Goal: Task Accomplishment & Management: Use online tool/utility

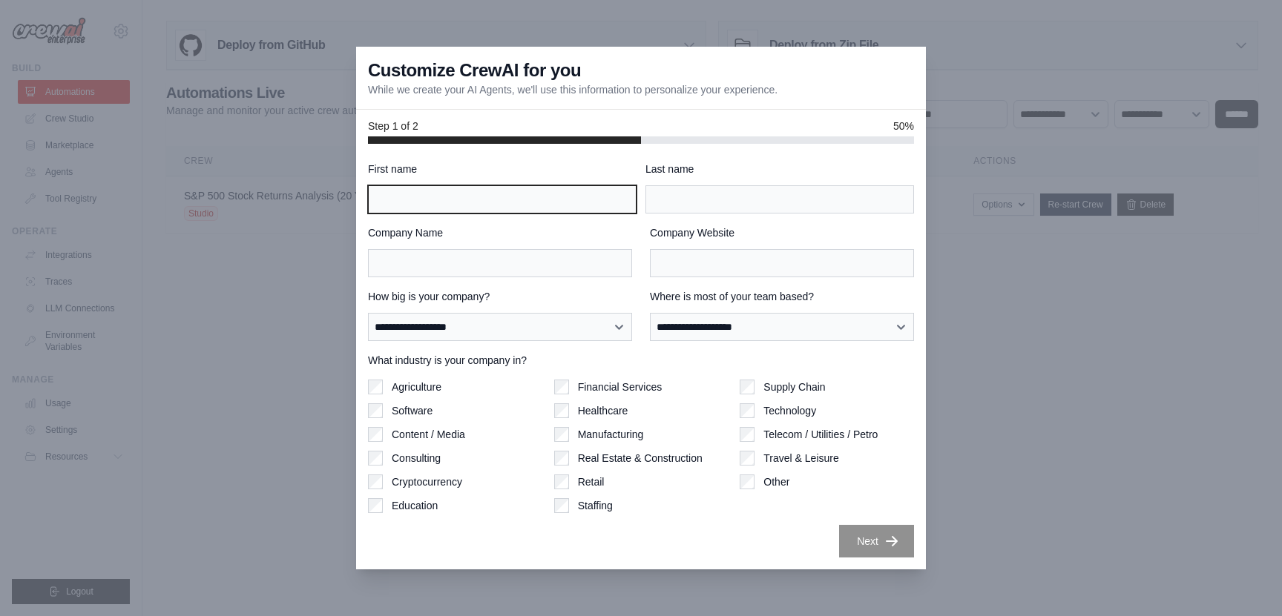
click at [540, 208] on input "First name" at bounding box center [502, 199] width 269 height 28
type input "**********"
type input "*******"
type input "*****"
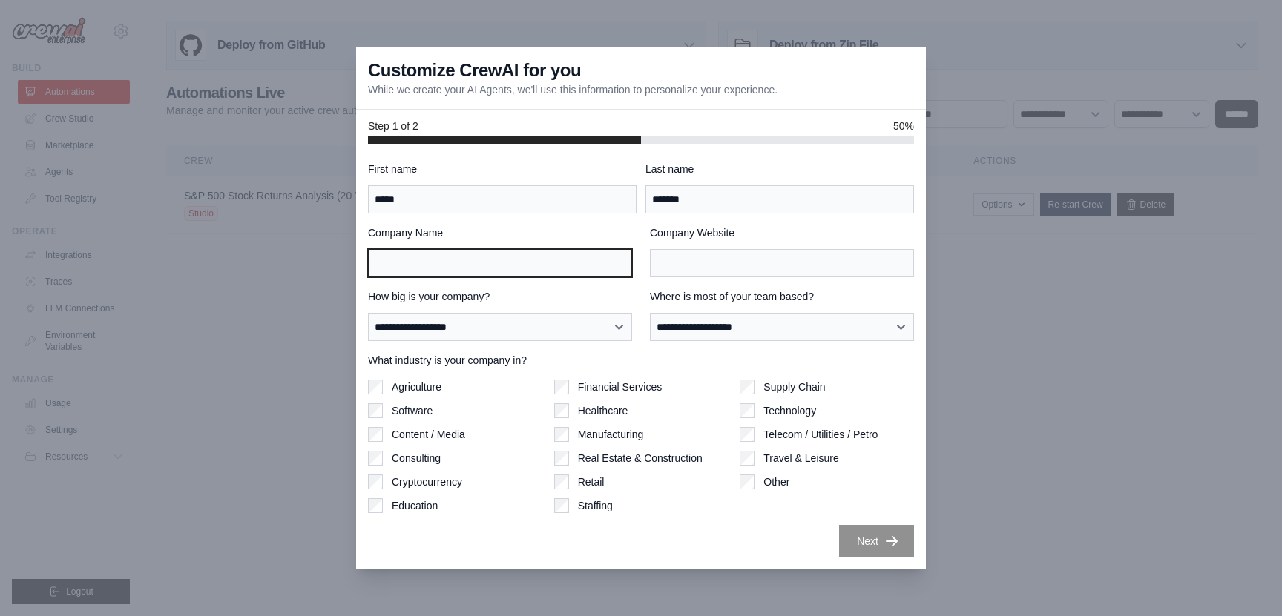
click at [415, 252] on input "Company Name" at bounding box center [500, 263] width 264 height 28
click at [358, 234] on div "**********" at bounding box center [641, 357] width 570 height 426
click at [404, 264] on input "Company Name" at bounding box center [500, 263] width 264 height 28
type input "********"
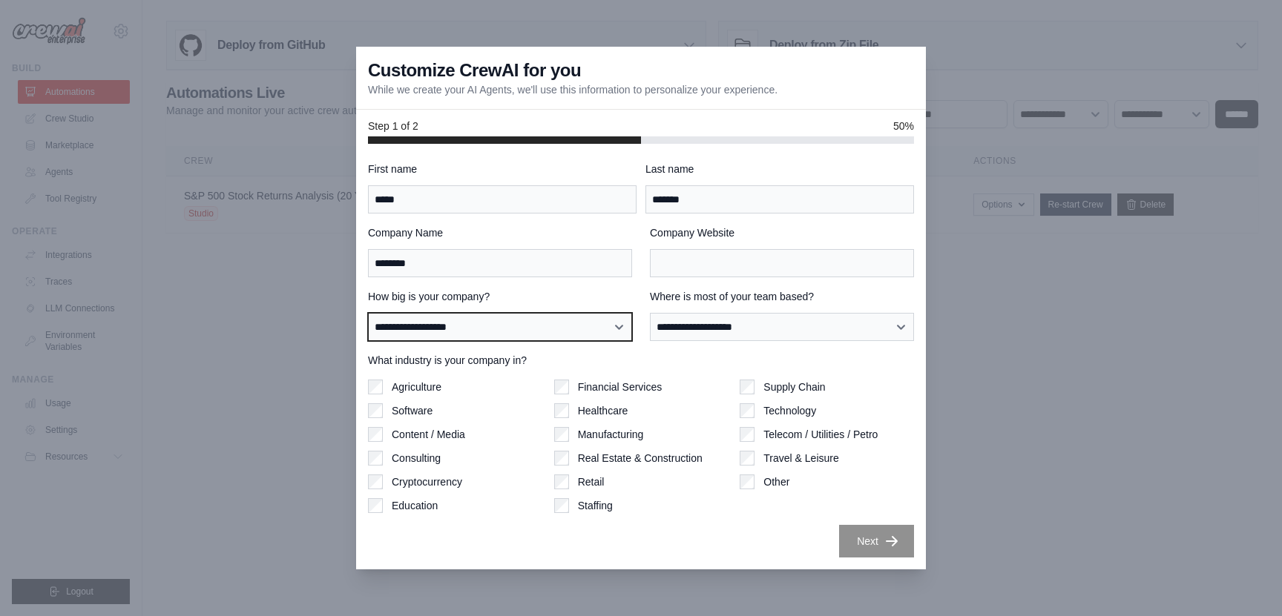
click at [447, 339] on select "**********" at bounding box center [500, 327] width 264 height 28
select select "**********"
click at [368, 313] on select "**********" at bounding box center [500, 327] width 264 height 28
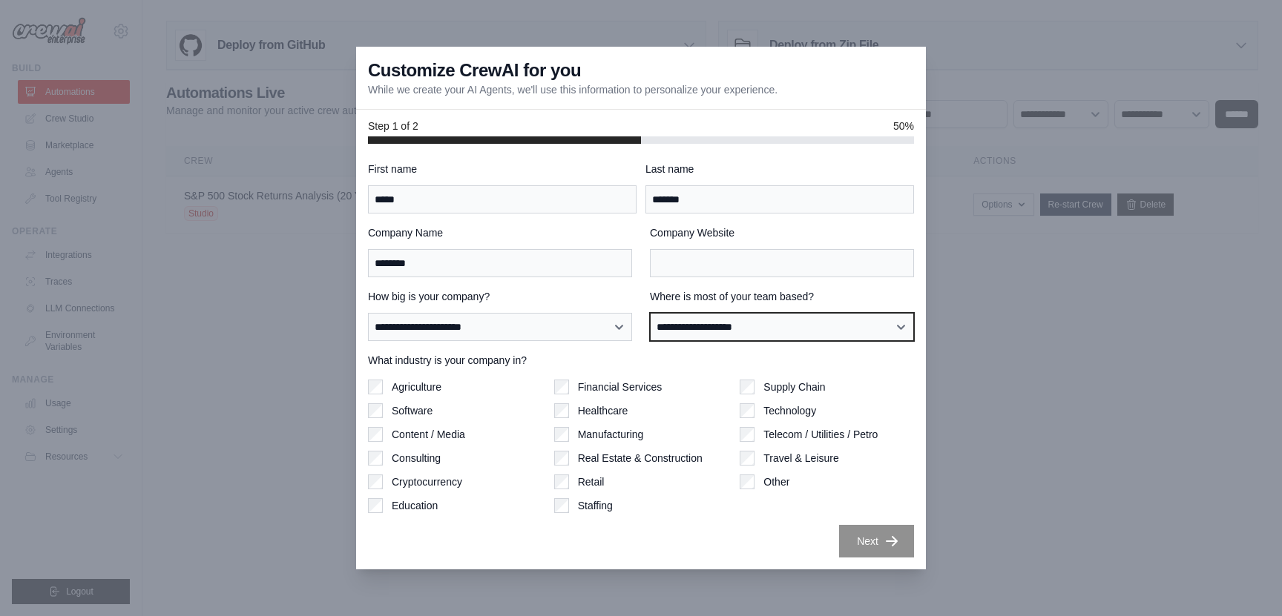
click at [692, 336] on select "**********" at bounding box center [782, 327] width 264 height 28
select select "**********"
click at [650, 313] on select "**********" at bounding box center [782, 327] width 264 height 28
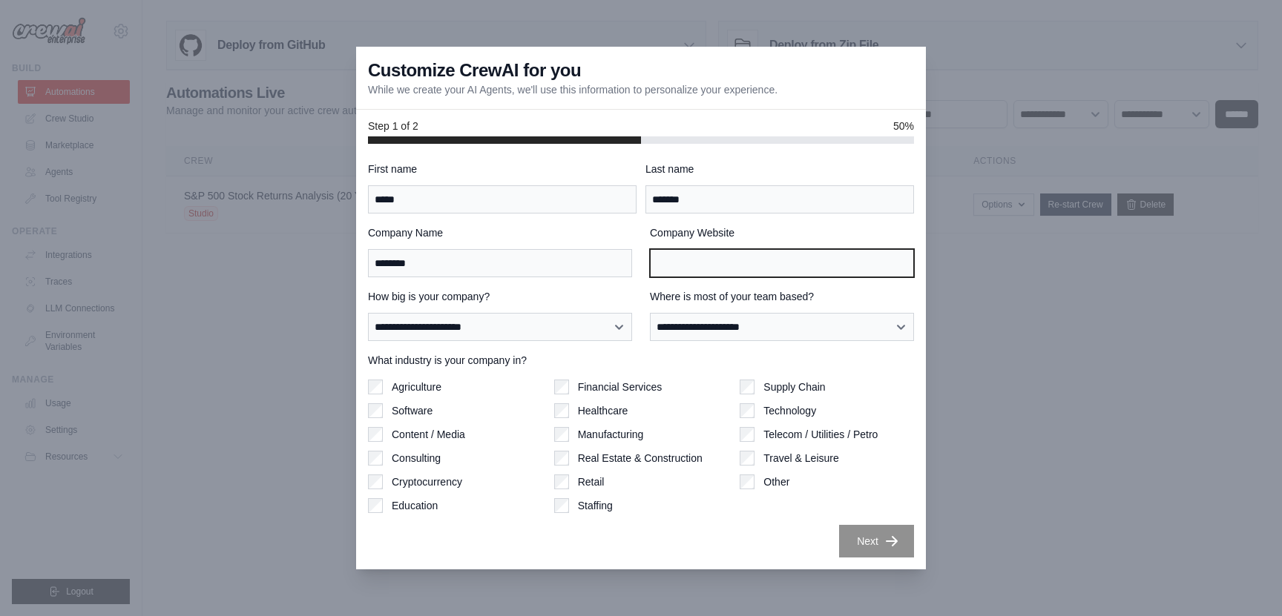
click at [735, 266] on input "Company Website" at bounding box center [782, 263] width 264 height 28
type input "**********"
click at [702, 154] on div "**********" at bounding box center [641, 357] width 570 height 426
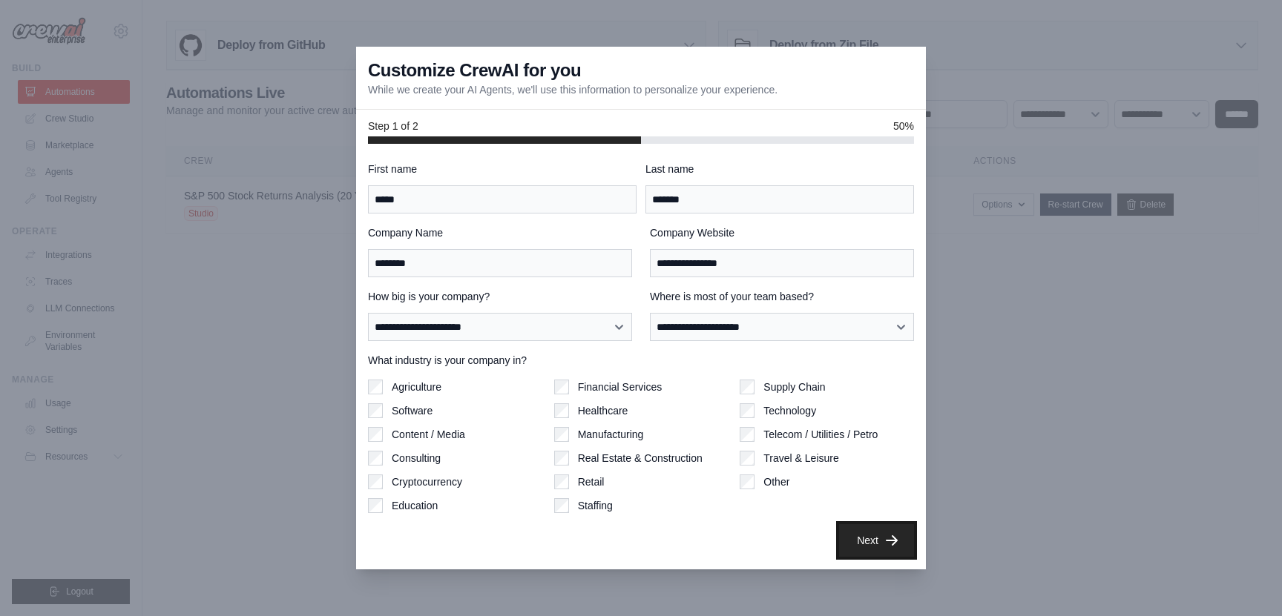
click at [863, 544] on button "Next" at bounding box center [876, 540] width 75 height 33
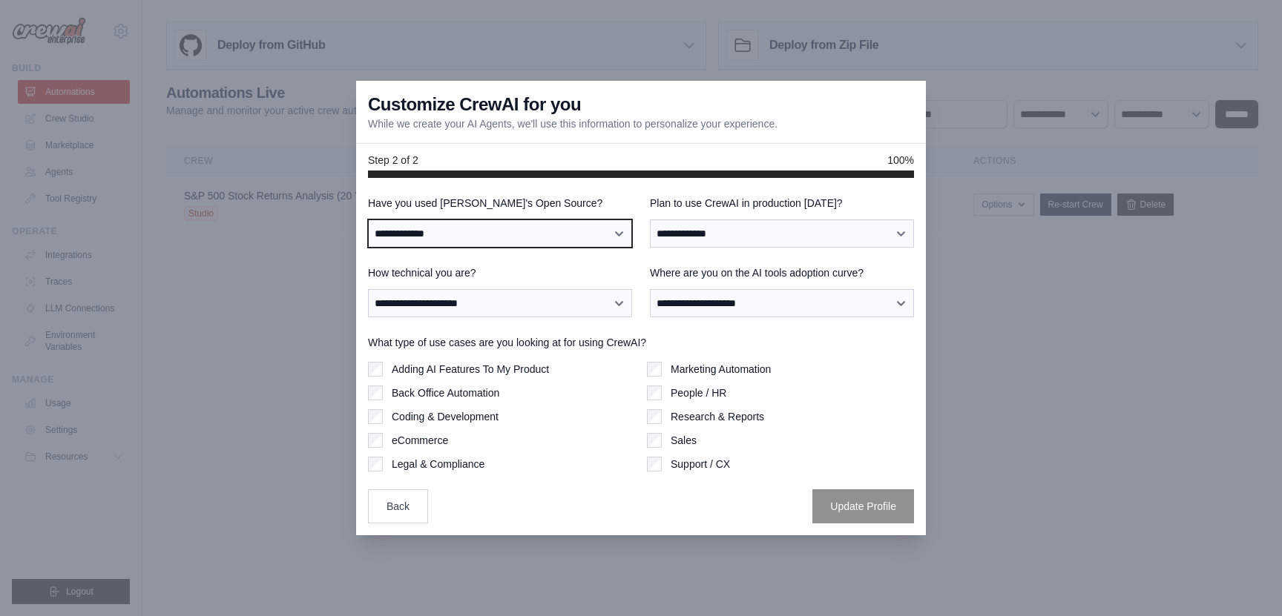
click at [532, 234] on select "**********" at bounding box center [500, 234] width 264 height 28
select select "**********"
click at [368, 220] on select "**********" at bounding box center [500, 234] width 264 height 28
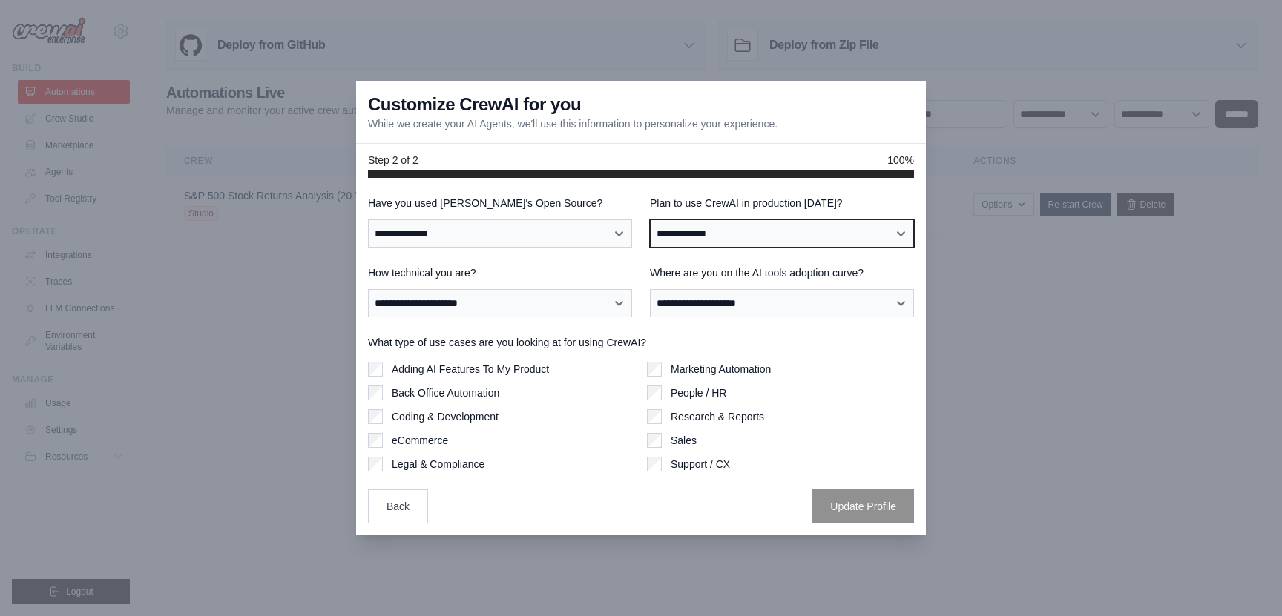
click at [734, 238] on select "**********" at bounding box center [782, 234] width 264 height 28
select select "****"
click at [650, 220] on select "**********" at bounding box center [782, 234] width 264 height 28
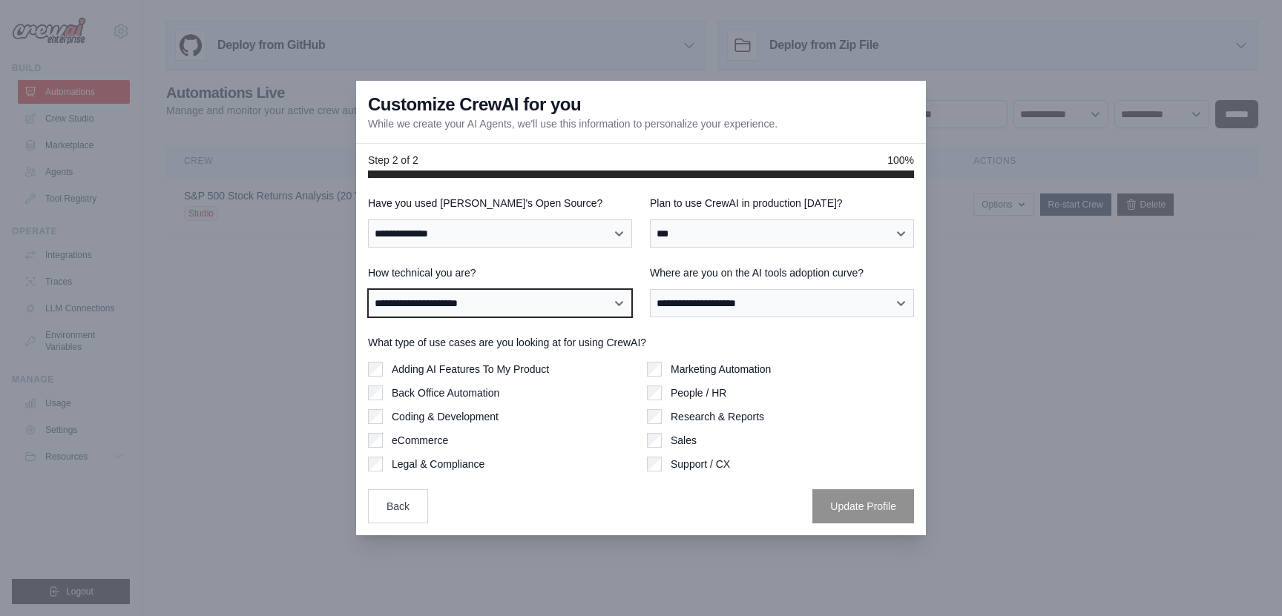
click at [527, 310] on select "**********" at bounding box center [500, 303] width 264 height 28
select select "**********"
click at [368, 289] on select "**********" at bounding box center [500, 303] width 264 height 28
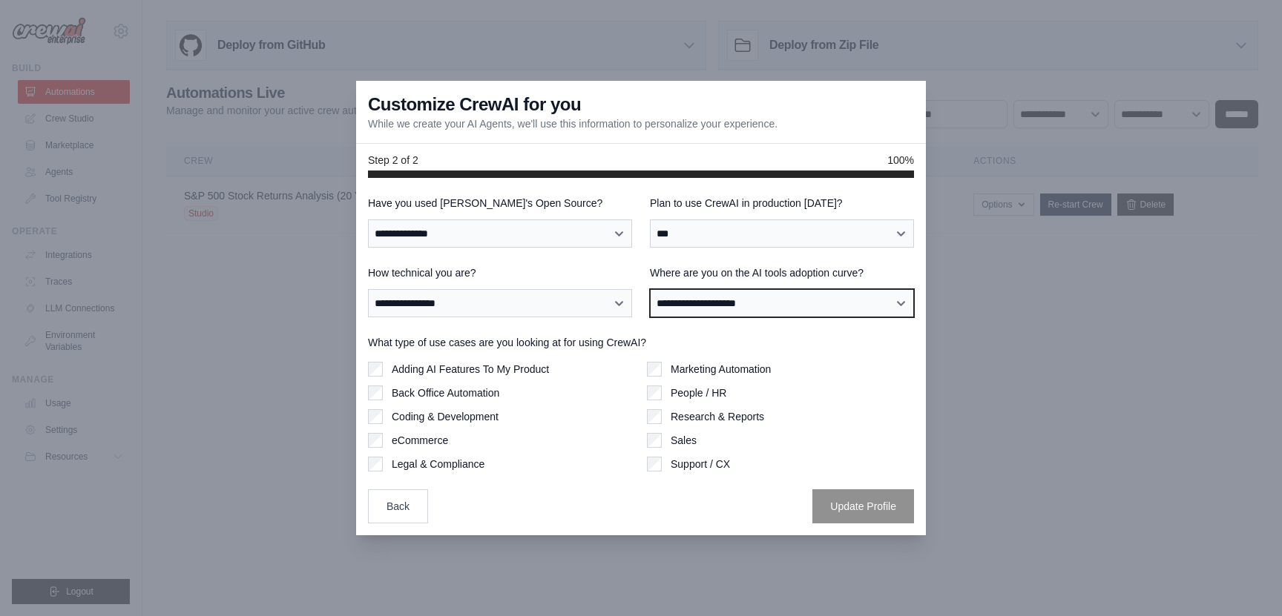
click at [734, 303] on select "**********" at bounding box center [782, 303] width 264 height 28
select select "**********"
click at [650, 289] on select "**********" at bounding box center [782, 303] width 264 height 28
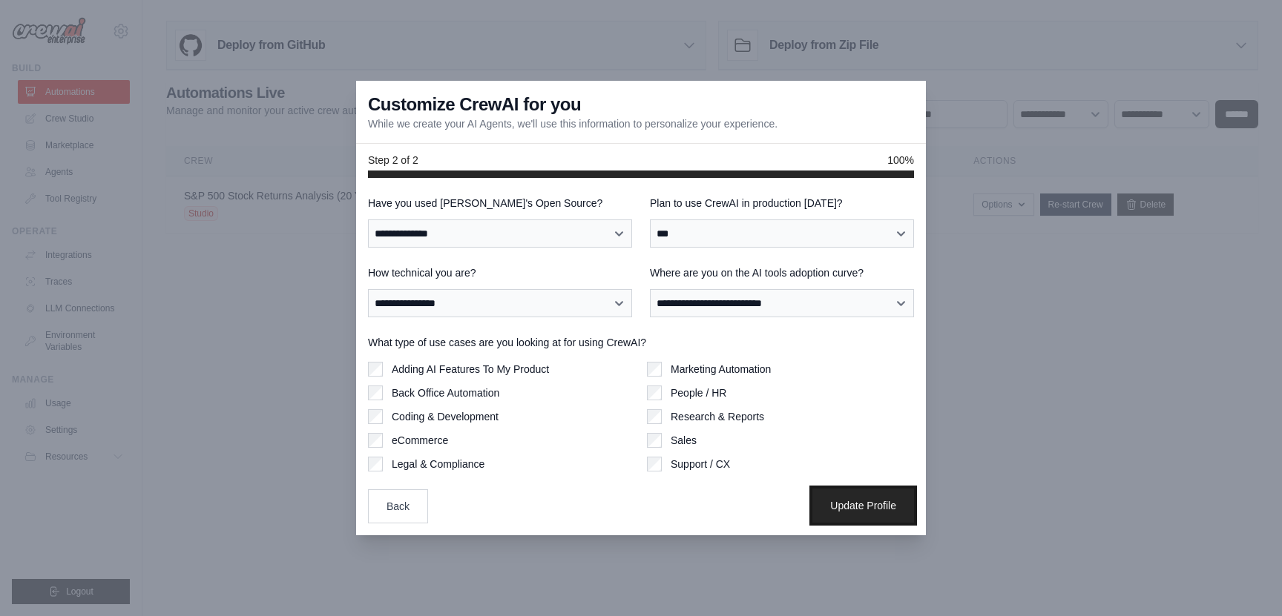
click at [852, 510] on button "Update Profile" at bounding box center [863, 506] width 102 height 34
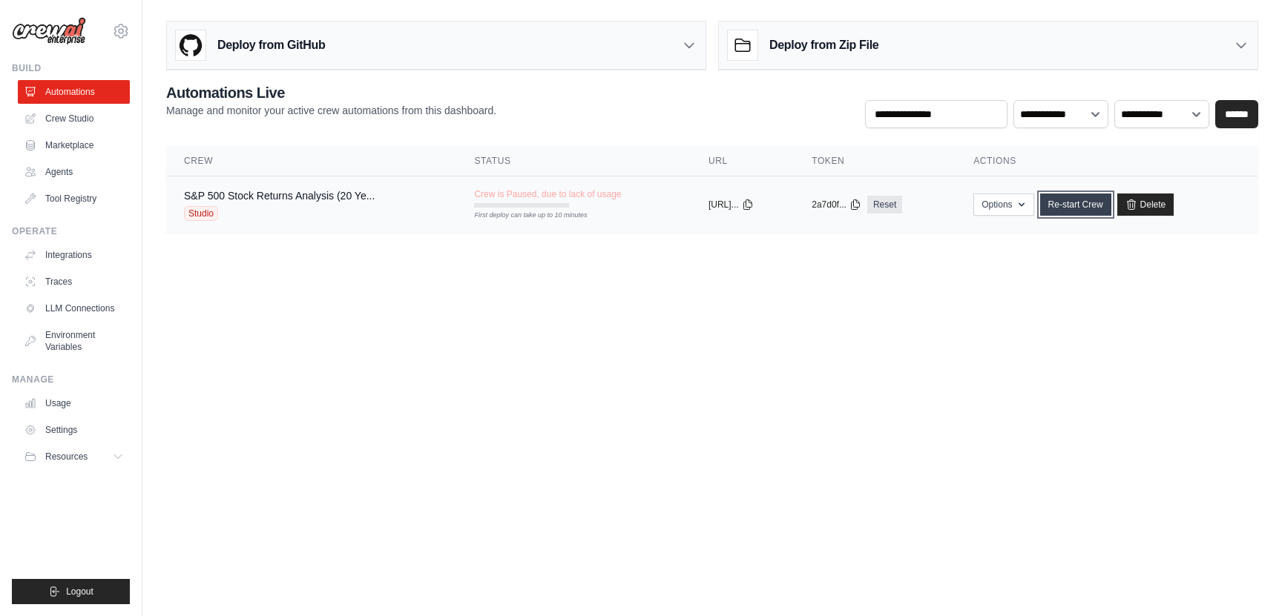
click at [1095, 205] on link "Re-start Crew" at bounding box center [1075, 205] width 71 height 22
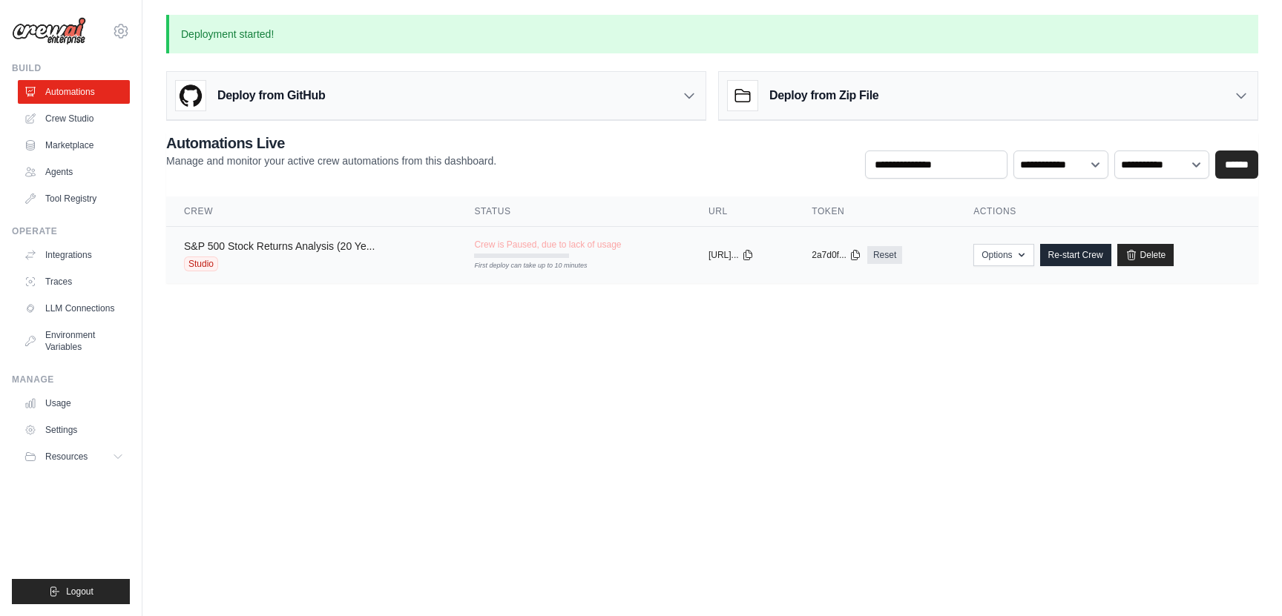
click at [306, 248] on link "S&P 500 Stock Returns Analysis (20 Ye..." at bounding box center [279, 246] width 191 height 12
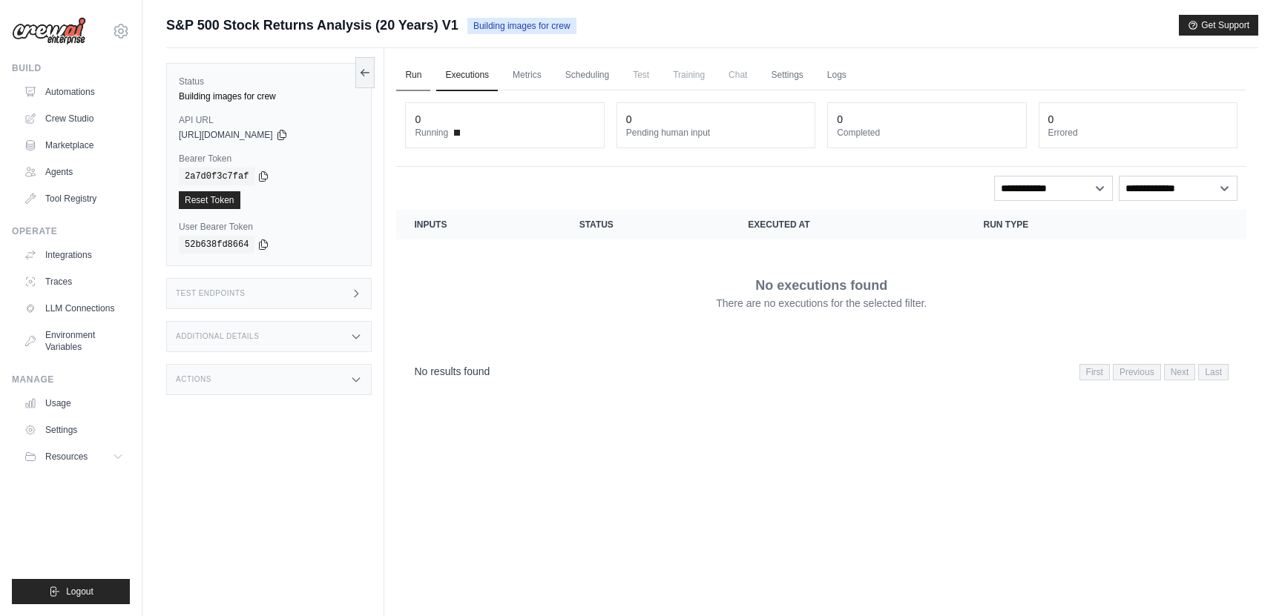
click at [415, 76] on link "Run" at bounding box center [413, 75] width 34 height 31
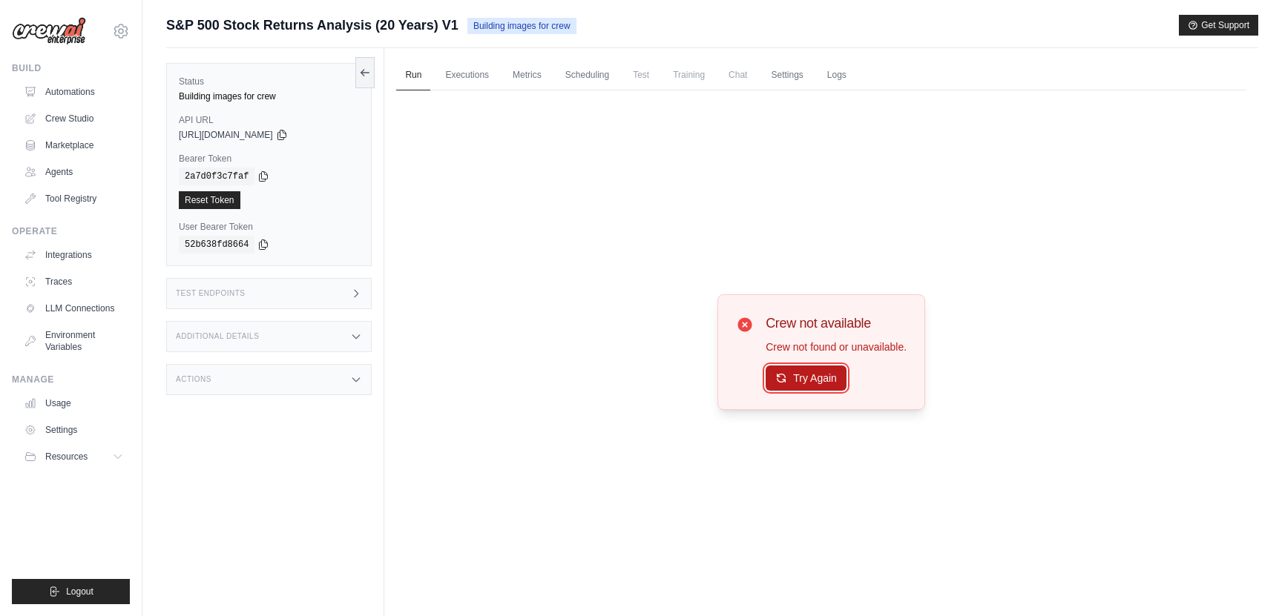
click at [805, 376] on button "Try Again" at bounding box center [806, 378] width 81 height 25
click at [461, 72] on link "Executions" at bounding box center [467, 75] width 62 height 31
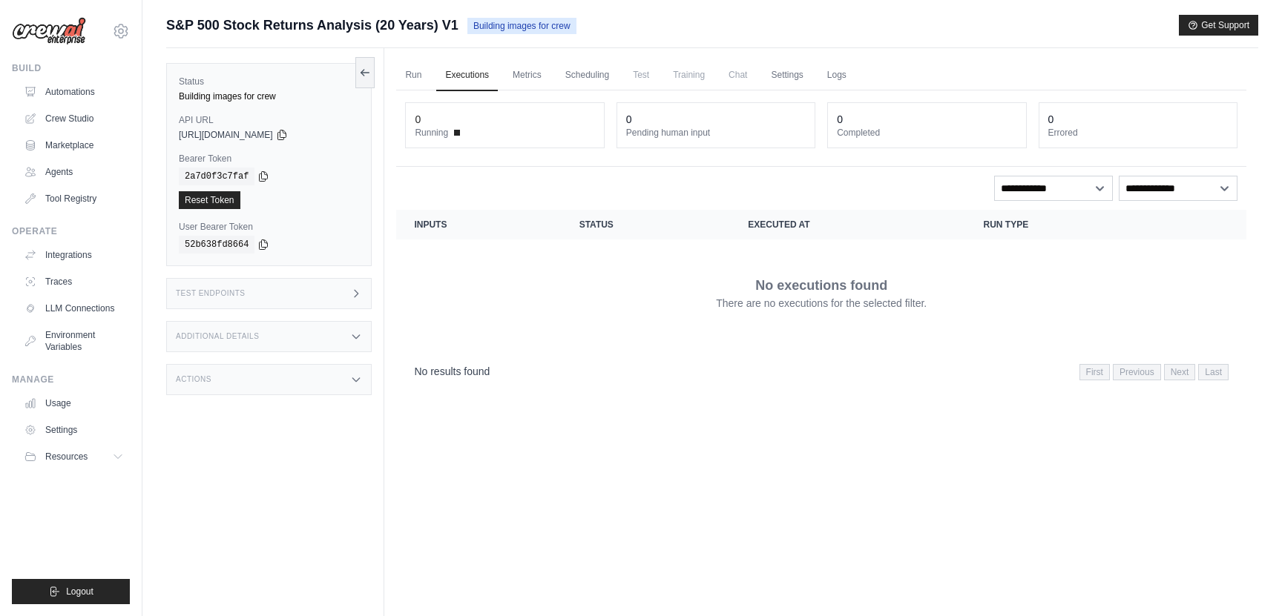
click at [654, 77] on span "Test" at bounding box center [641, 75] width 34 height 30
click at [714, 73] on span "Training" at bounding box center [689, 75] width 50 height 30
click at [65, 94] on link "Automations" at bounding box center [75, 92] width 112 height 24
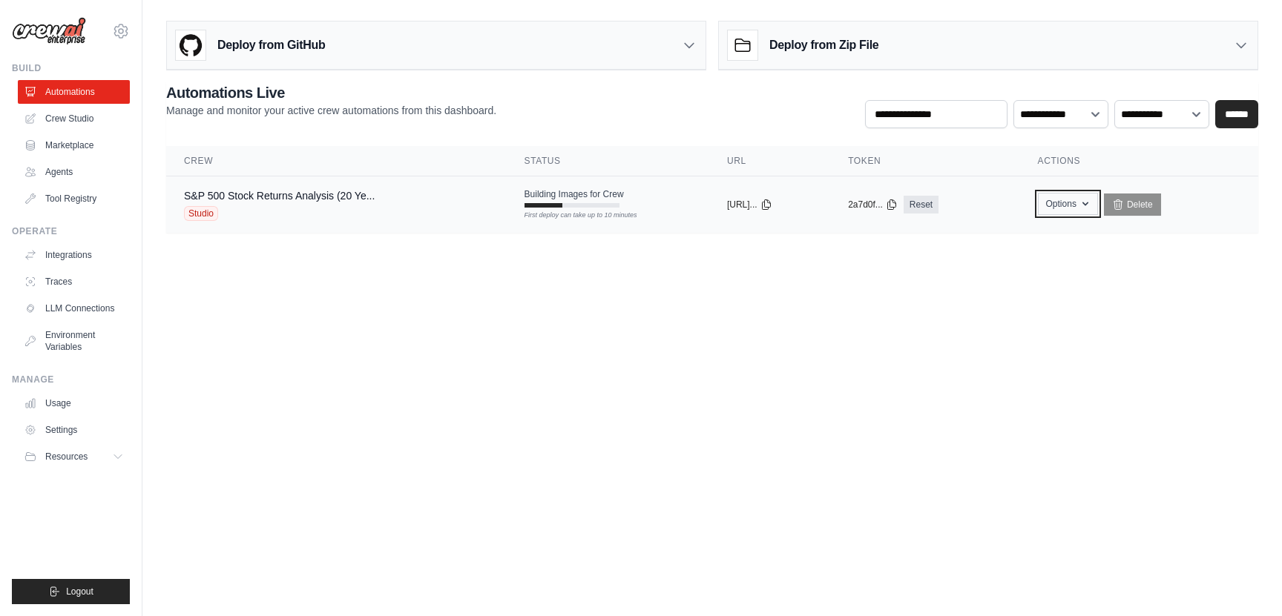
click at [1088, 204] on icon "button" at bounding box center [1085, 205] width 6 height 4
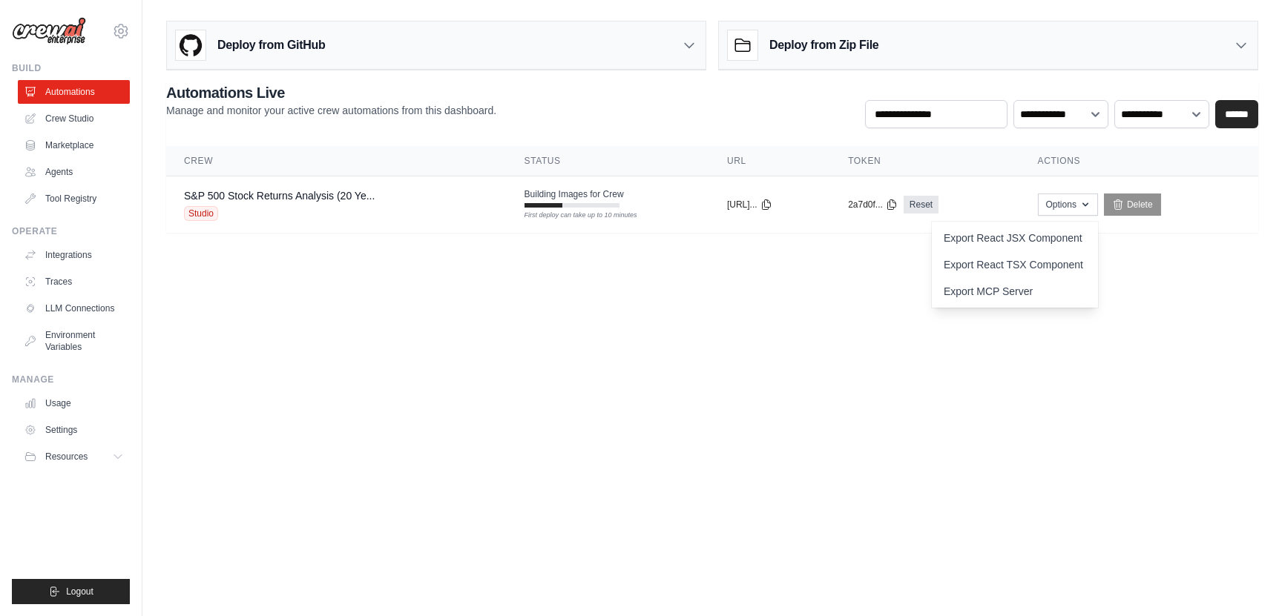
click at [704, 286] on body "lokapur@gmail.com Settings Build Automations Crew Studio" at bounding box center [641, 308] width 1282 height 616
click at [322, 191] on link "S&P 500 Stock Returns Analysis (20 Ye..." at bounding box center [279, 196] width 191 height 12
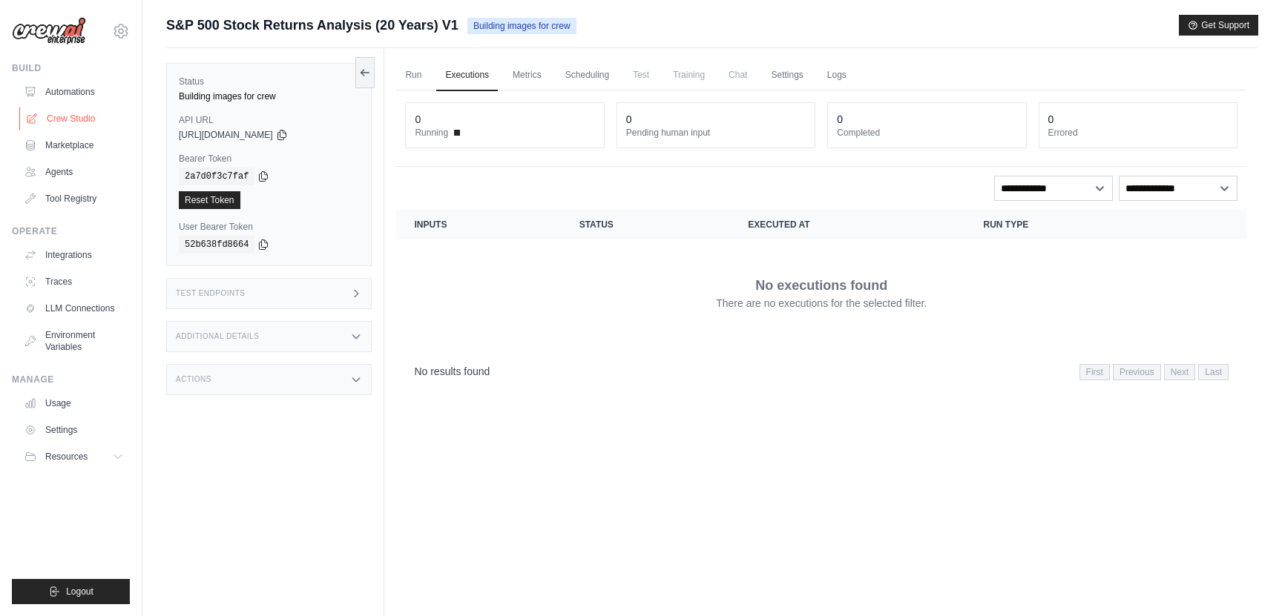
click at [68, 116] on link "Crew Studio" at bounding box center [75, 119] width 112 height 24
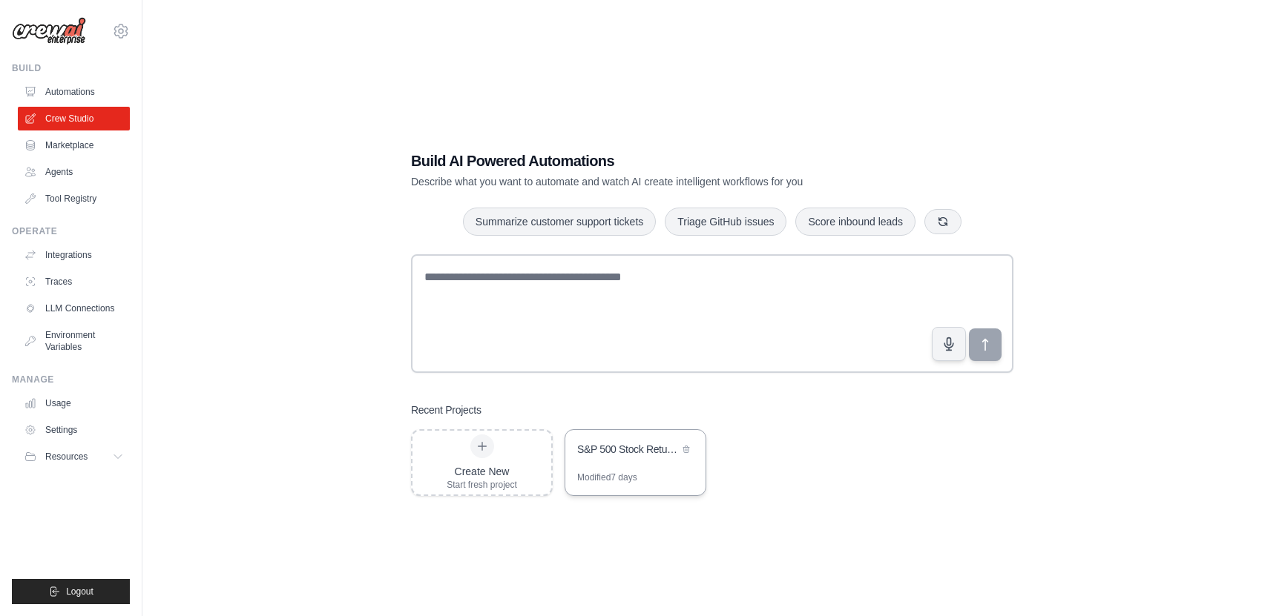
click at [631, 449] on div "S&P 500 Stock Returns Analysis (20 Years)" at bounding box center [628, 449] width 102 height 15
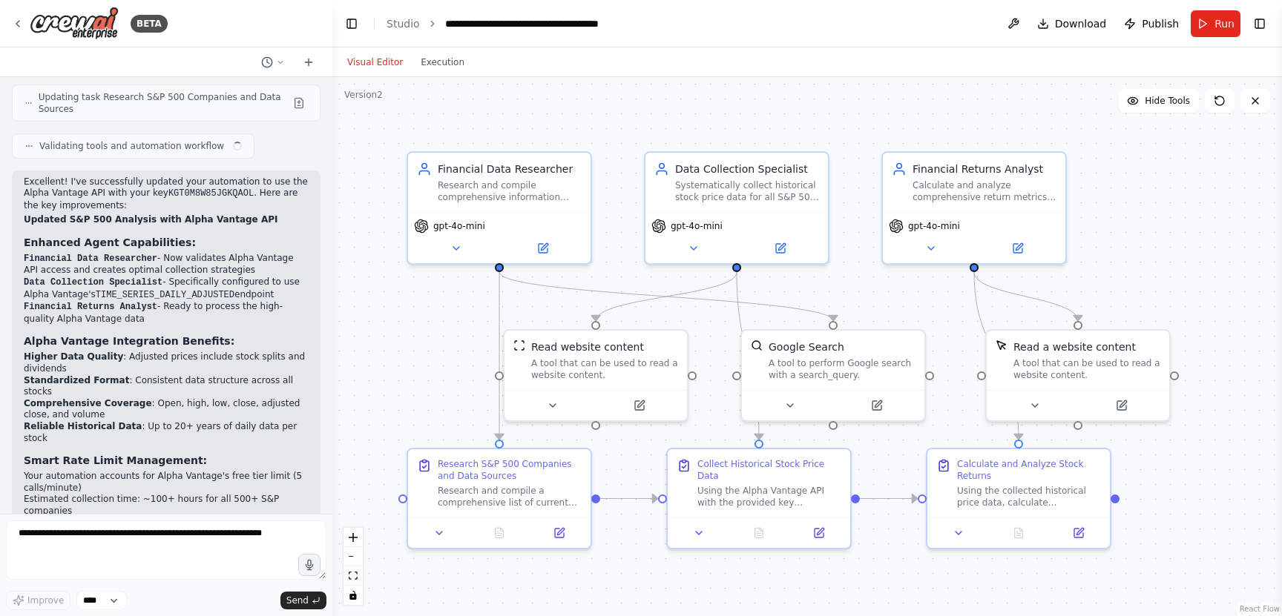
scroll to position [3421, 0]
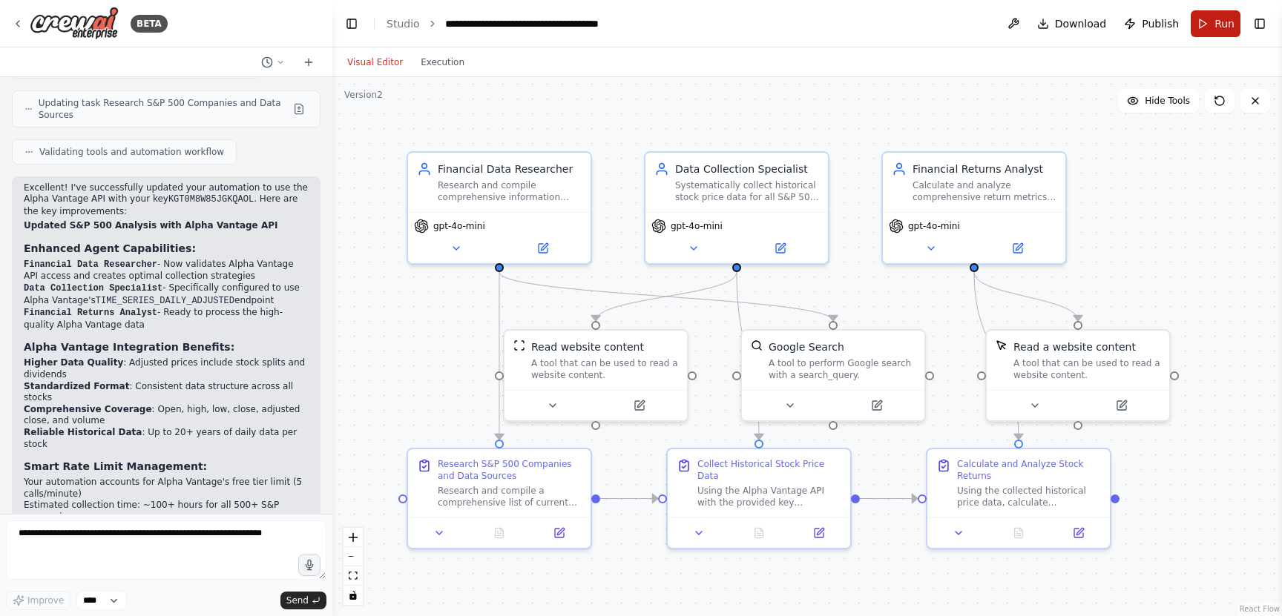
click at [1215, 27] on span "Run" at bounding box center [1224, 23] width 20 height 15
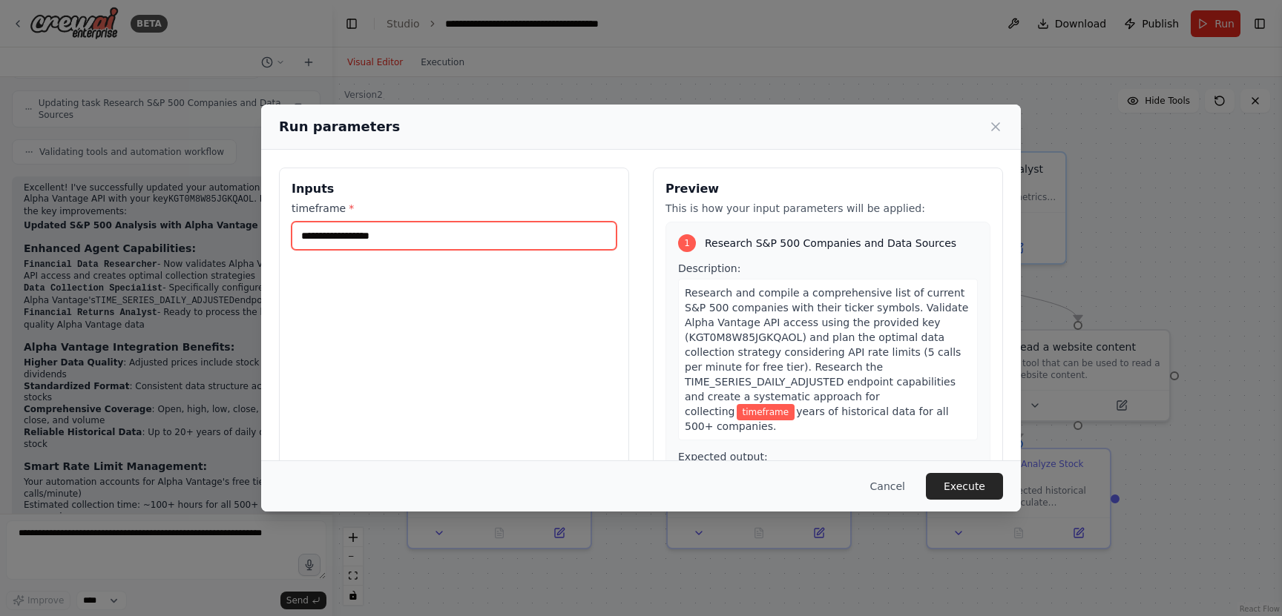
click at [464, 238] on input "timeframe *" at bounding box center [454, 236] width 325 height 28
type input "*"
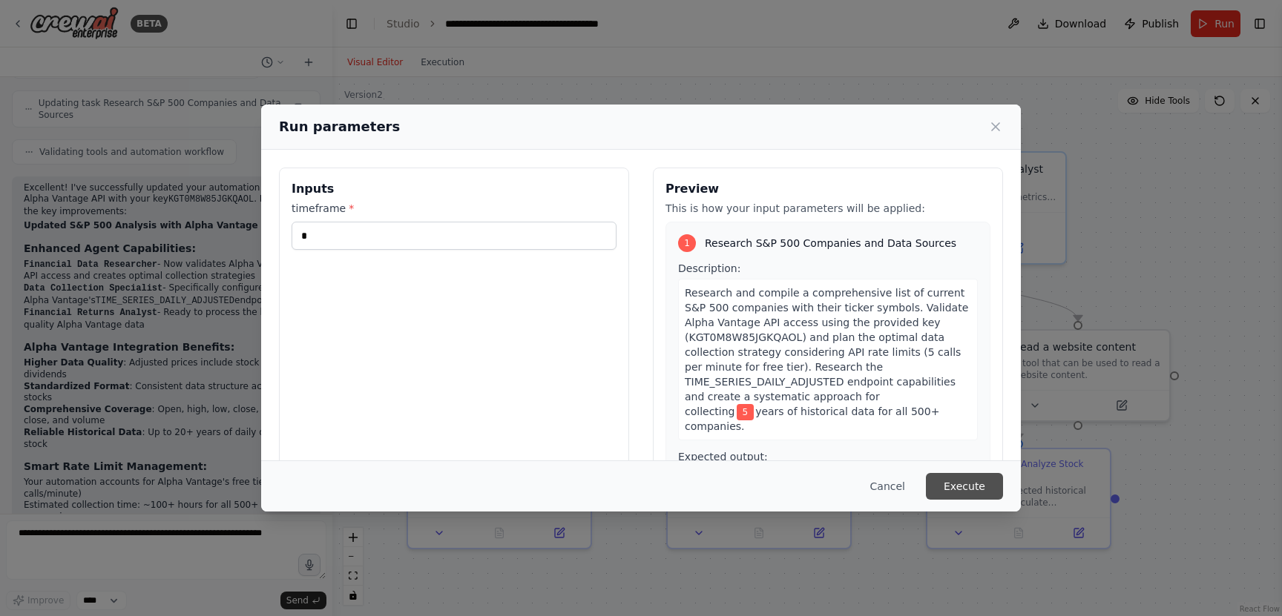
click at [960, 483] on button "Execute" at bounding box center [964, 486] width 77 height 27
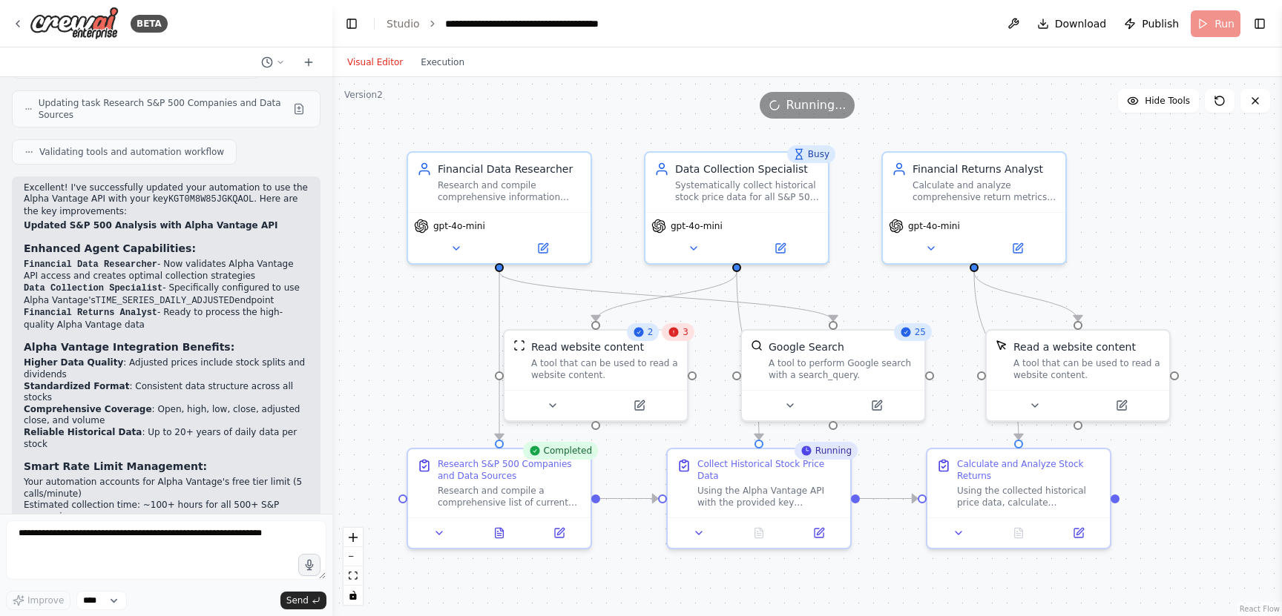
click at [681, 340] on div "3" at bounding box center [678, 332] width 33 height 18
click at [675, 338] on icon at bounding box center [674, 332] width 12 height 12
click at [448, 67] on button "Execution" at bounding box center [443, 62] width 62 height 18
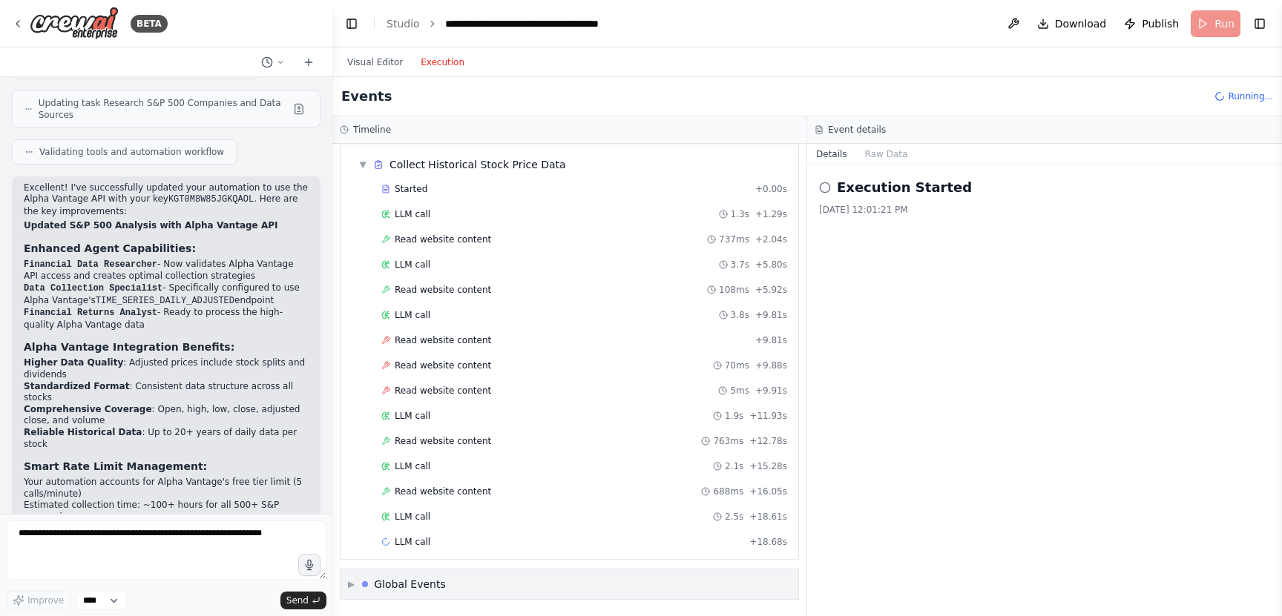
scroll to position [1492, 0]
click at [348, 585] on span "▶" at bounding box center [351, 585] width 7 height 12
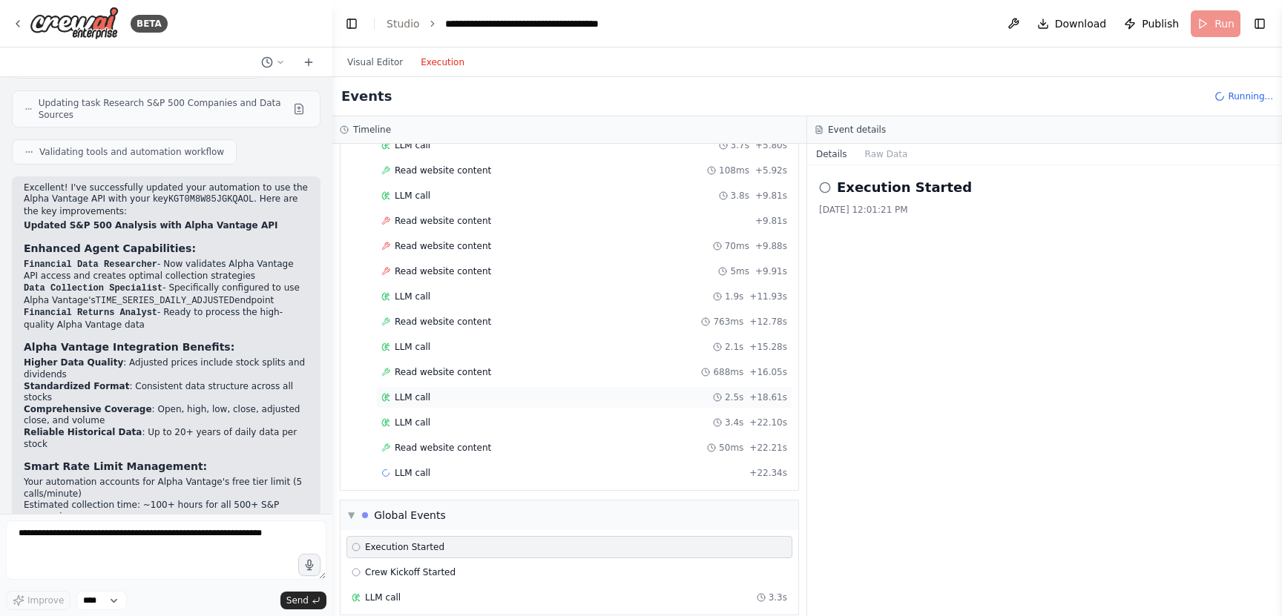
scroll to position [1602, 0]
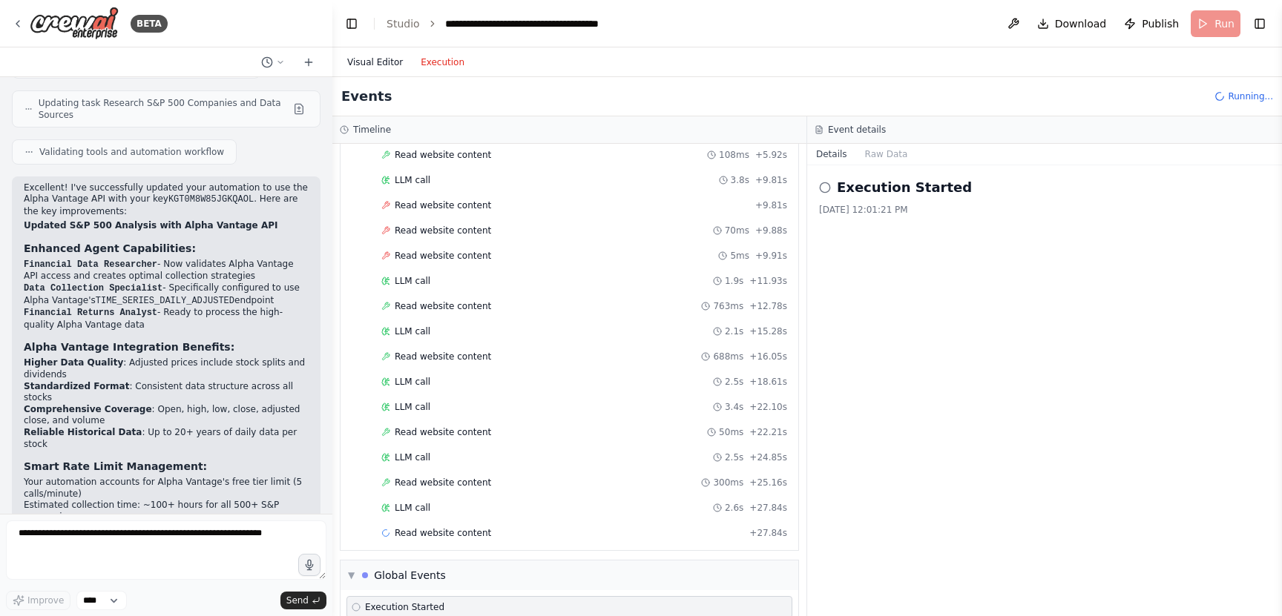
click at [371, 63] on button "Visual Editor" at bounding box center [374, 62] width 73 height 18
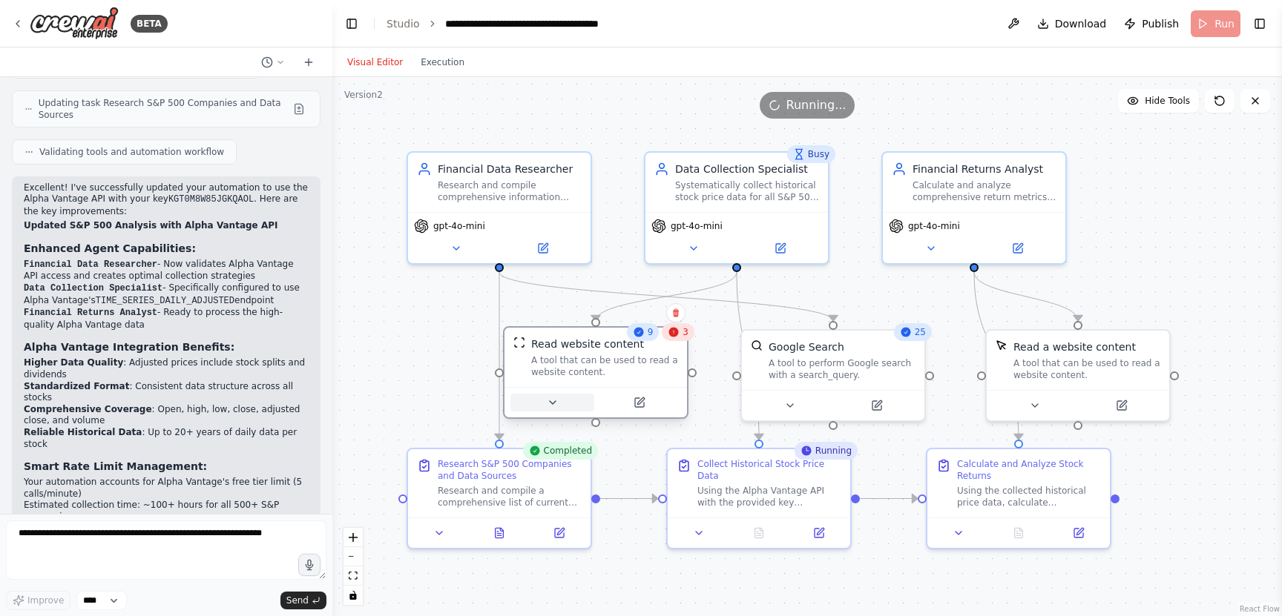
click at [554, 410] on button at bounding box center [552, 403] width 84 height 18
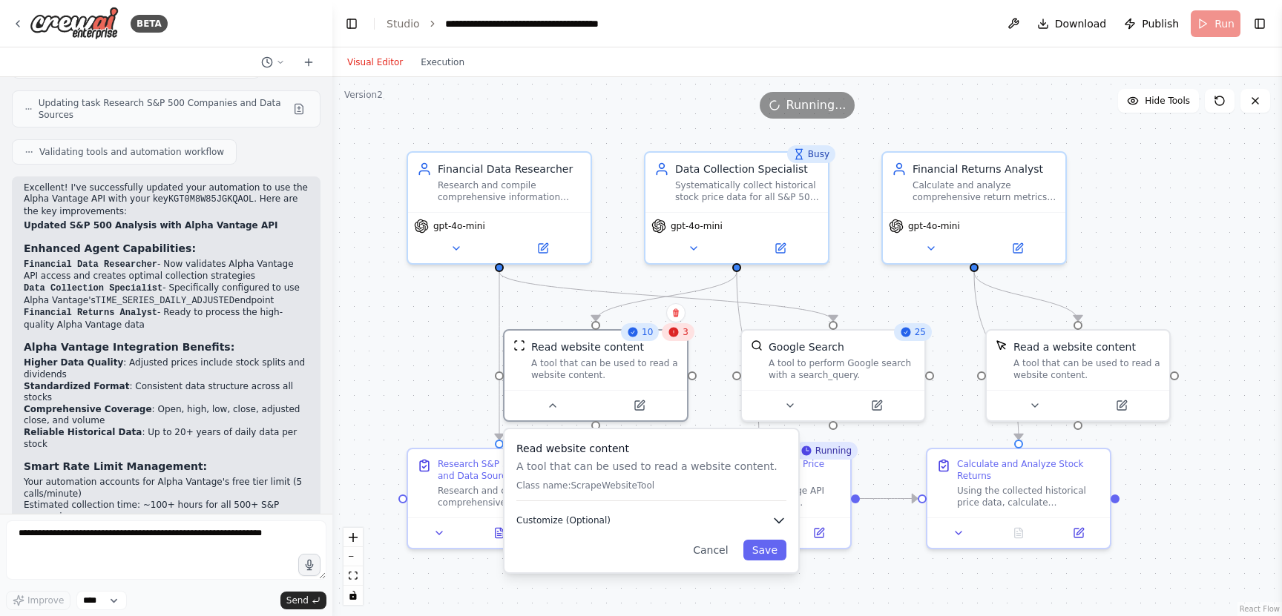
click at [776, 519] on icon "button" at bounding box center [778, 521] width 9 height 4
click at [401, 326] on div ".deletable-edge-delete-btn { width: 20px; height: 20px; border: 0px solid #ffff…" at bounding box center [807, 346] width 950 height 539
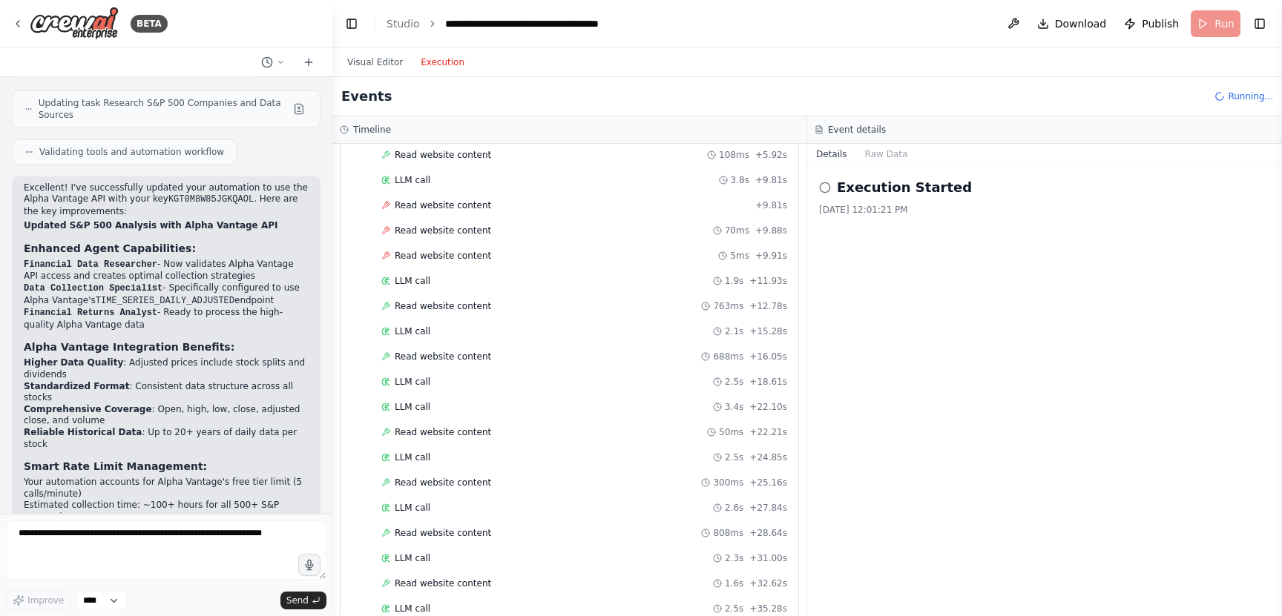
click at [449, 70] on button "Execution" at bounding box center [443, 62] width 62 height 18
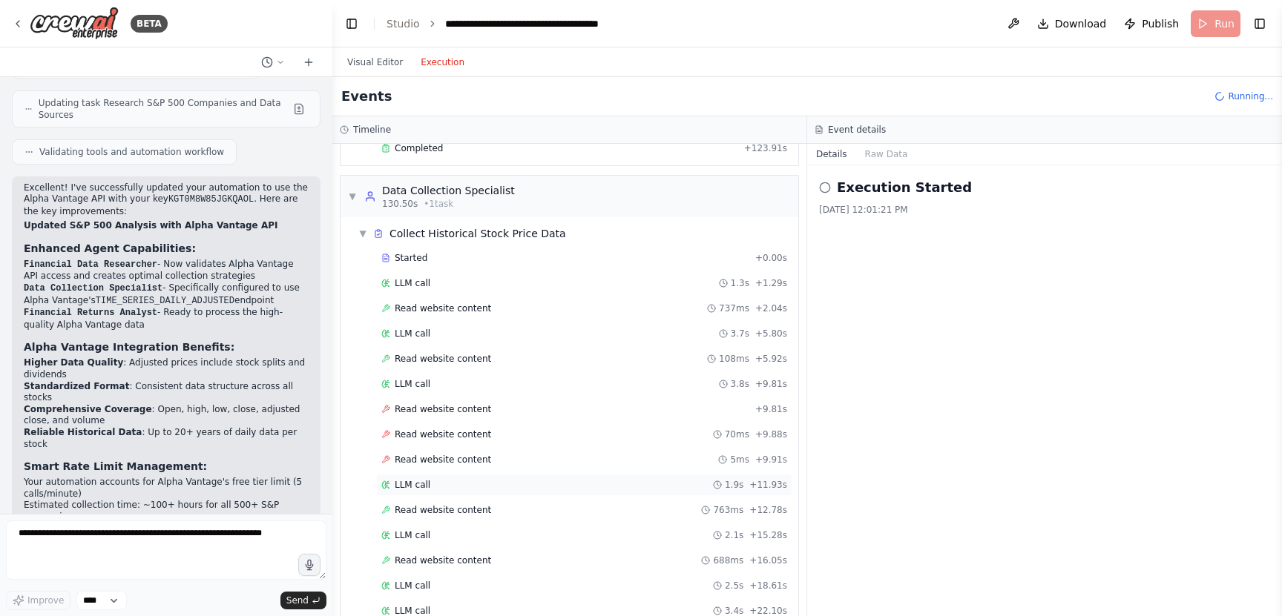
scroll to position [1398, 0]
click at [455, 407] on span "Read website content" at bounding box center [443, 409] width 96 height 12
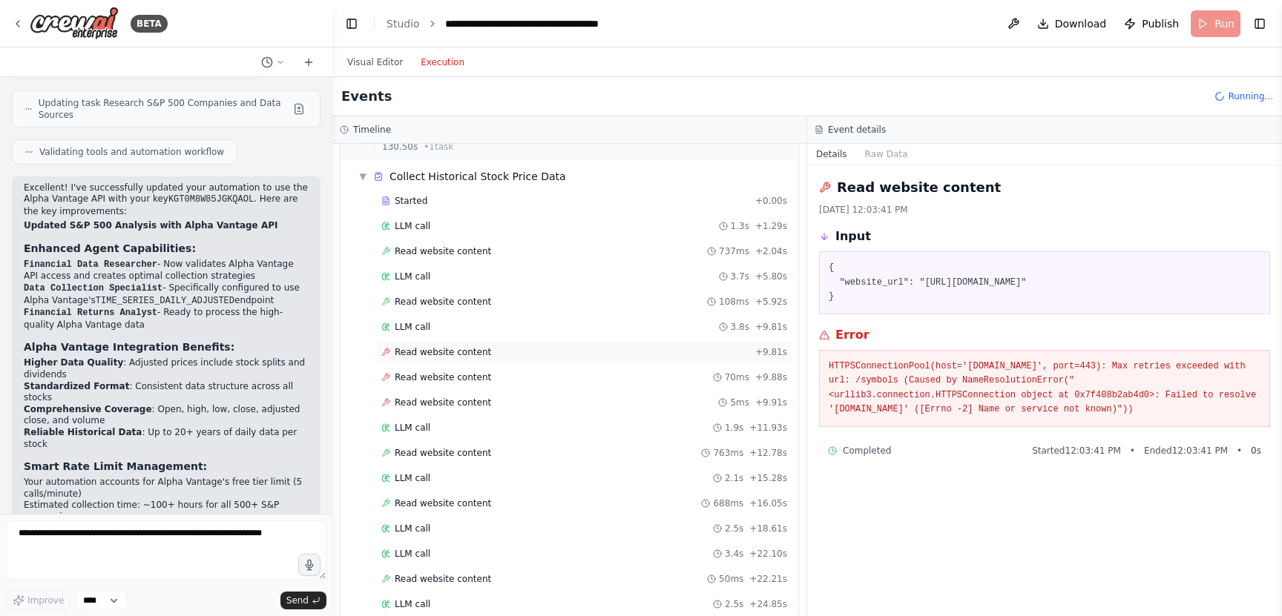
scroll to position [1461, 0]
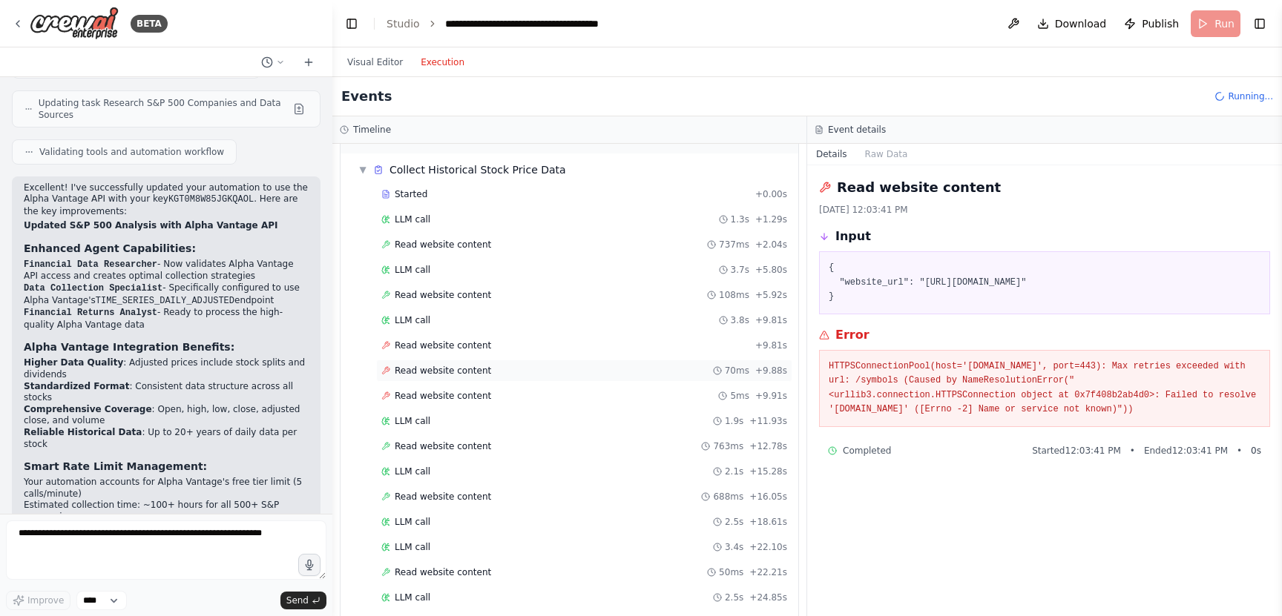
click at [455, 367] on span "Read website content" at bounding box center [443, 371] width 96 height 12
click at [450, 387] on div "Read website content 5ms + 9.91s" at bounding box center [584, 396] width 416 height 22
click at [884, 153] on button "Raw Data" at bounding box center [886, 154] width 61 height 21
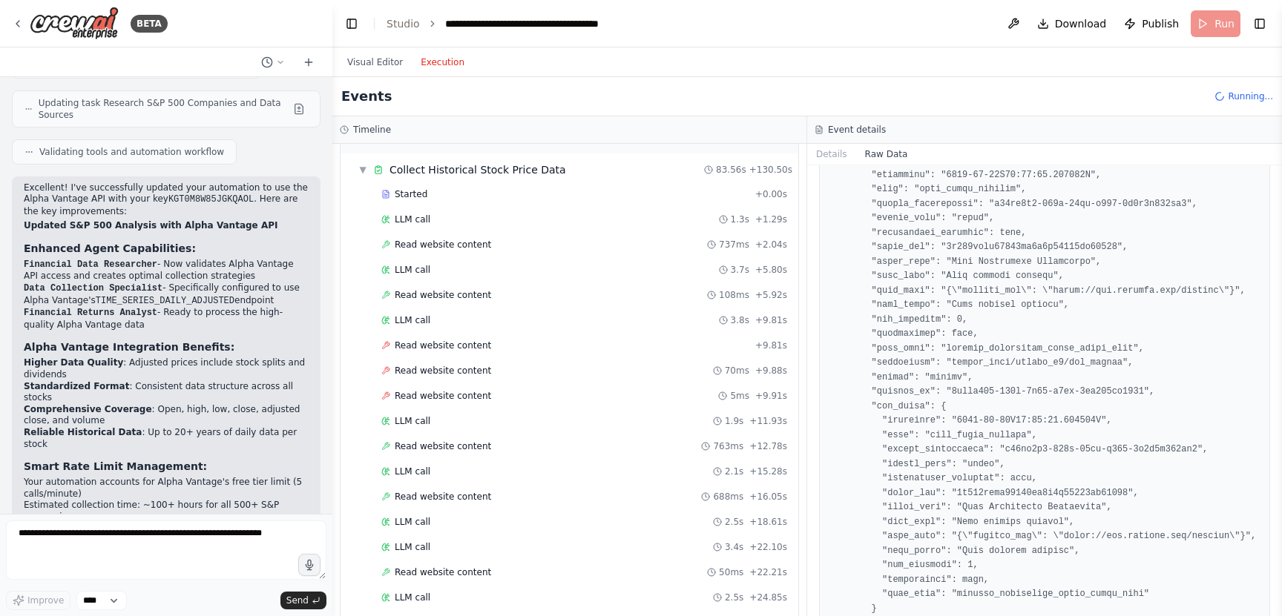
scroll to position [573, 0]
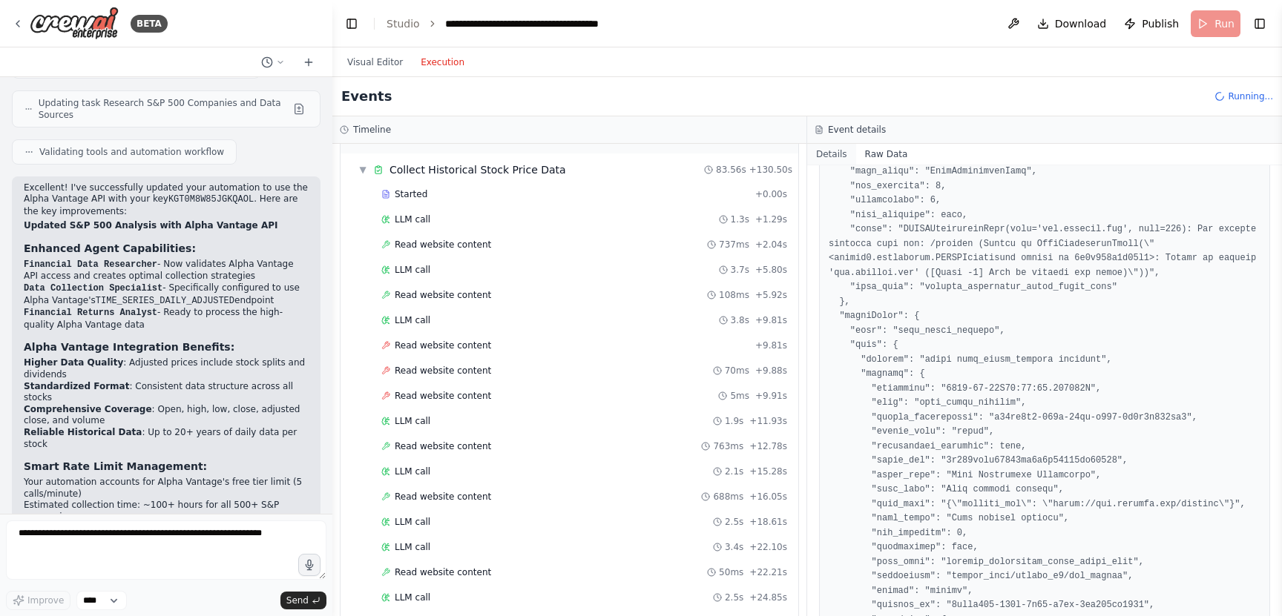
click at [827, 152] on button "Details" at bounding box center [831, 154] width 49 height 21
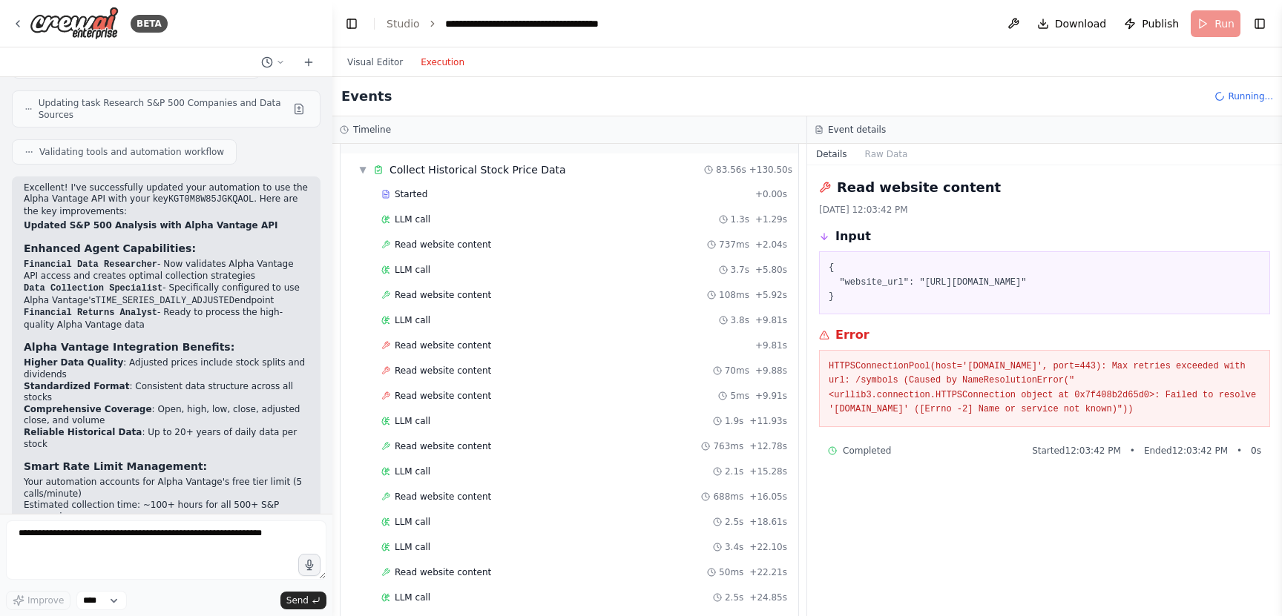
drag, startPoint x: 925, startPoint y: 281, endPoint x: 1091, endPoint y: 285, distance: 166.2
click at [1091, 285] on pre "{ "website_url": "https://api.example.com/symbols" }" at bounding box center [1045, 283] width 432 height 44
copy pre "https://api.example.com/symbols"
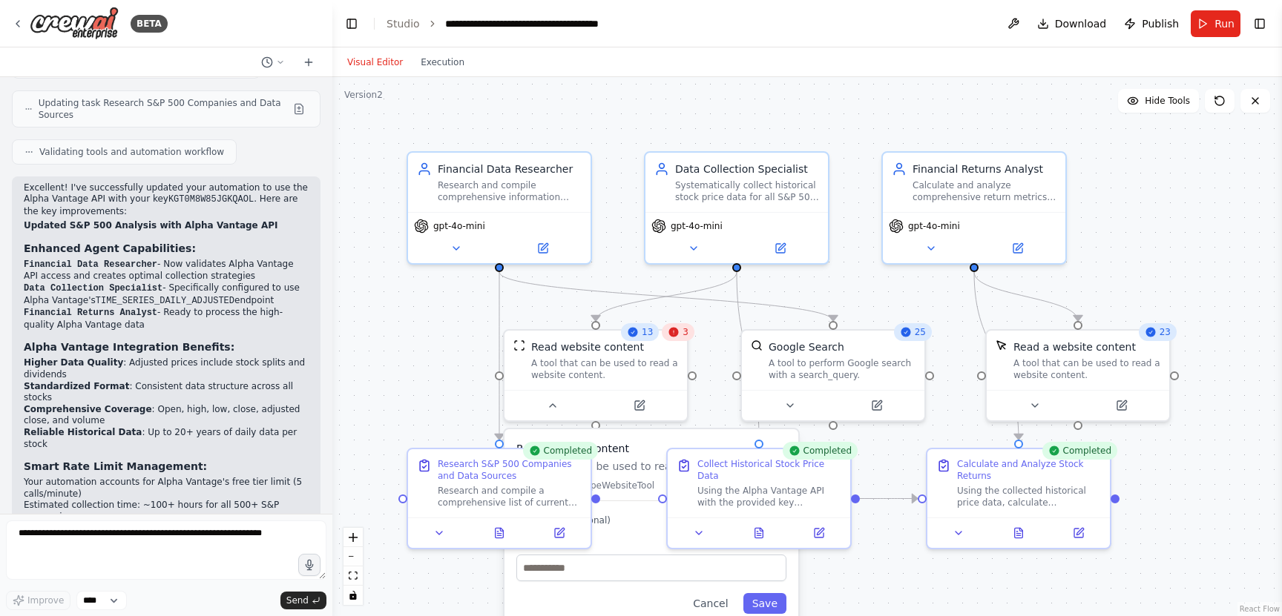
click at [373, 59] on button "Visual Editor" at bounding box center [374, 62] width 73 height 18
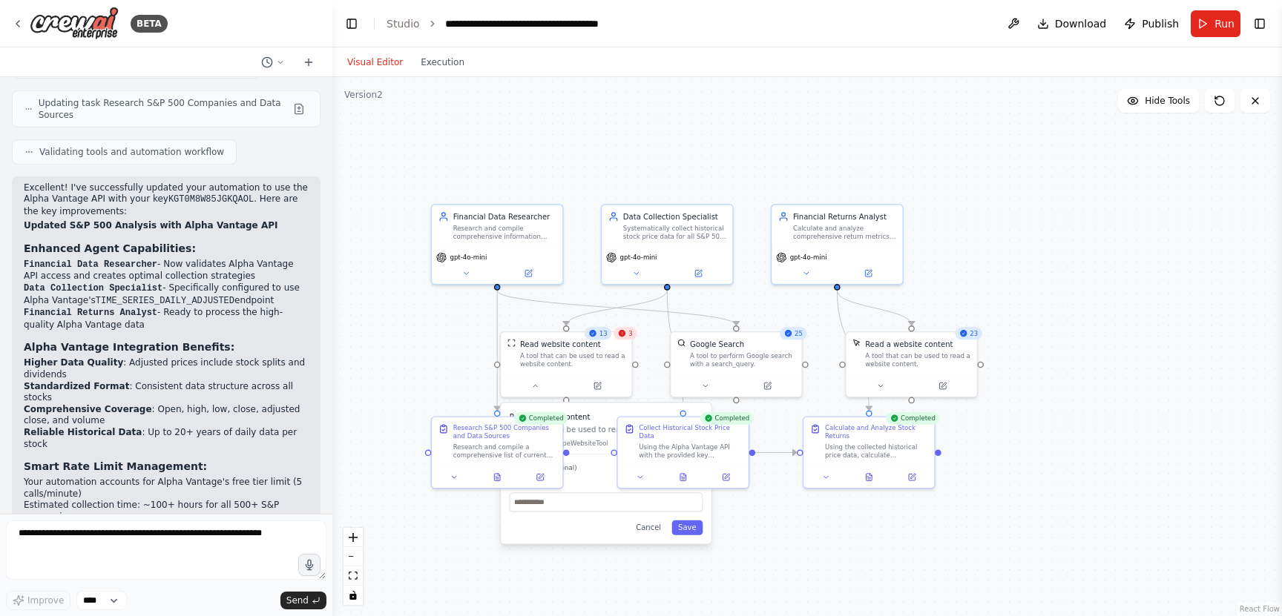
click at [586, 417] on h3 "Read website content" at bounding box center [607, 417] width 194 height 10
click at [650, 524] on button "Cancel" at bounding box center [649, 528] width 38 height 15
click at [445, 65] on button "Execution" at bounding box center [443, 62] width 62 height 18
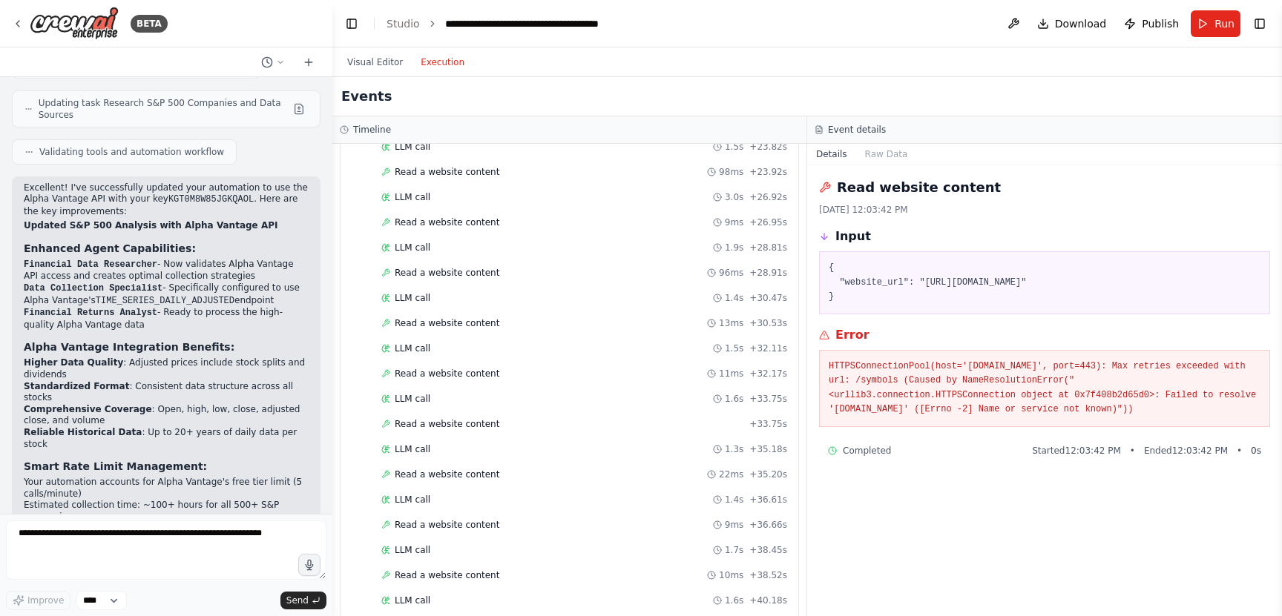
scroll to position [3603, 0]
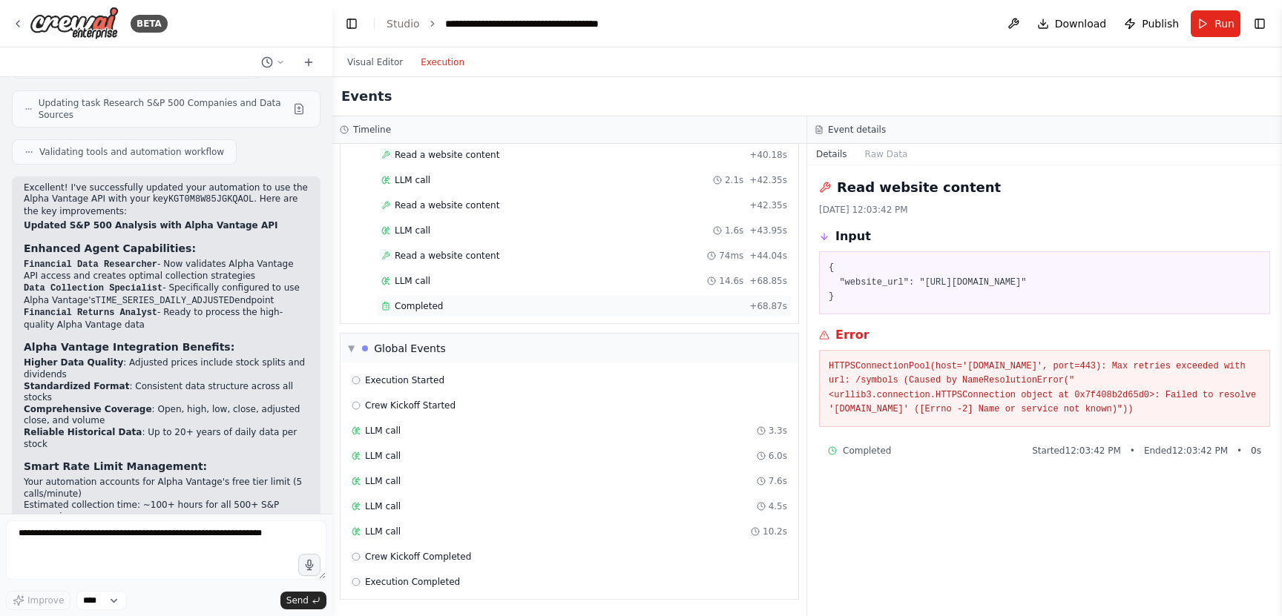
click at [418, 306] on span "Completed" at bounding box center [419, 306] width 48 height 12
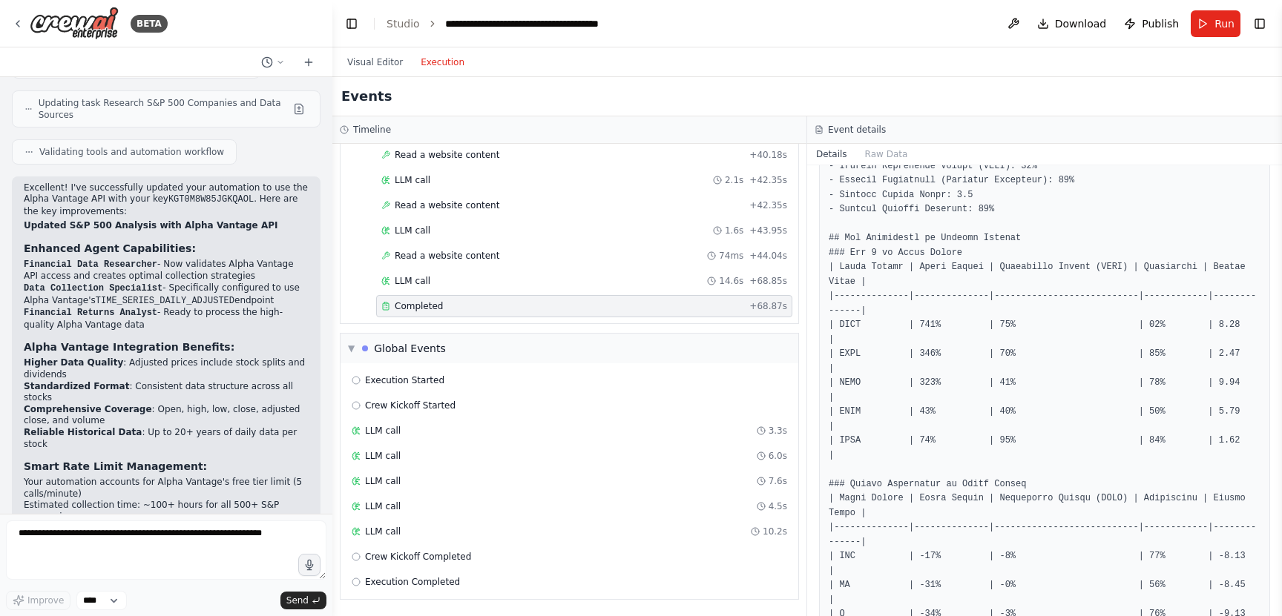
scroll to position [0, 0]
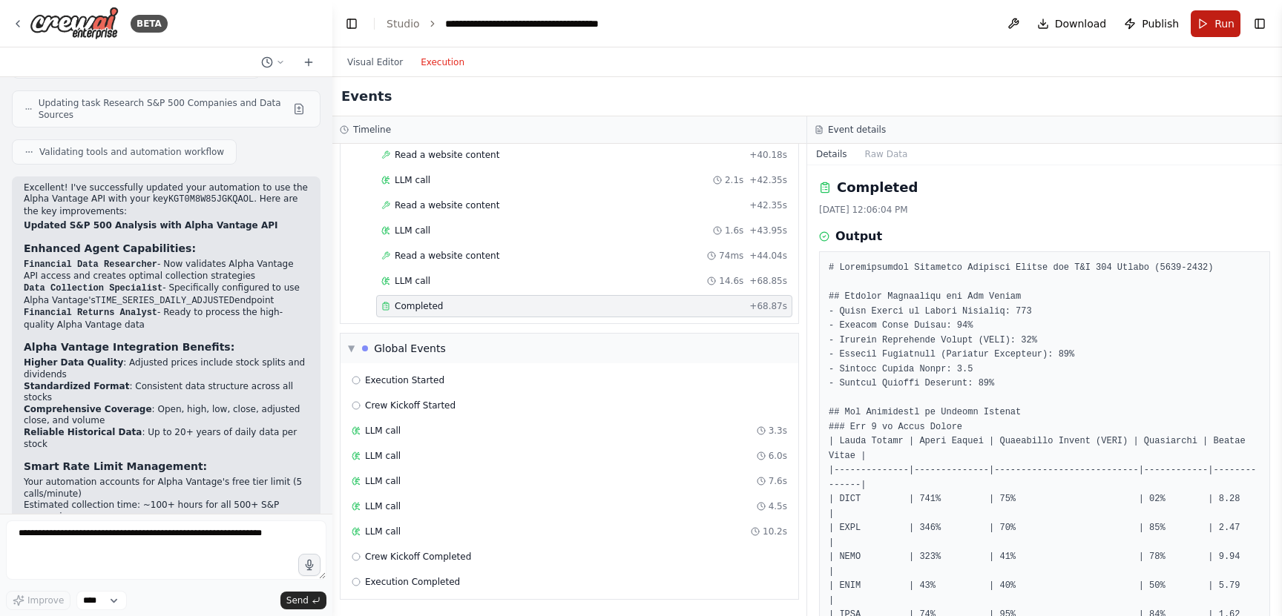
click at [1211, 24] on button "Run" at bounding box center [1216, 23] width 50 height 27
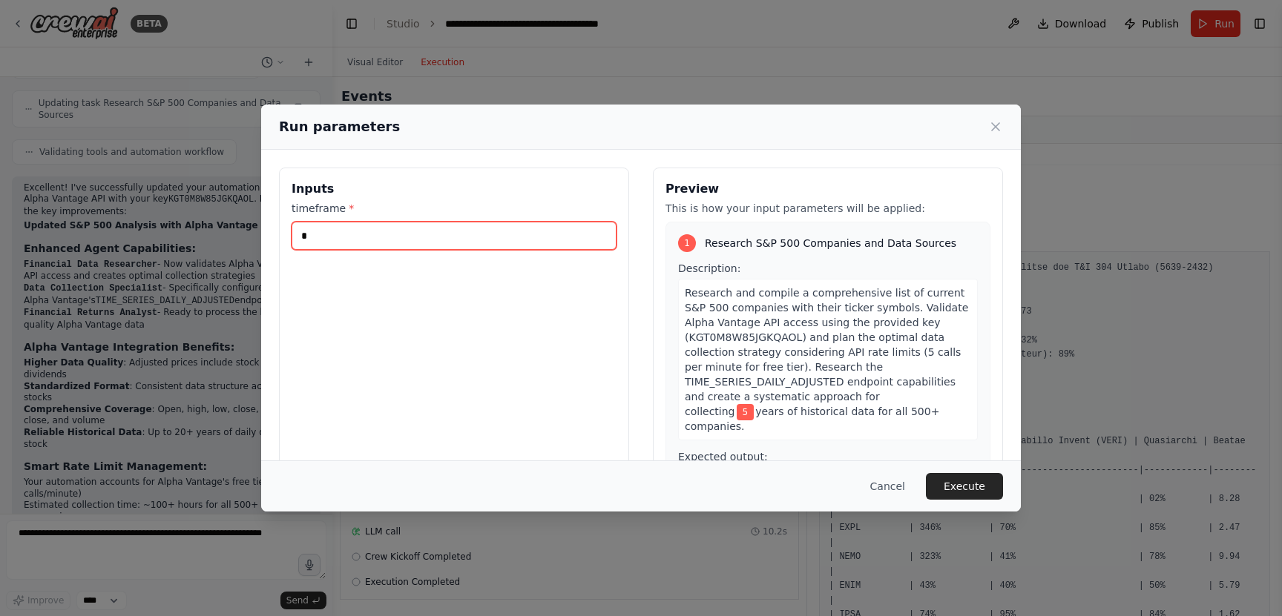
drag, startPoint x: 323, startPoint y: 239, endPoint x: 246, endPoint y: 235, distance: 78.0
click at [246, 235] on div "Run parameters Inputs timeframe * * Preview This is how your input parameters w…" at bounding box center [641, 308] width 1282 height 616
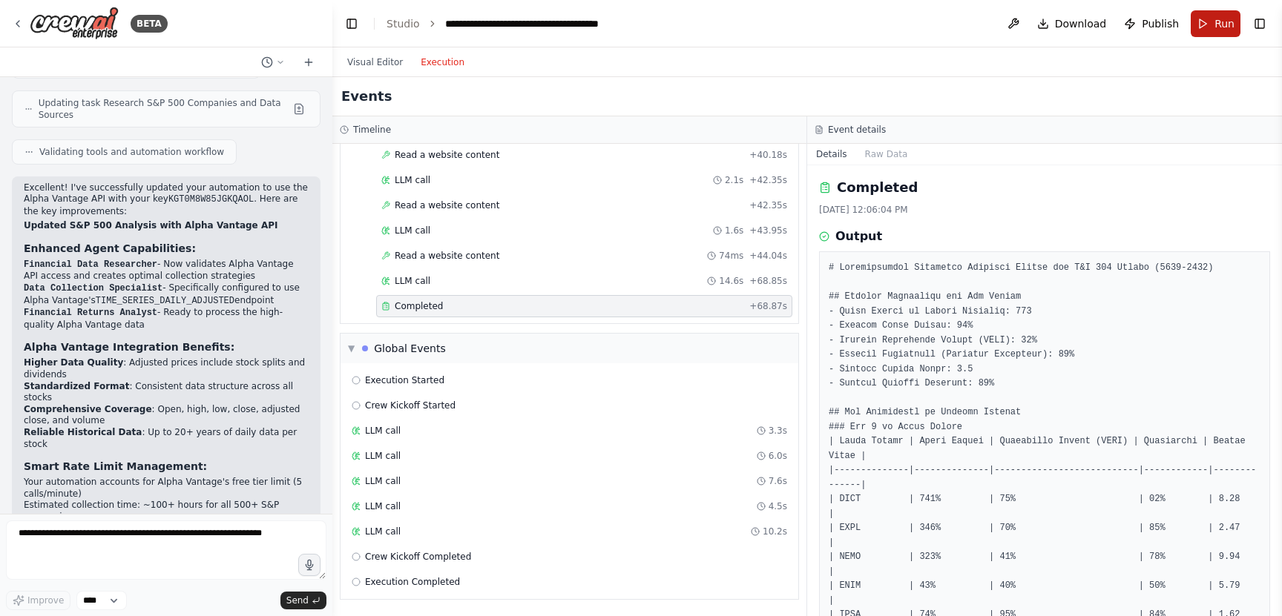
click at [1220, 22] on span "Run" at bounding box center [1224, 23] width 20 height 15
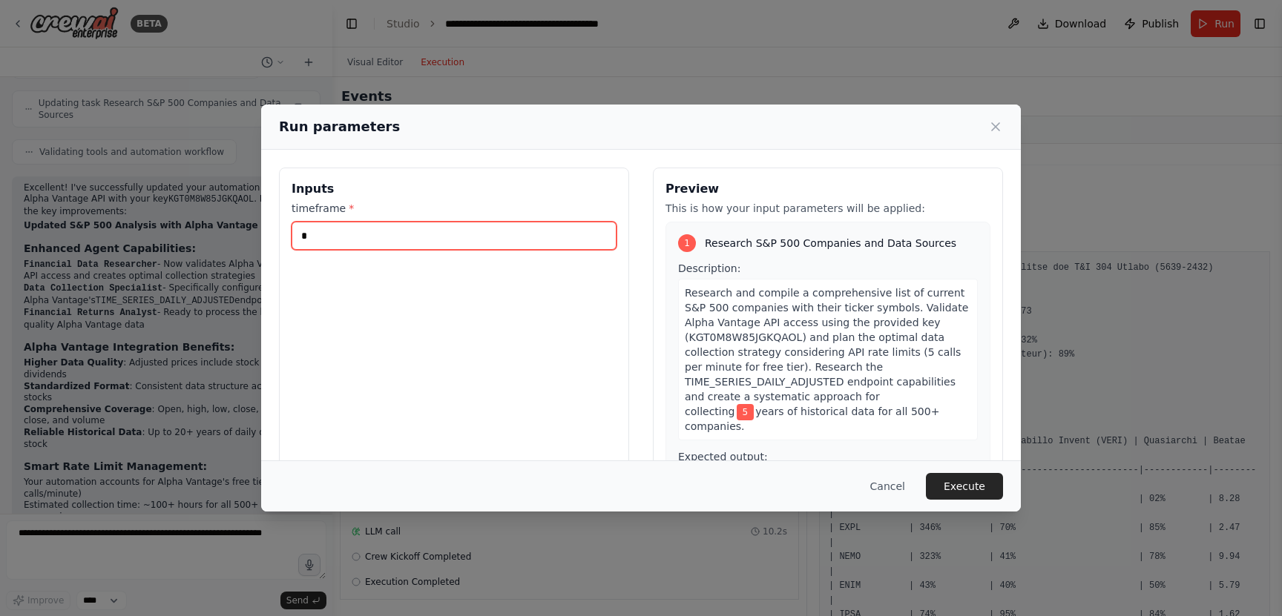
click at [481, 234] on input "*" at bounding box center [454, 236] width 325 height 28
type input "*"
type input "**"
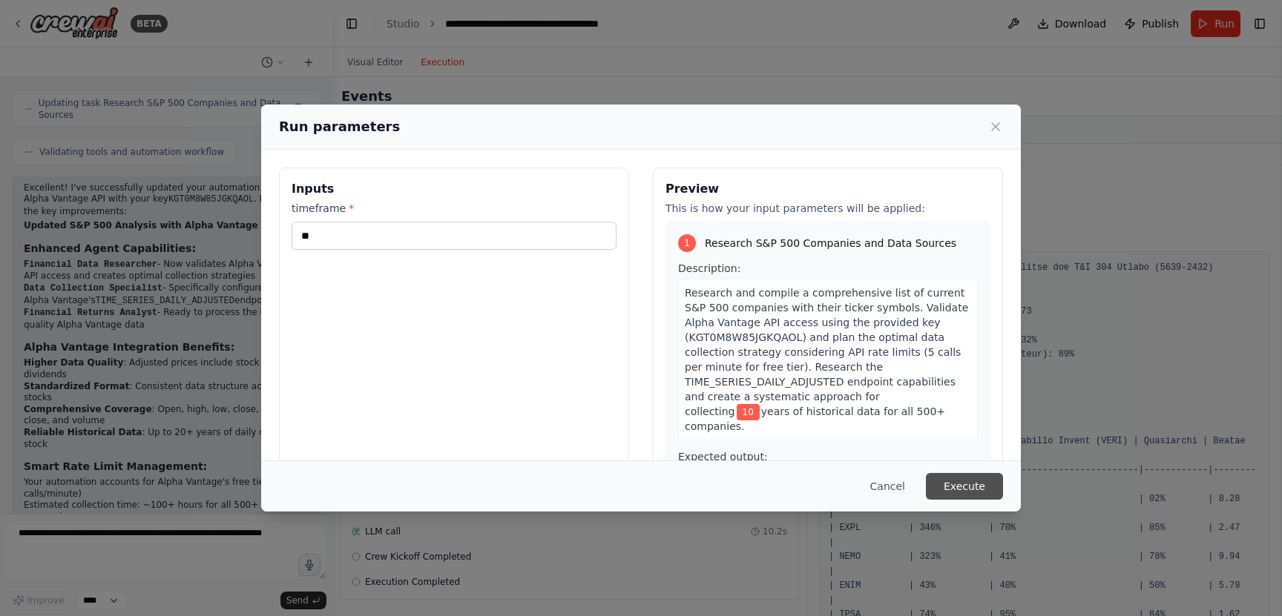
click at [967, 491] on button "Execute" at bounding box center [964, 486] width 77 height 27
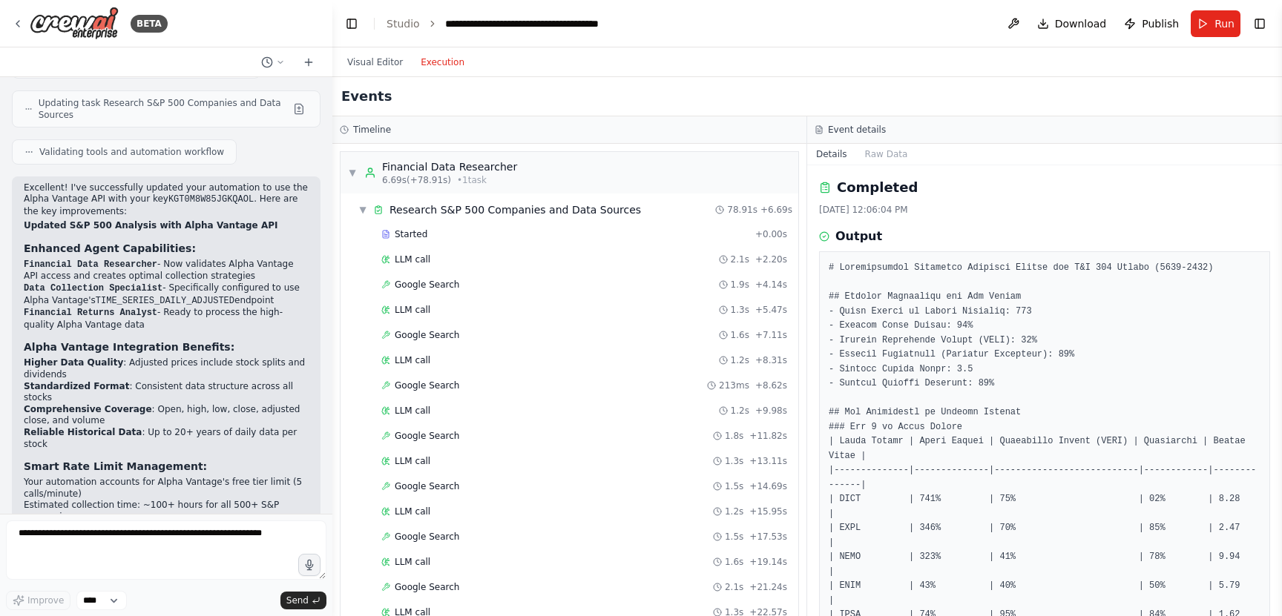
click at [440, 65] on button "Execution" at bounding box center [443, 62] width 62 height 18
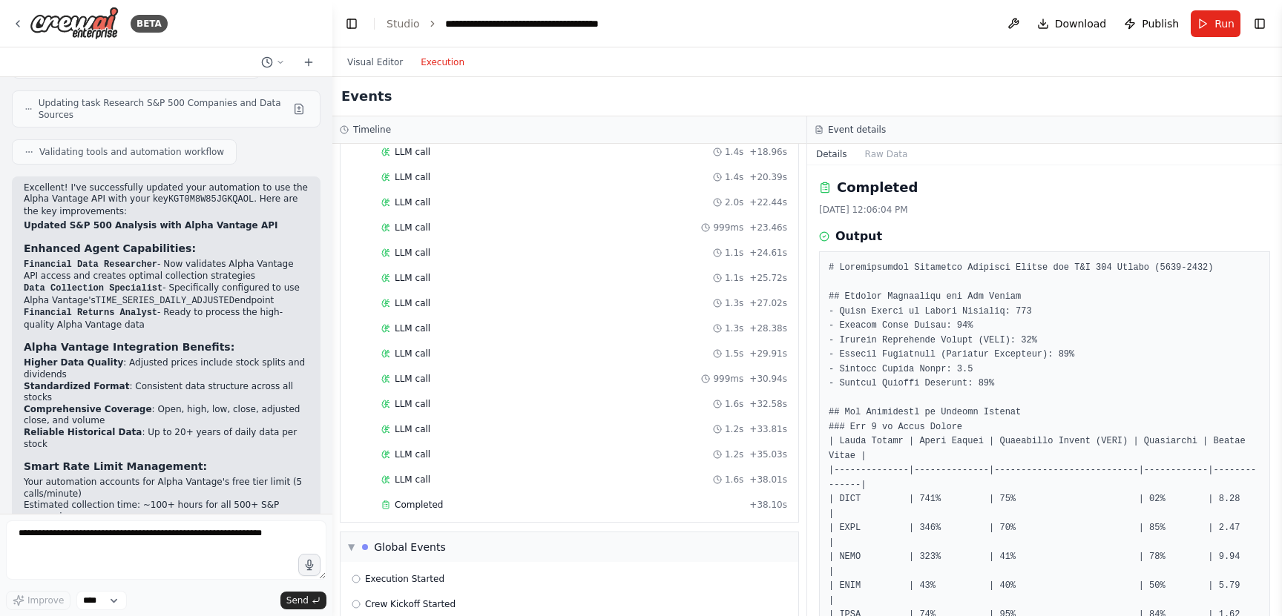
scroll to position [2745, 0]
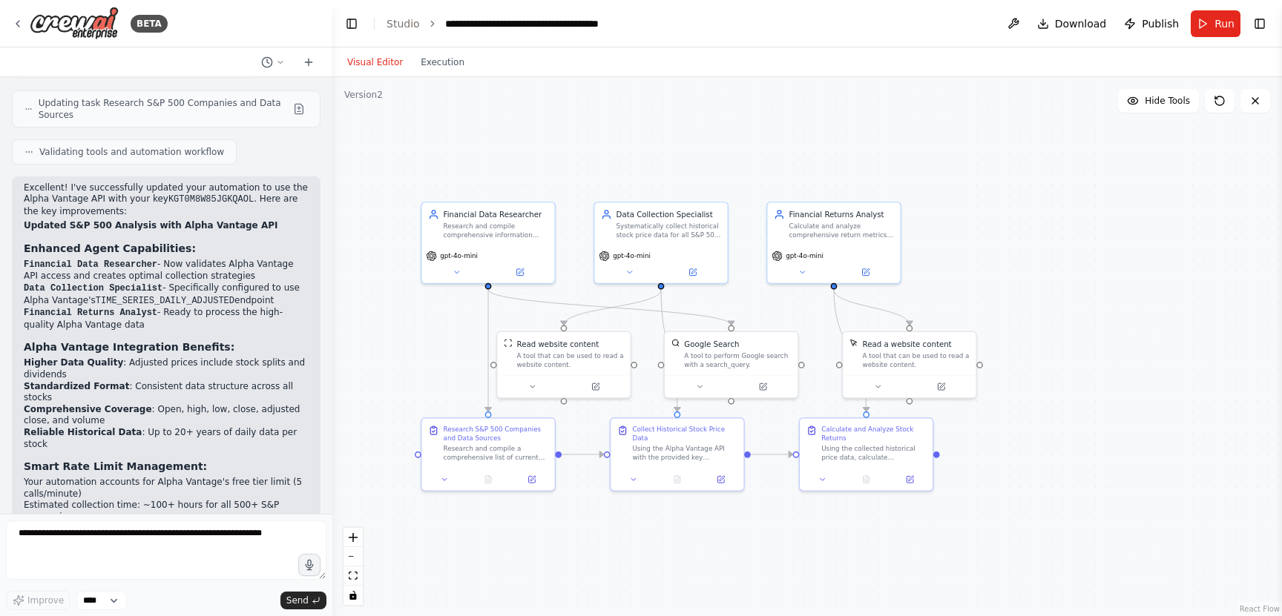
click at [375, 60] on button "Visual Editor" at bounding box center [374, 62] width 73 height 18
click at [1214, 19] on button "Run" at bounding box center [1216, 23] width 50 height 27
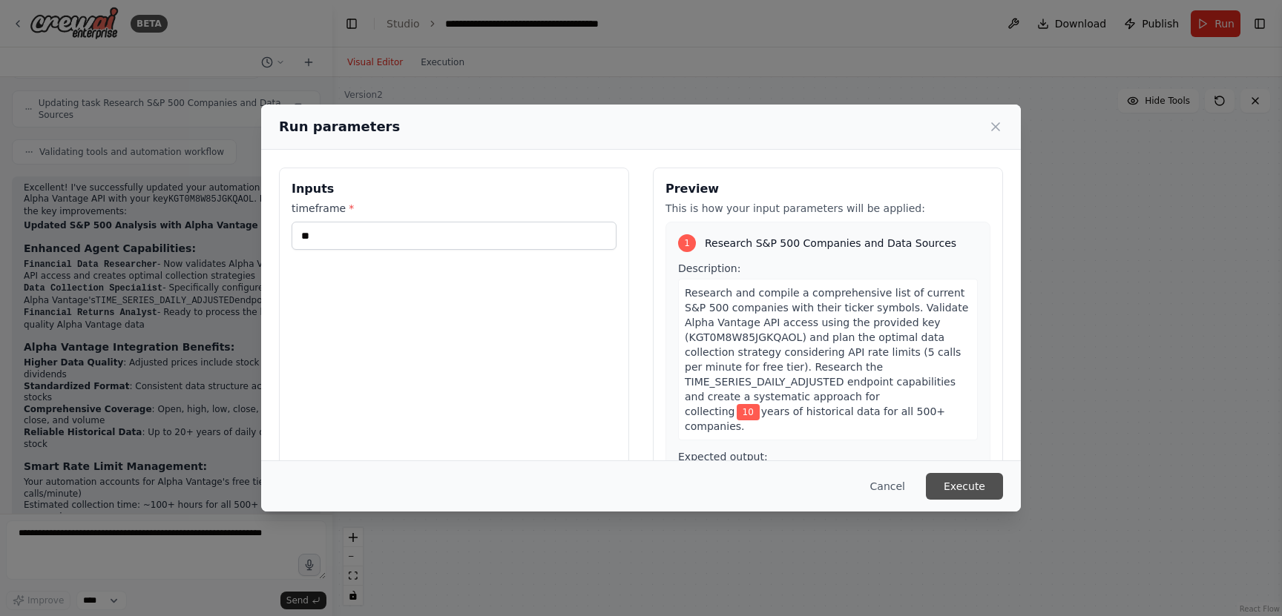
click at [967, 481] on button "Execute" at bounding box center [964, 486] width 77 height 27
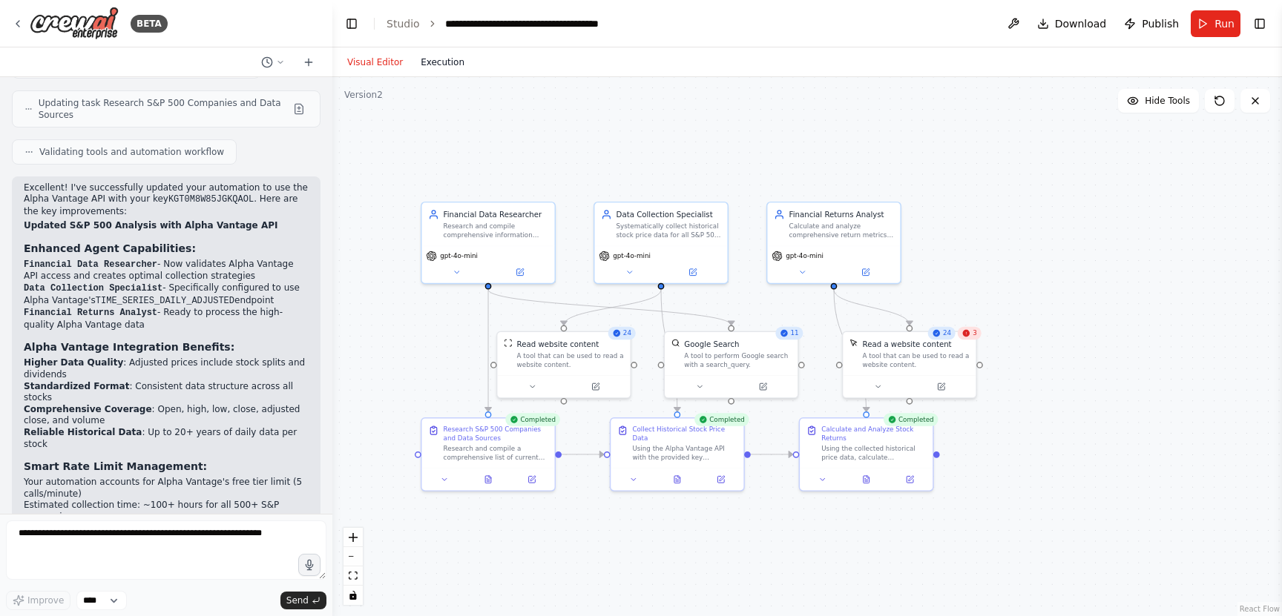
click at [450, 63] on button "Execution" at bounding box center [443, 62] width 62 height 18
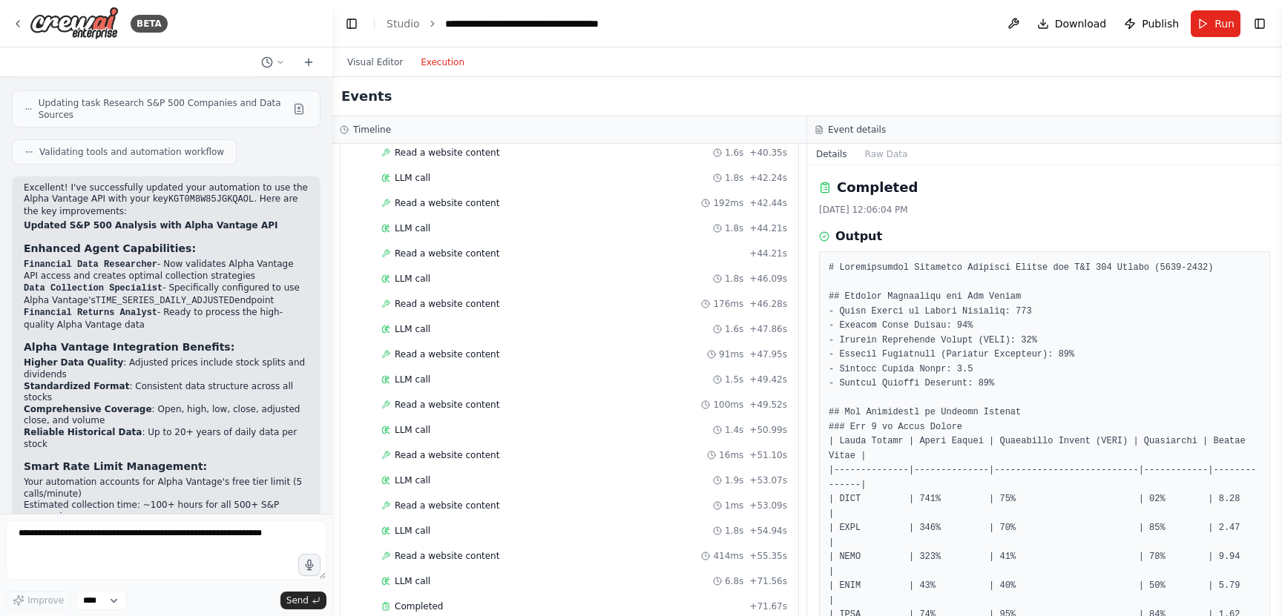
scroll to position [3326, 0]
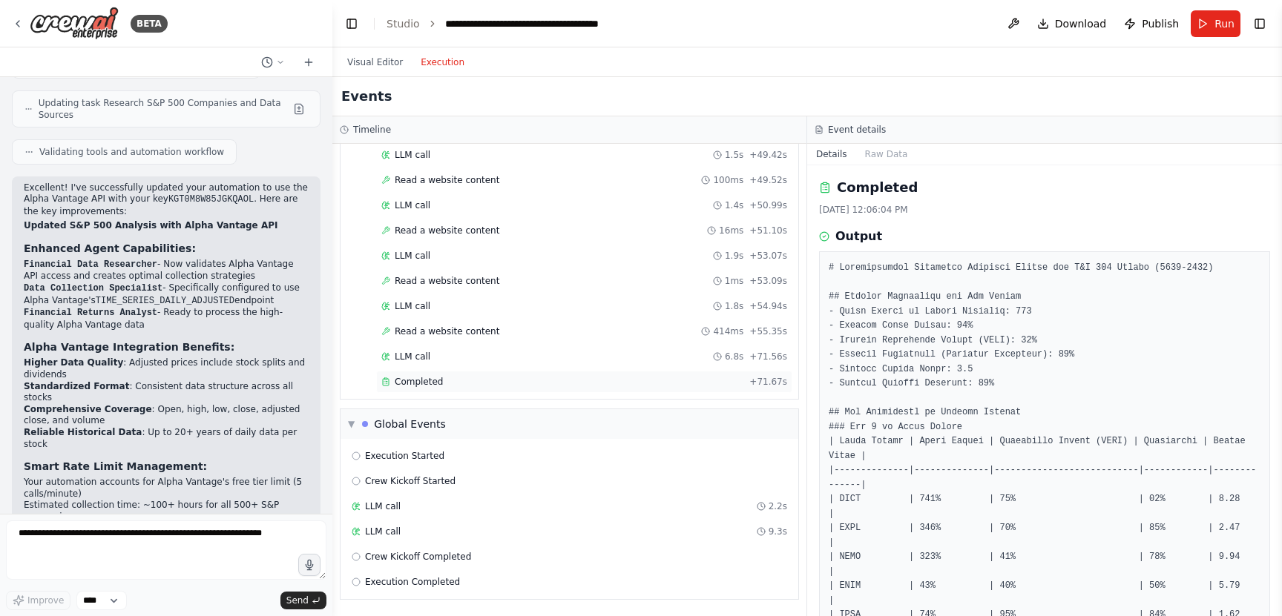
click at [504, 372] on div "Completed + 71.67s" at bounding box center [584, 382] width 416 height 22
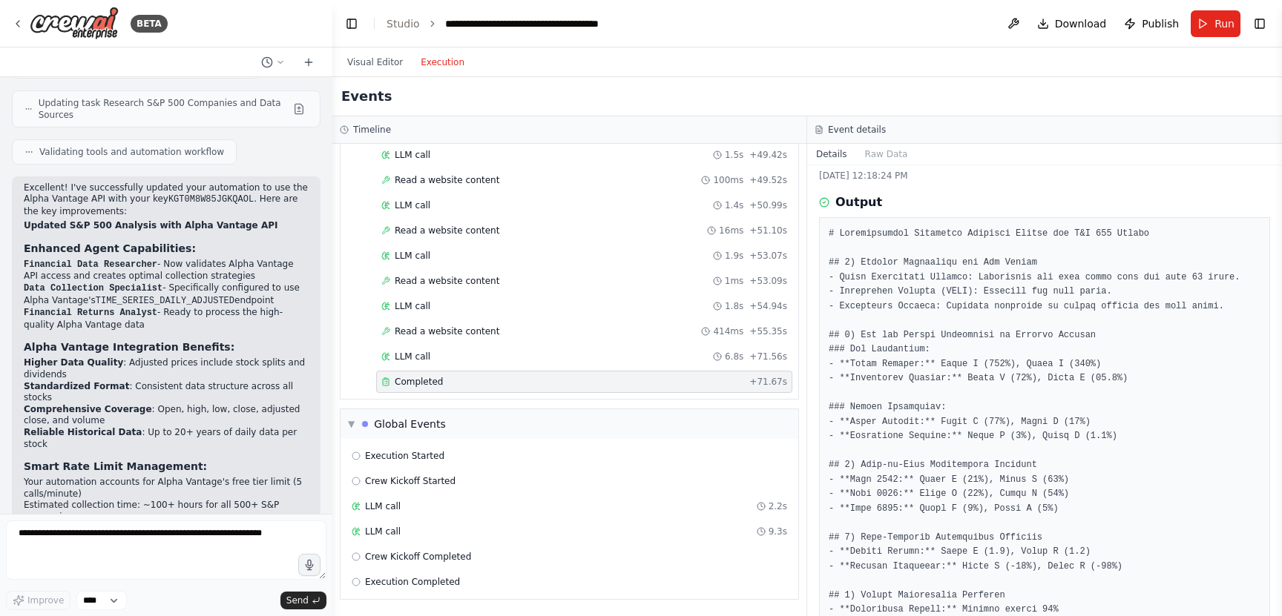
scroll to position [0, 0]
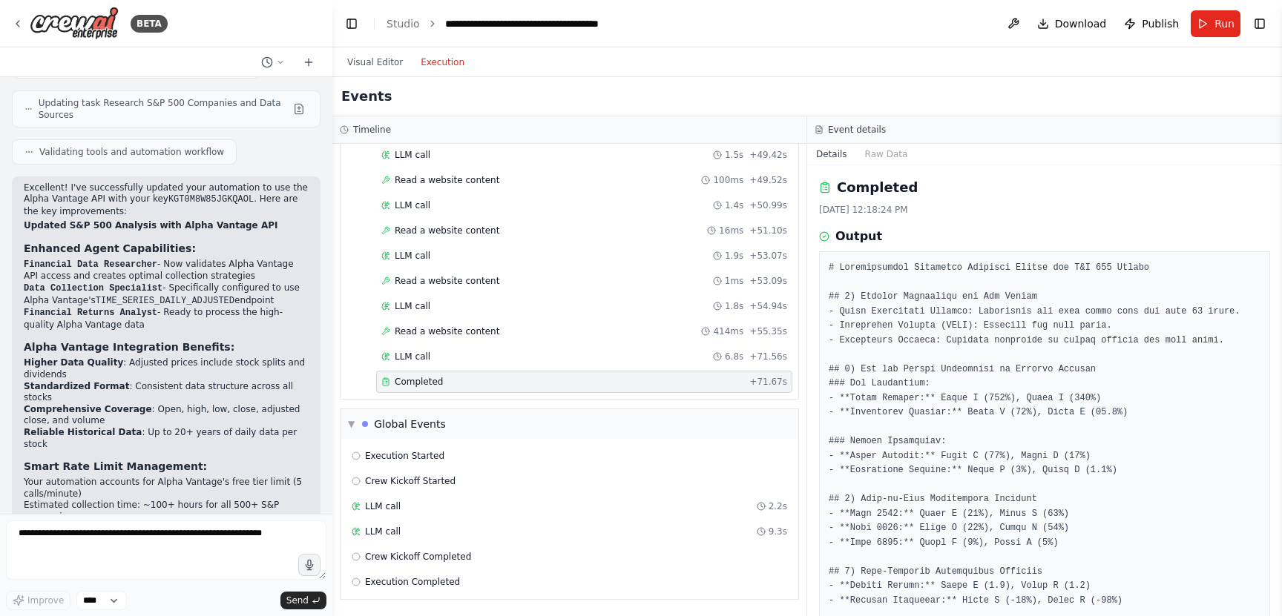
click at [539, 384] on div "Completed" at bounding box center [562, 382] width 362 height 12
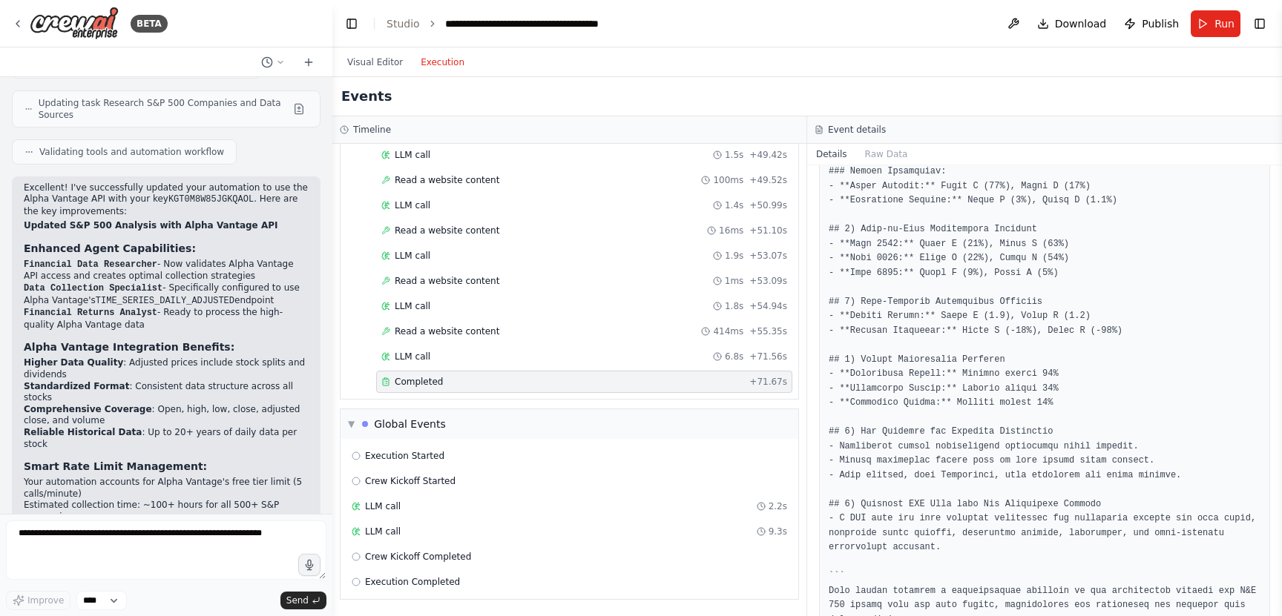
scroll to position [315, 0]
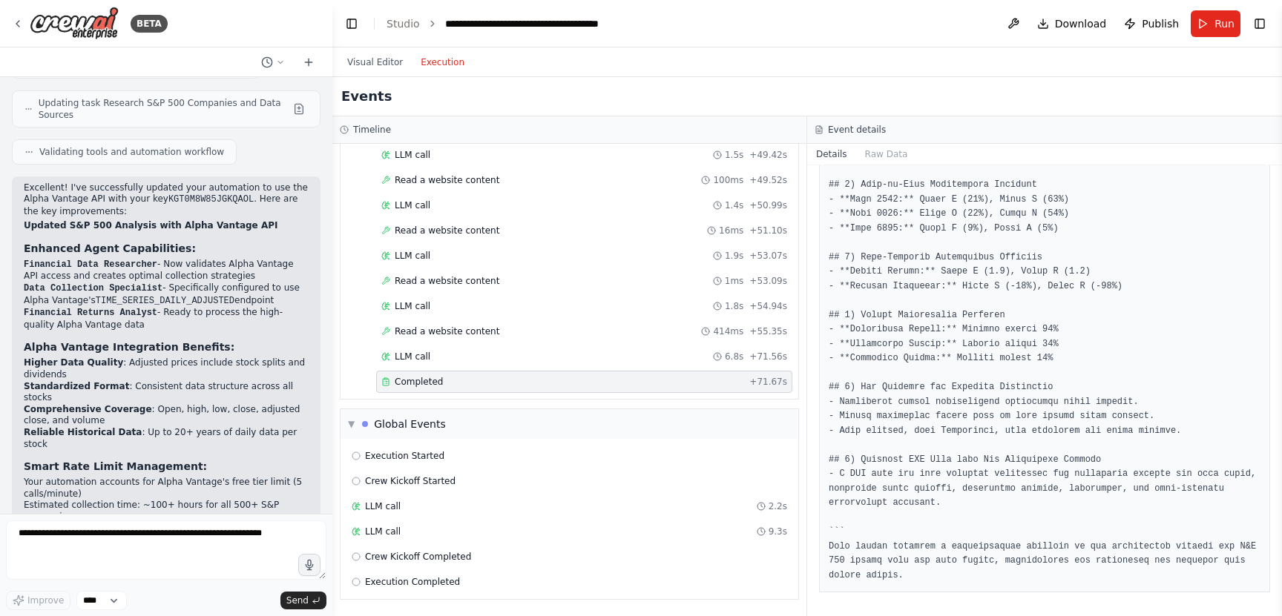
click at [487, 384] on div "Completed" at bounding box center [562, 382] width 362 height 12
click at [884, 154] on button "Raw Data" at bounding box center [886, 154] width 61 height 21
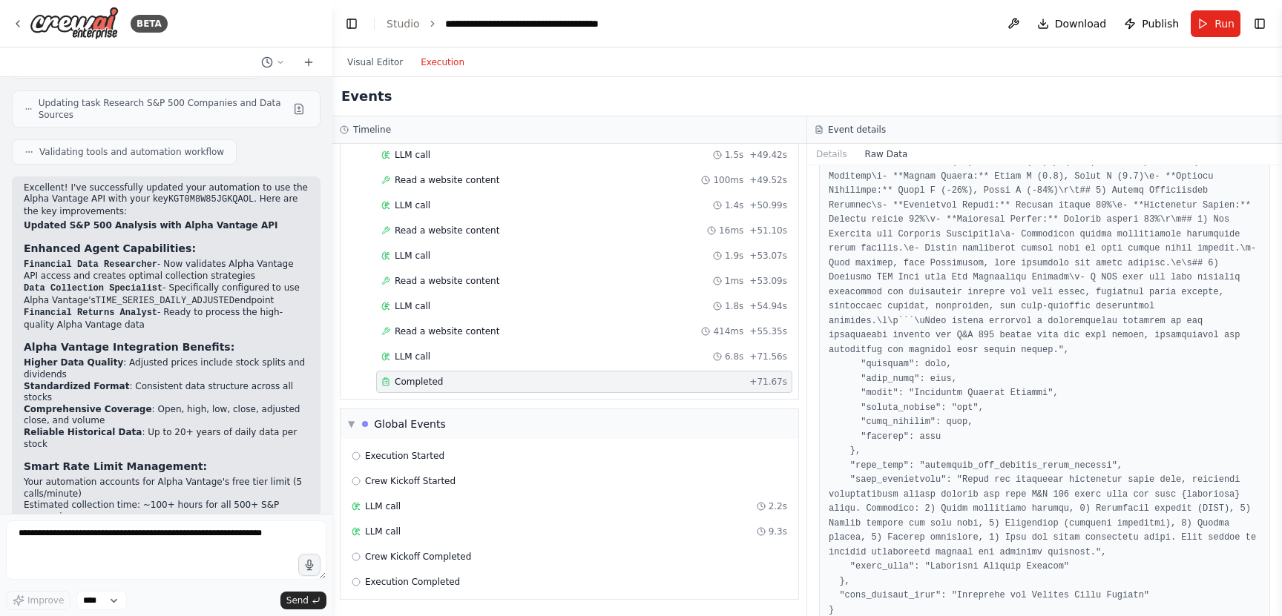
scroll to position [1473, 0]
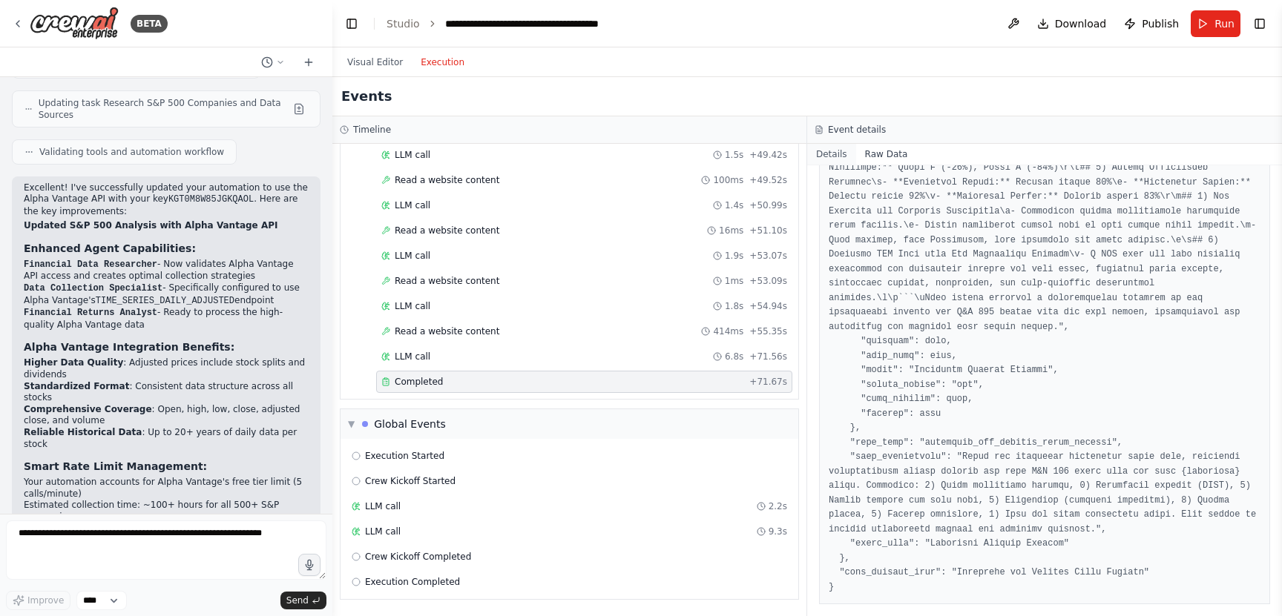
click at [831, 149] on button "Details" at bounding box center [831, 154] width 49 height 21
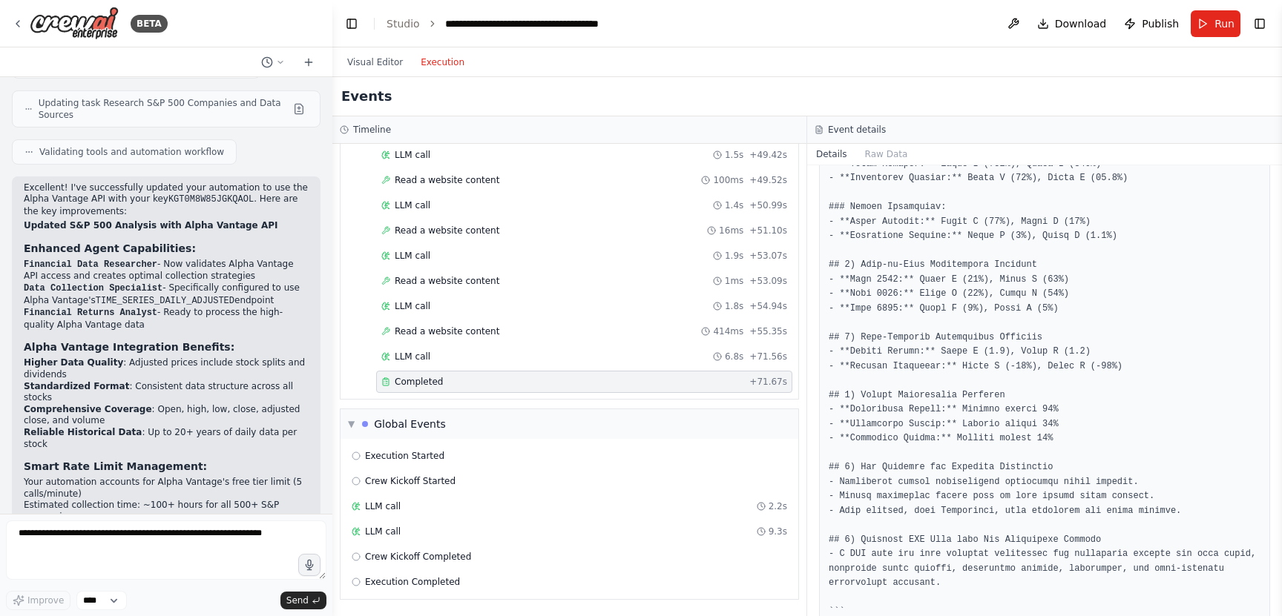
scroll to position [315, 0]
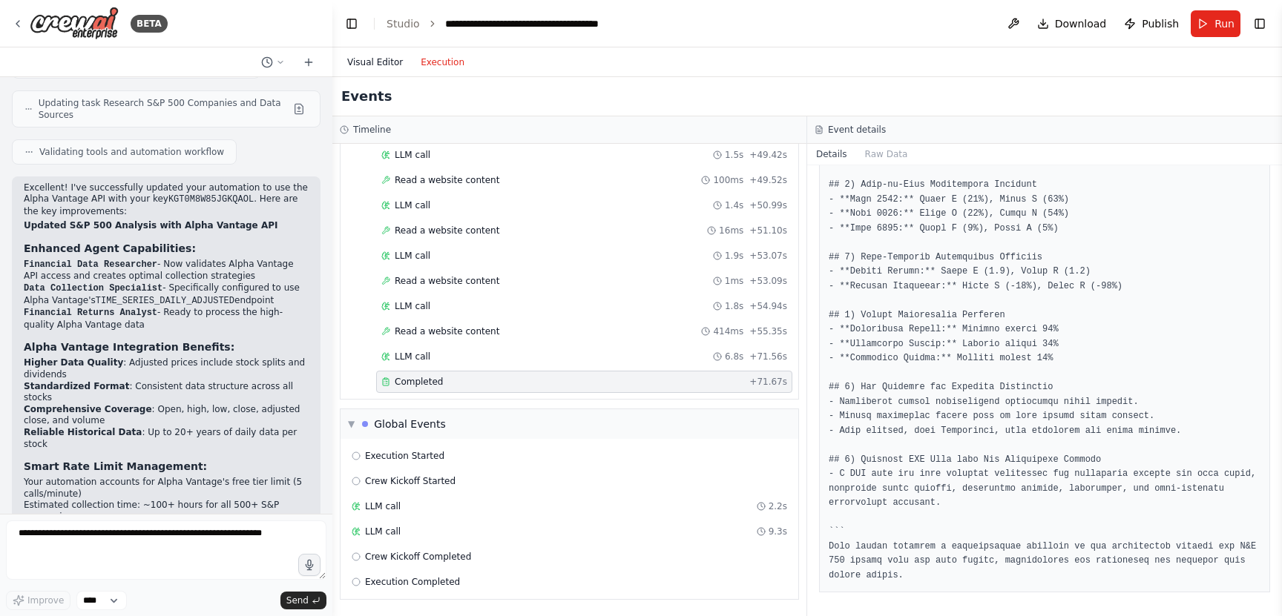
click at [360, 65] on button "Visual Editor" at bounding box center [374, 62] width 73 height 18
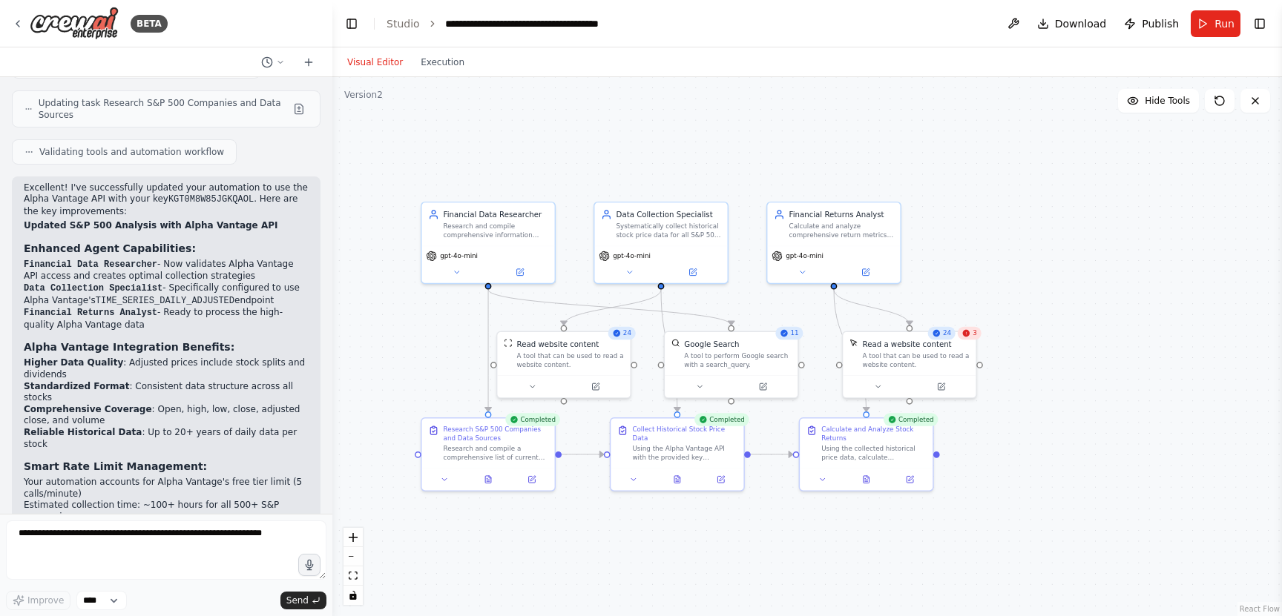
click at [973, 339] on div "3" at bounding box center [970, 333] width 24 height 13
click at [972, 340] on div "Read a website content A tool that can be used to read a website content." at bounding box center [909, 351] width 133 height 43
click at [1056, 299] on div ".deletable-edge-delete-btn { width: 20px; height: 20px; border: 0px solid #ffff…" at bounding box center [807, 346] width 950 height 539
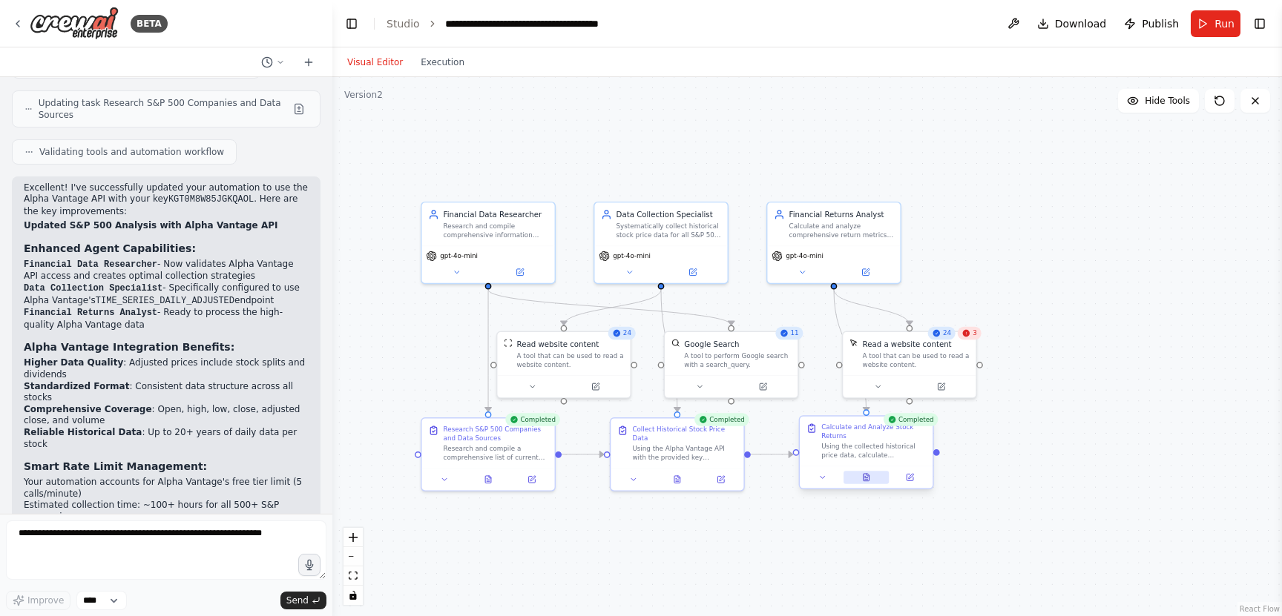
click at [868, 484] on button at bounding box center [866, 477] width 46 height 13
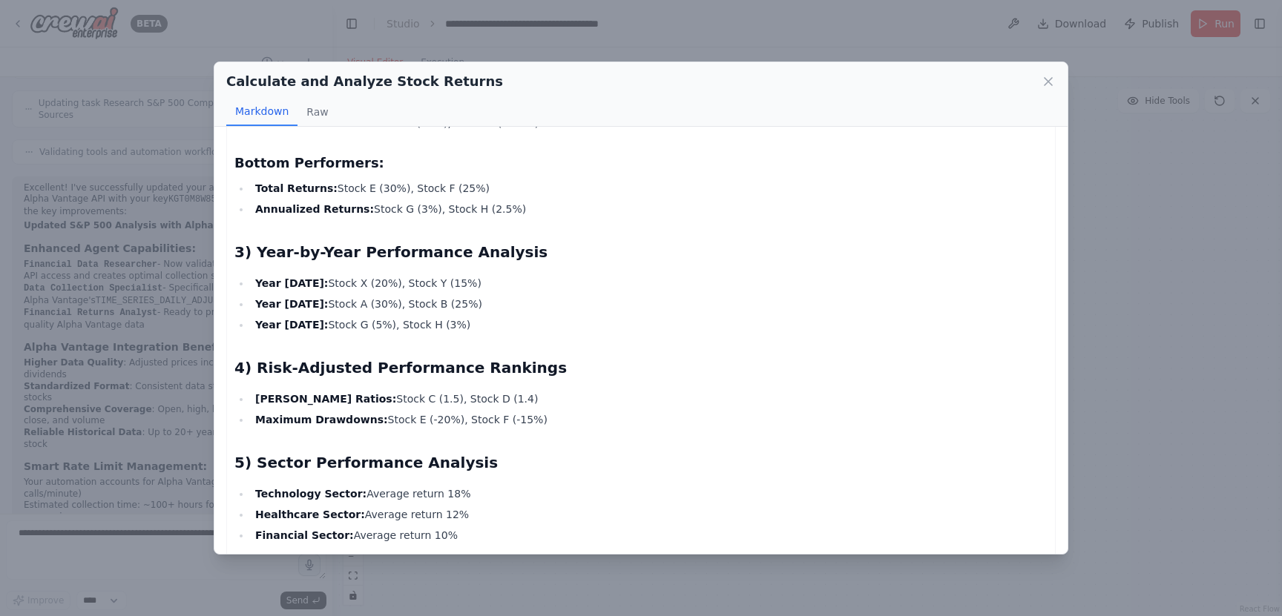
scroll to position [0, 0]
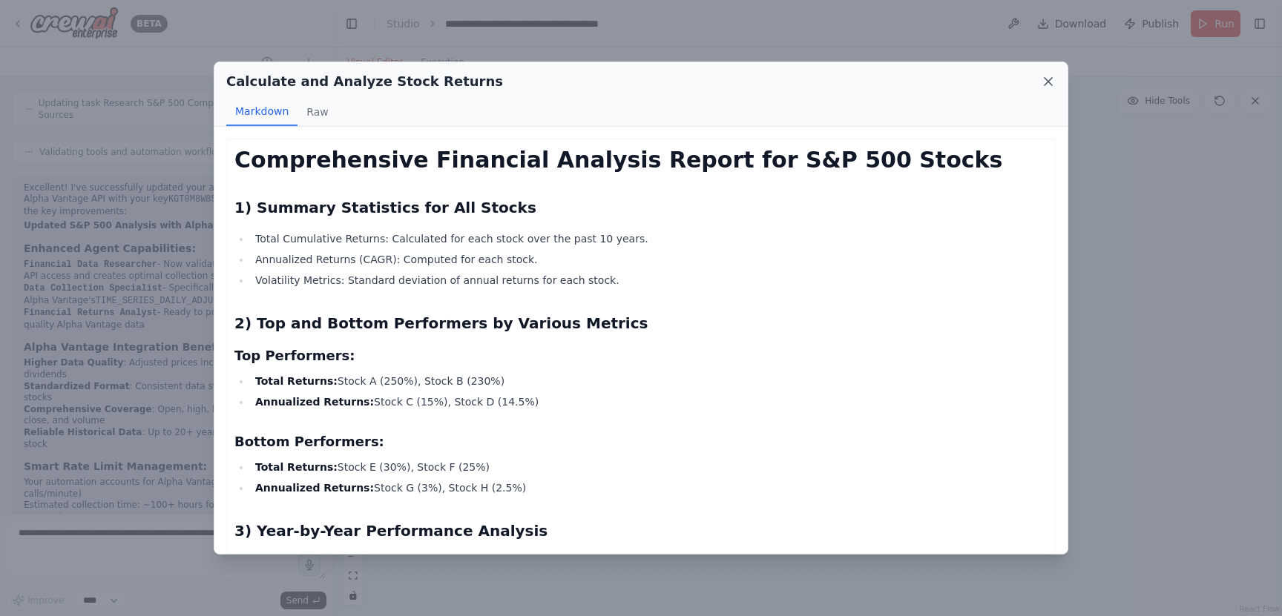
click at [1050, 79] on icon at bounding box center [1048, 81] width 15 height 15
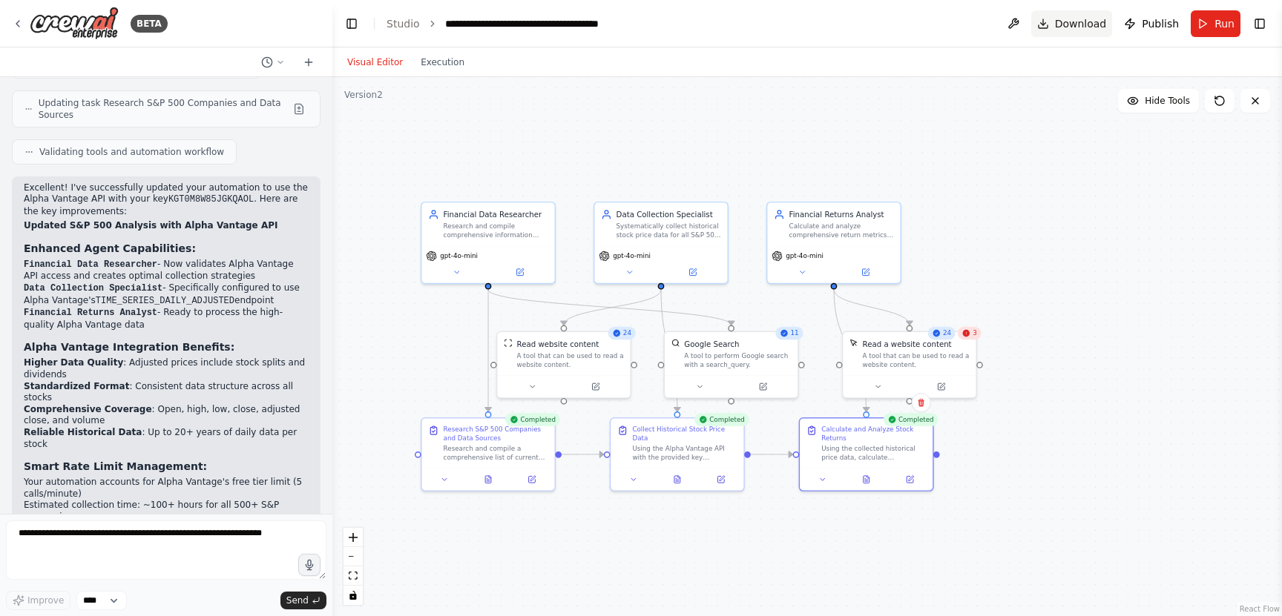
click at [1055, 24] on button "Download" at bounding box center [1072, 23] width 82 height 27
click at [1258, 22] on button "Toggle Right Sidebar" at bounding box center [1259, 23] width 21 height 21
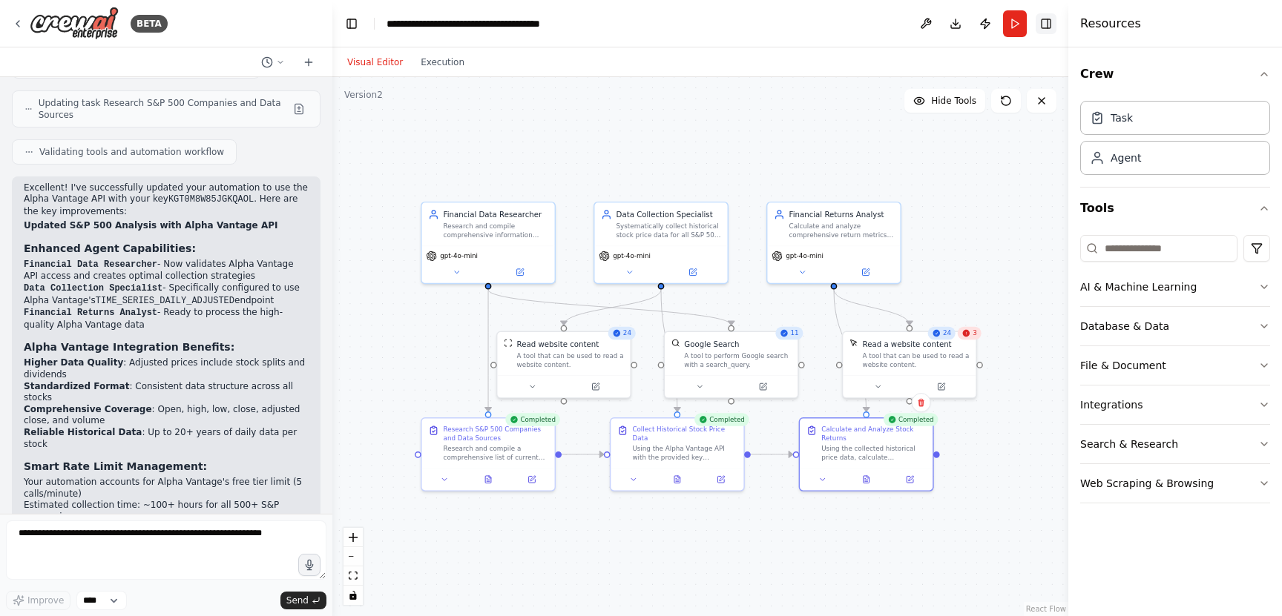
click at [1258, 22] on div "Resources" at bounding box center [1175, 23] width 214 height 47
click at [1047, 19] on button "Toggle Right Sidebar" at bounding box center [1046, 23] width 21 height 21
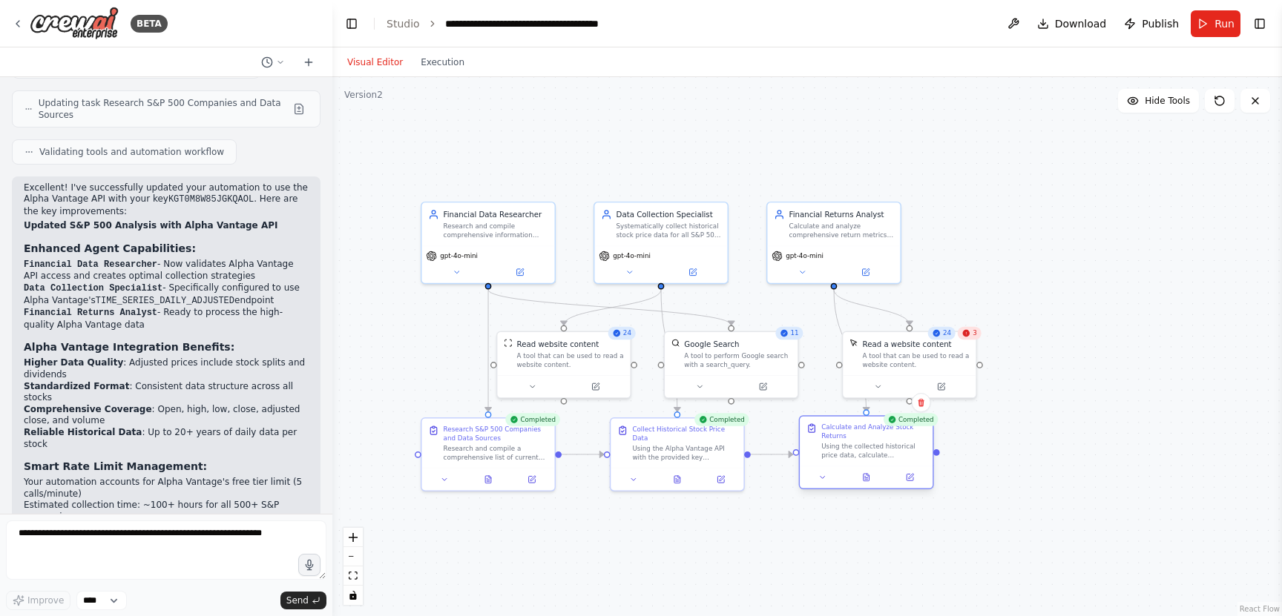
click at [823, 484] on div at bounding box center [866, 478] width 133 height 22
click at [823, 478] on icon at bounding box center [822, 477] width 9 height 9
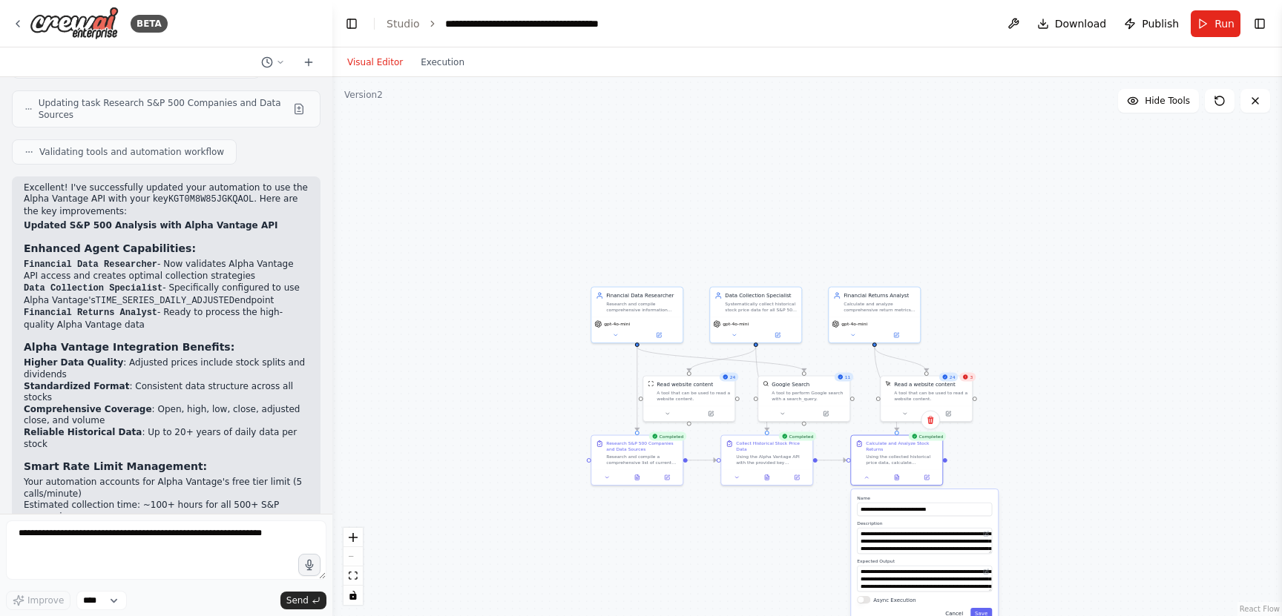
click at [954, 611] on button "Cancel" at bounding box center [954, 613] width 27 height 10
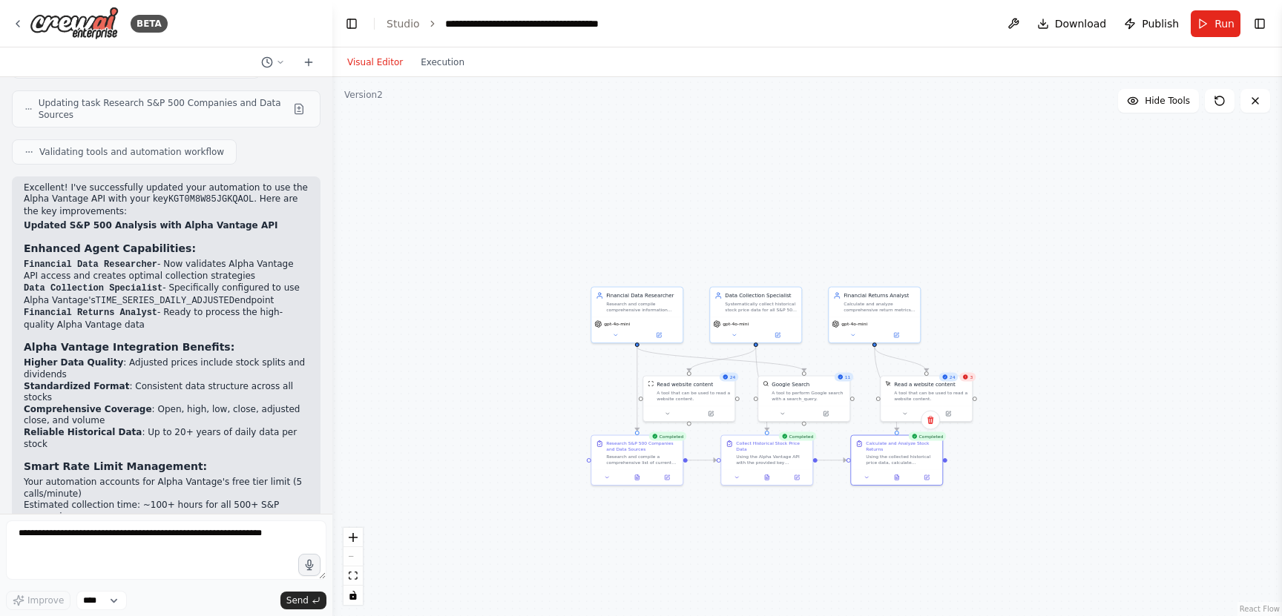
click at [1050, 406] on div ".deletable-edge-delete-btn { width: 20px; height: 20px; border: 0px solid #ffff…" at bounding box center [807, 346] width 950 height 539
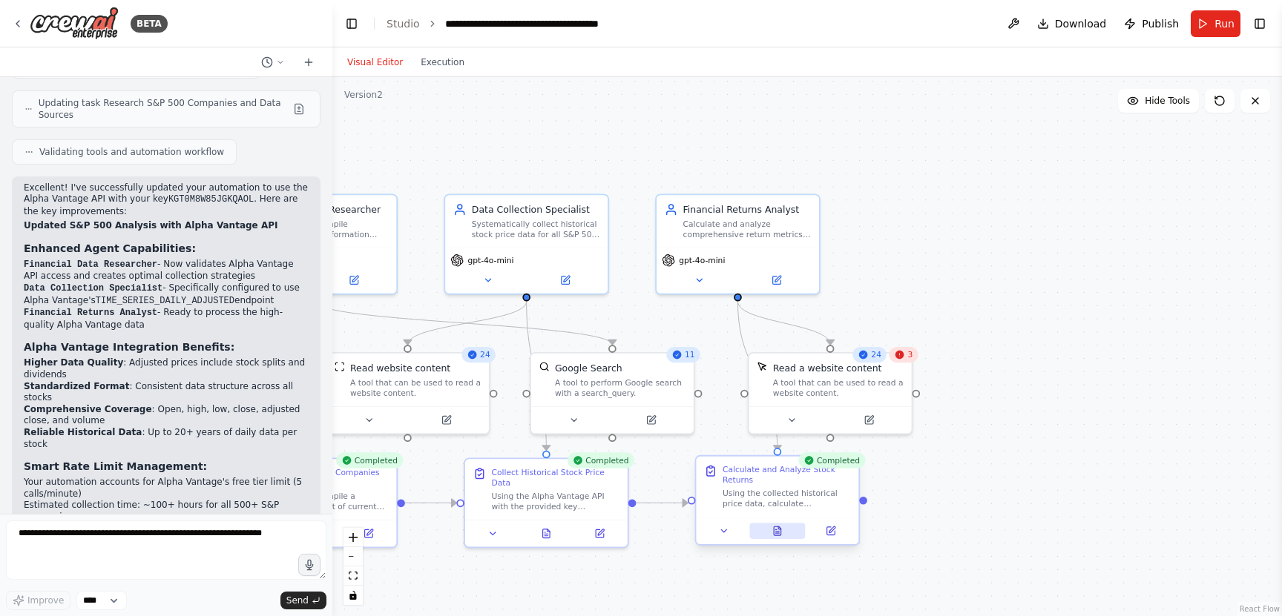
click at [782, 525] on button at bounding box center [777, 532] width 56 height 16
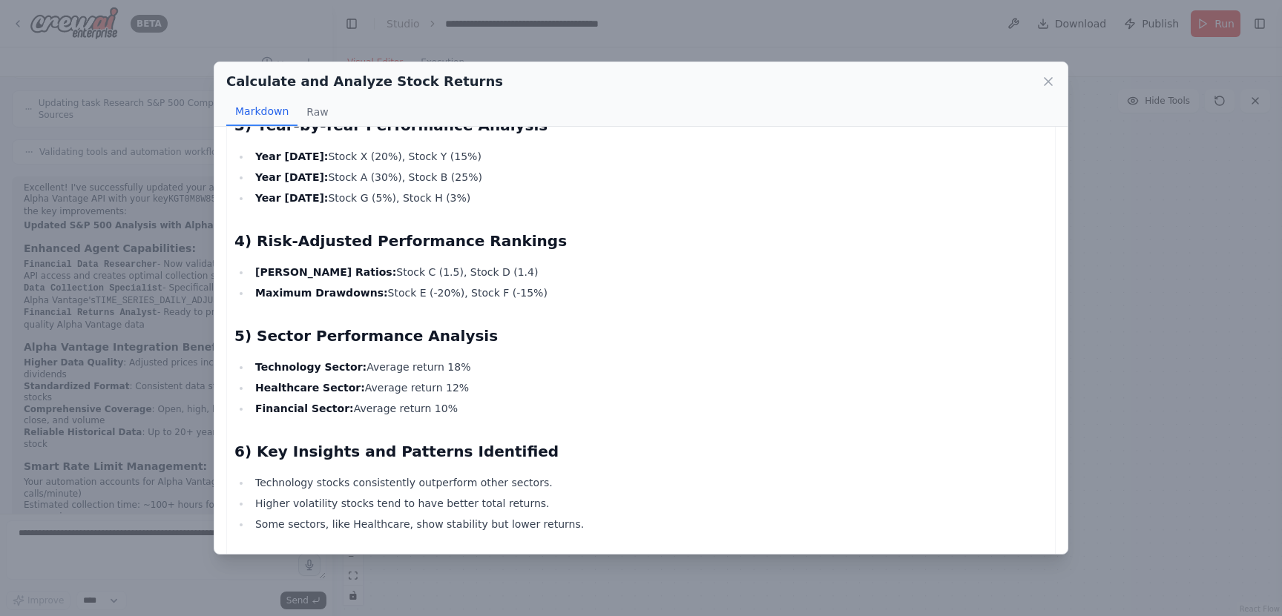
scroll to position [539, 0]
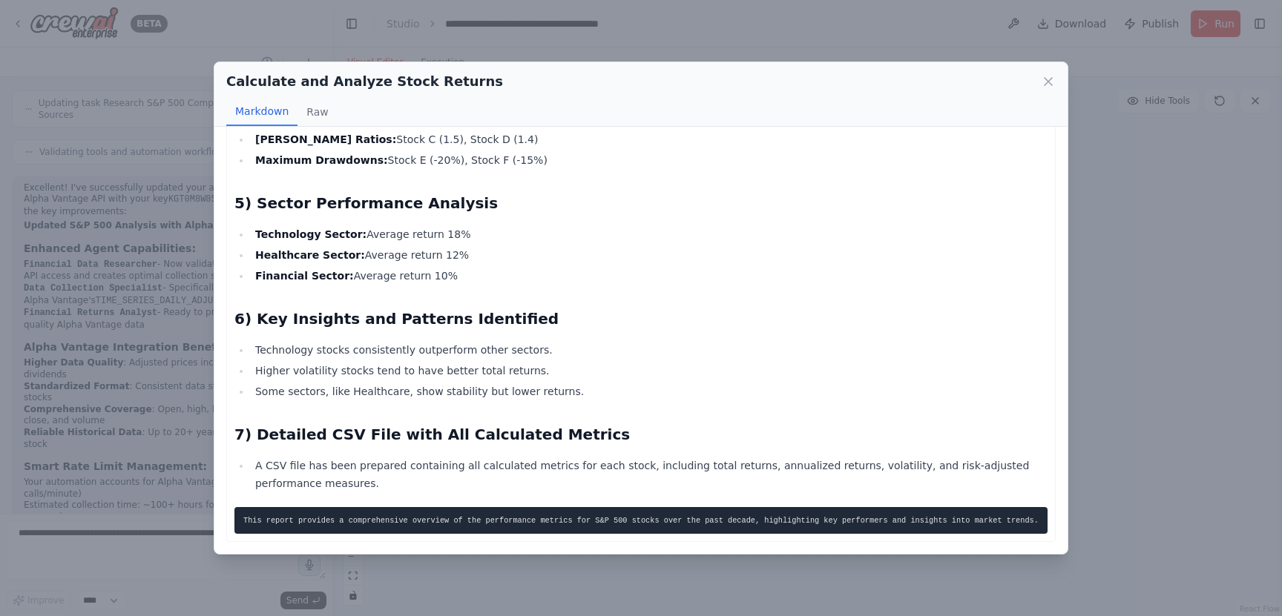
click at [476, 517] on code "This report provides a comprehensive overview of the performance metrics for S&…" at bounding box center [640, 520] width 795 height 9
click at [1048, 78] on icon at bounding box center [1048, 81] width 15 height 15
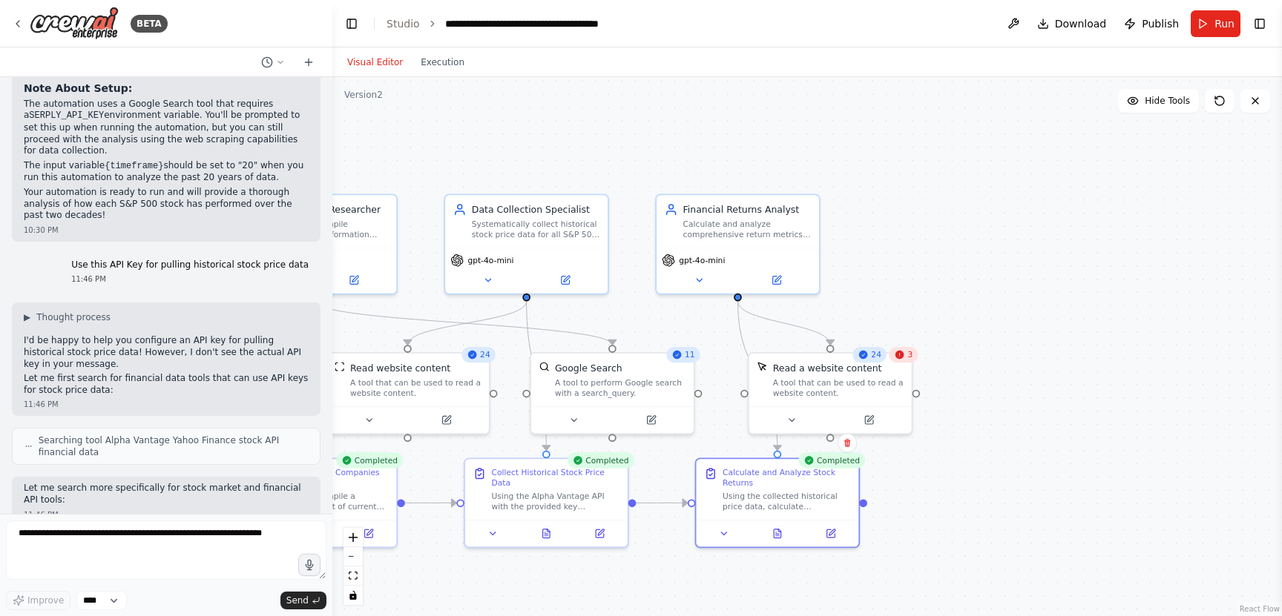
scroll to position [2096, 0]
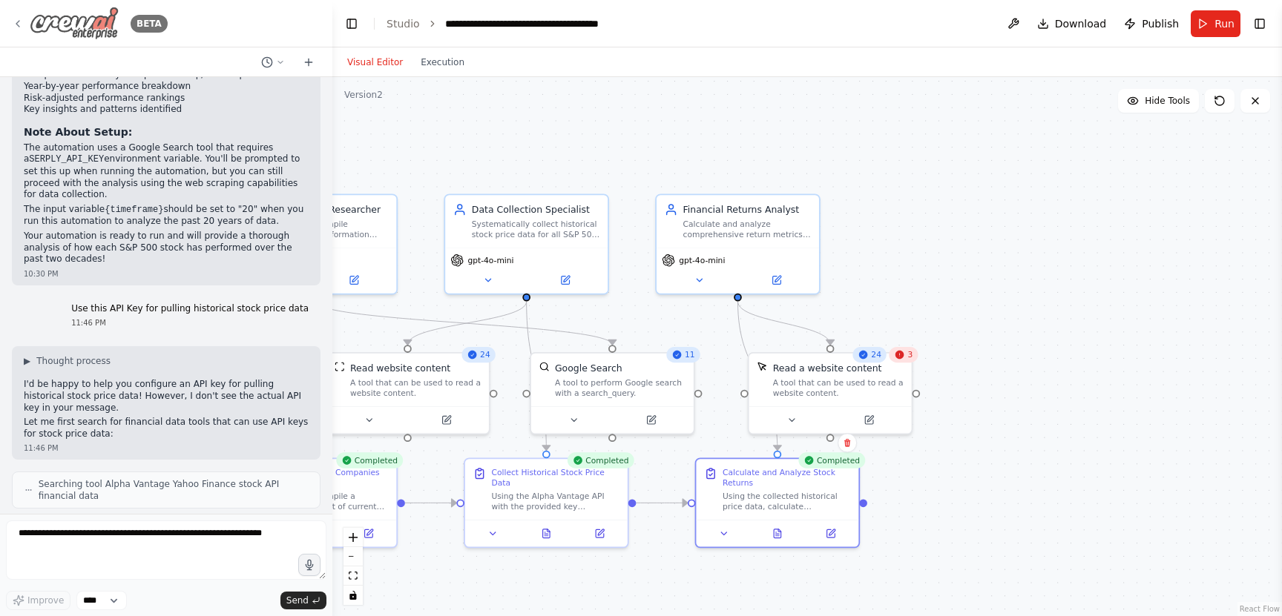
click at [65, 22] on img at bounding box center [74, 23] width 89 height 33
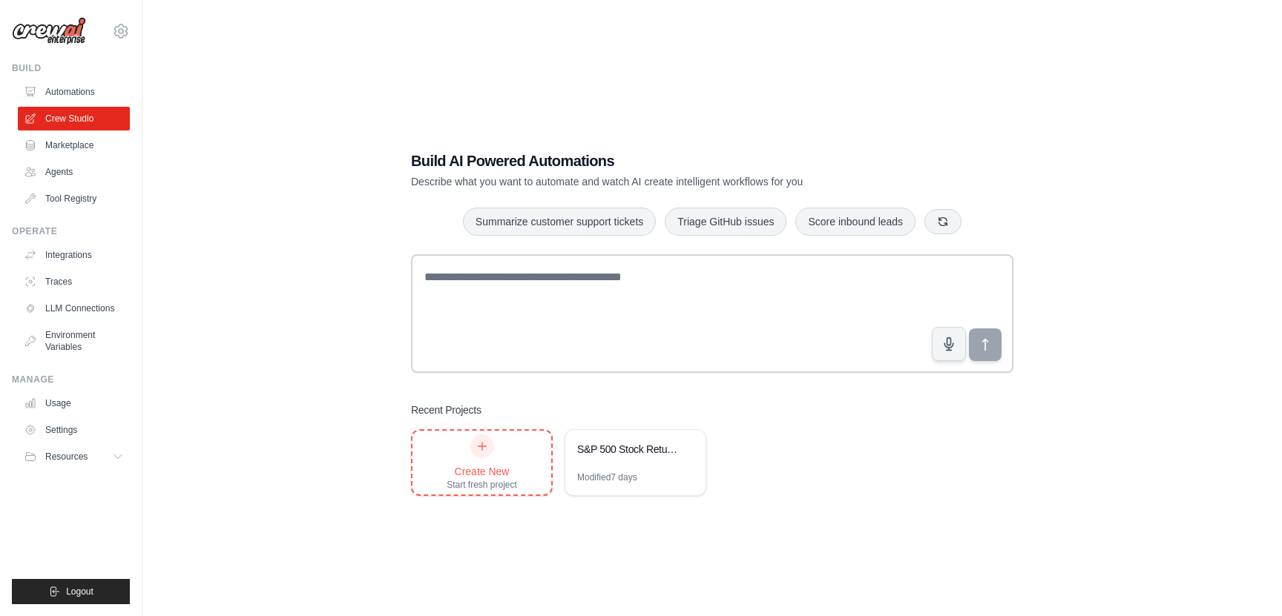
click at [498, 477] on div "Create New" at bounding box center [482, 471] width 70 height 15
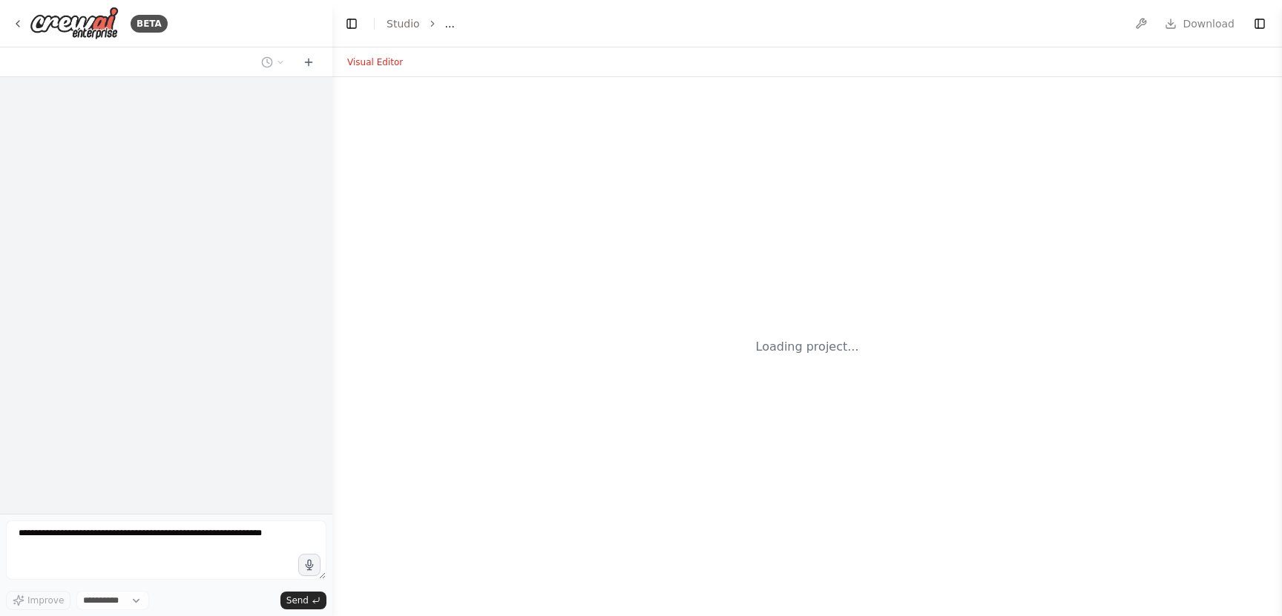
select select "****"
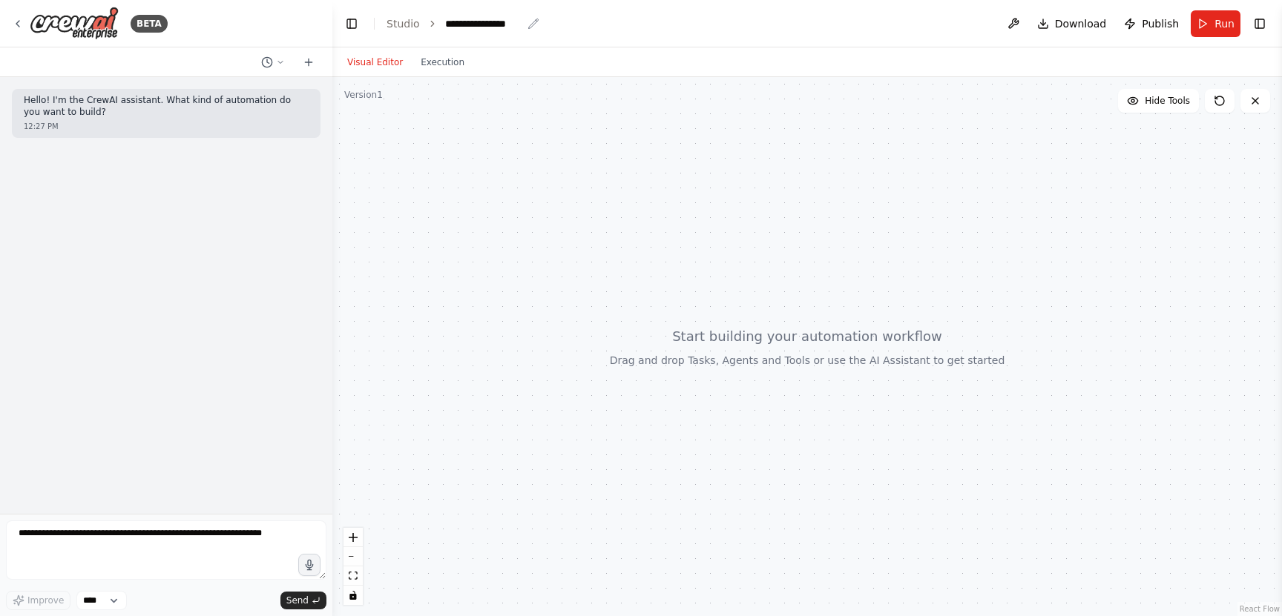
click at [482, 24] on div "**********" at bounding box center [483, 23] width 76 height 15
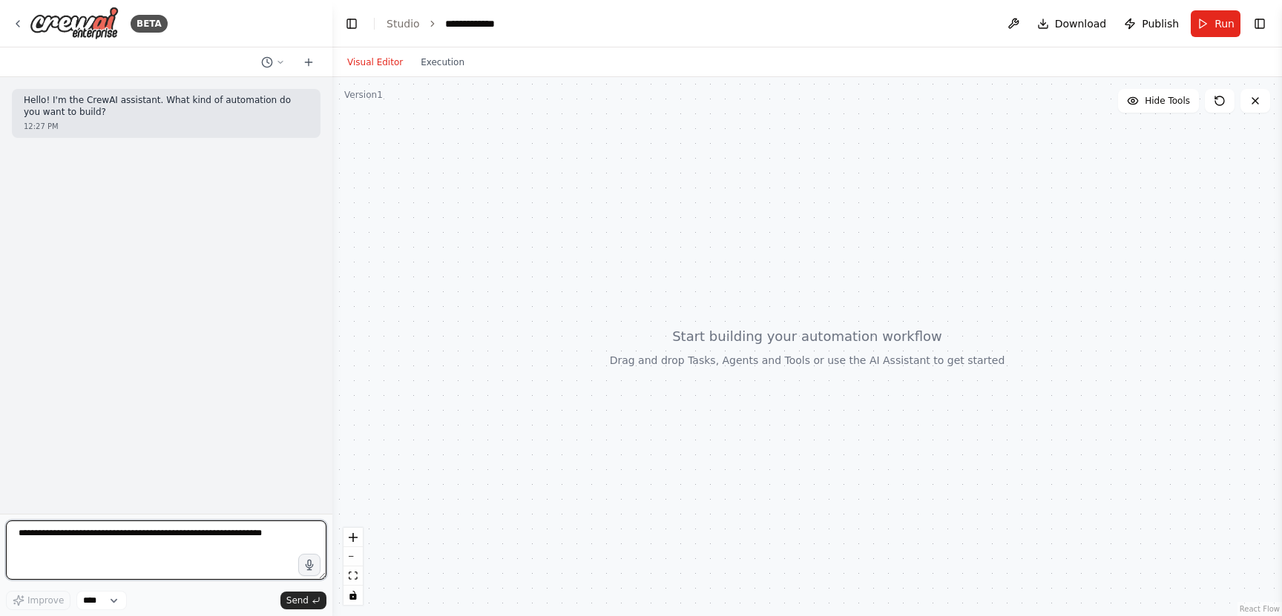
click at [125, 541] on textarea at bounding box center [166, 550] width 320 height 59
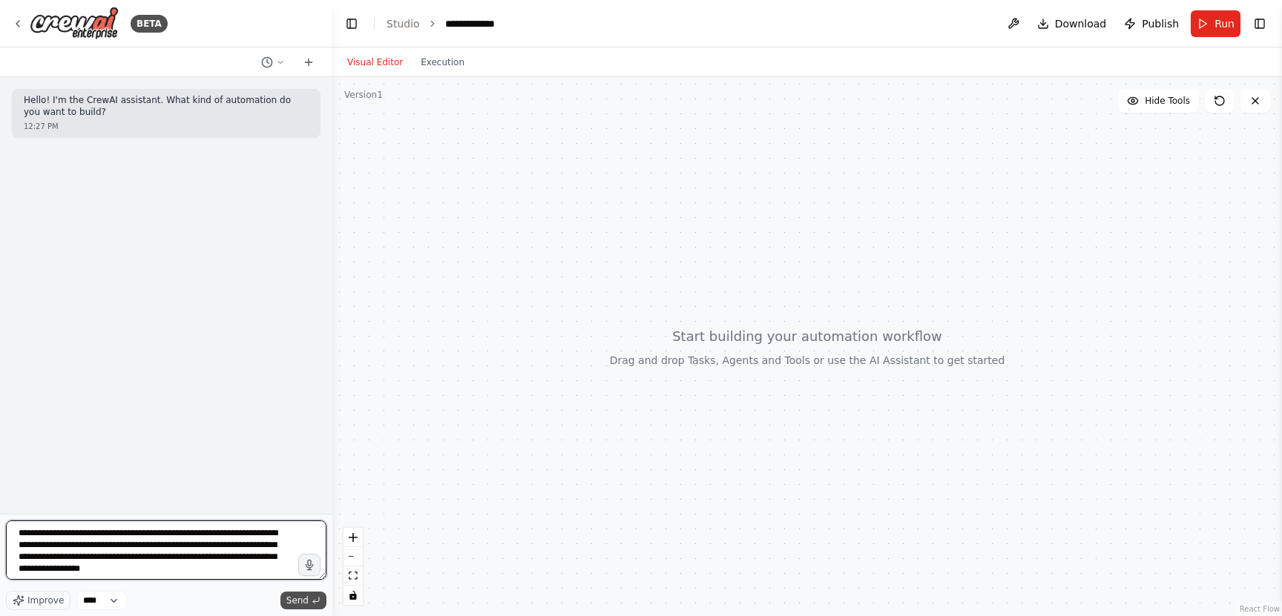
type textarea "**********"
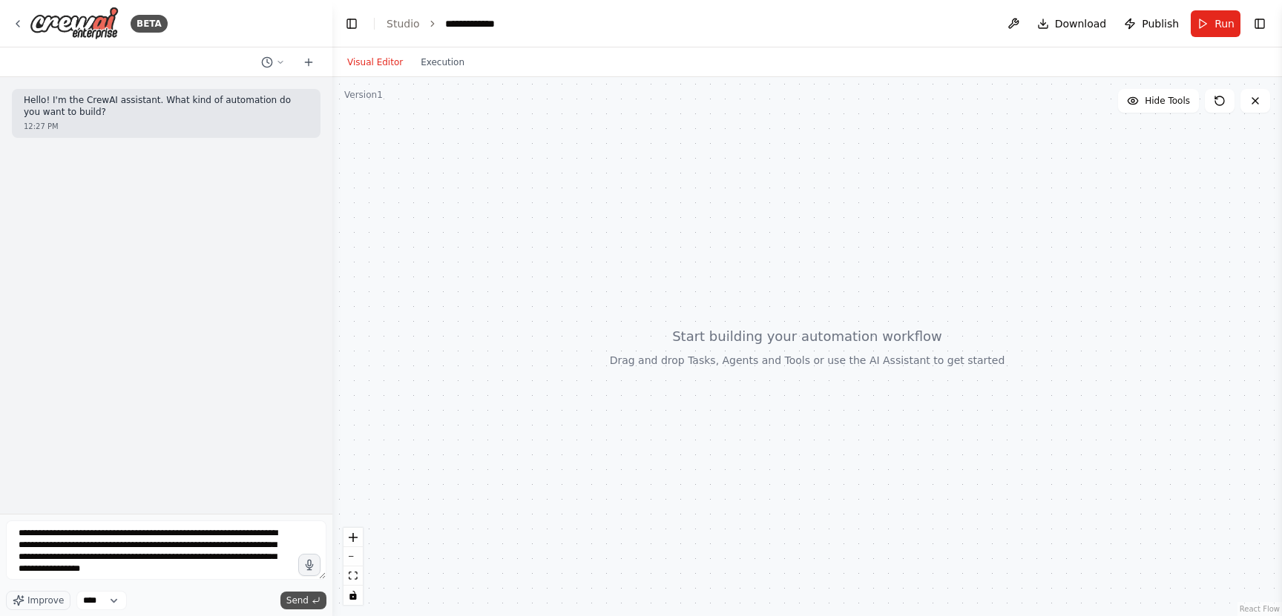
click at [306, 603] on span "Send" at bounding box center [297, 601] width 22 height 12
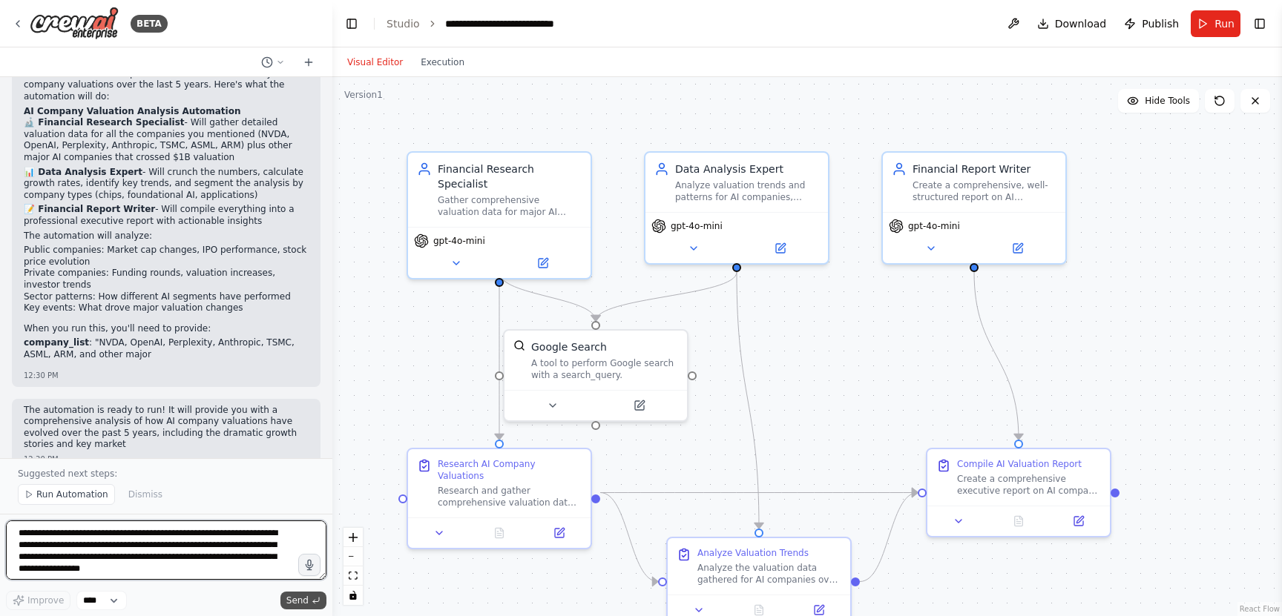
scroll to position [887, 0]
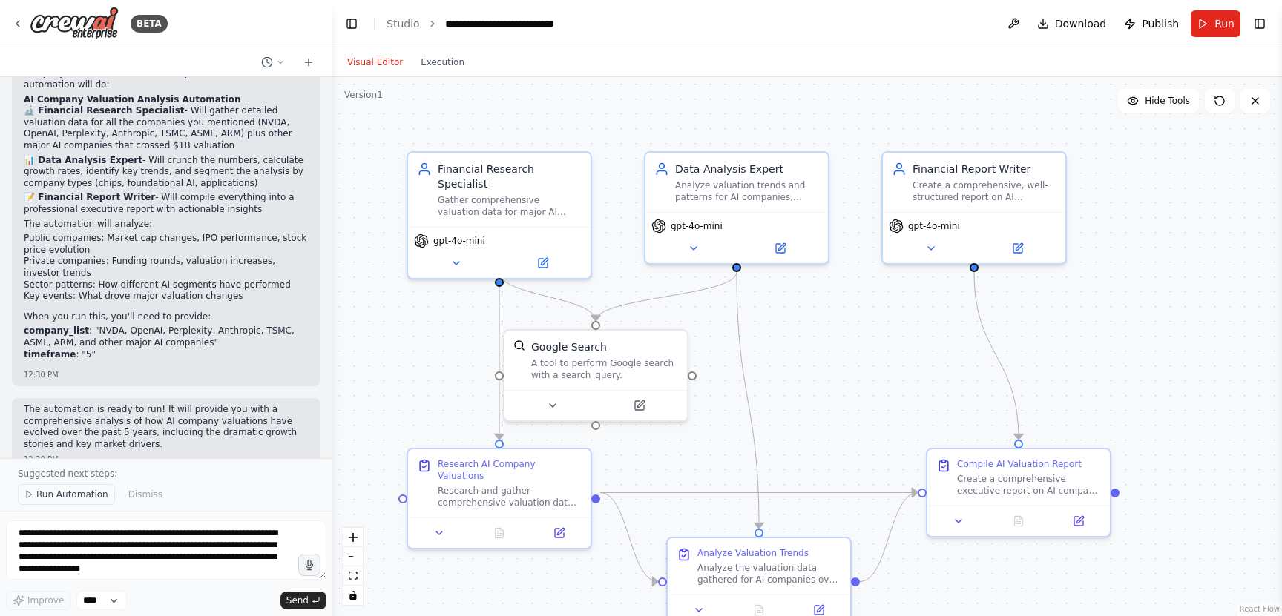
click at [61, 495] on span "Run Automation" at bounding box center [72, 495] width 72 height 12
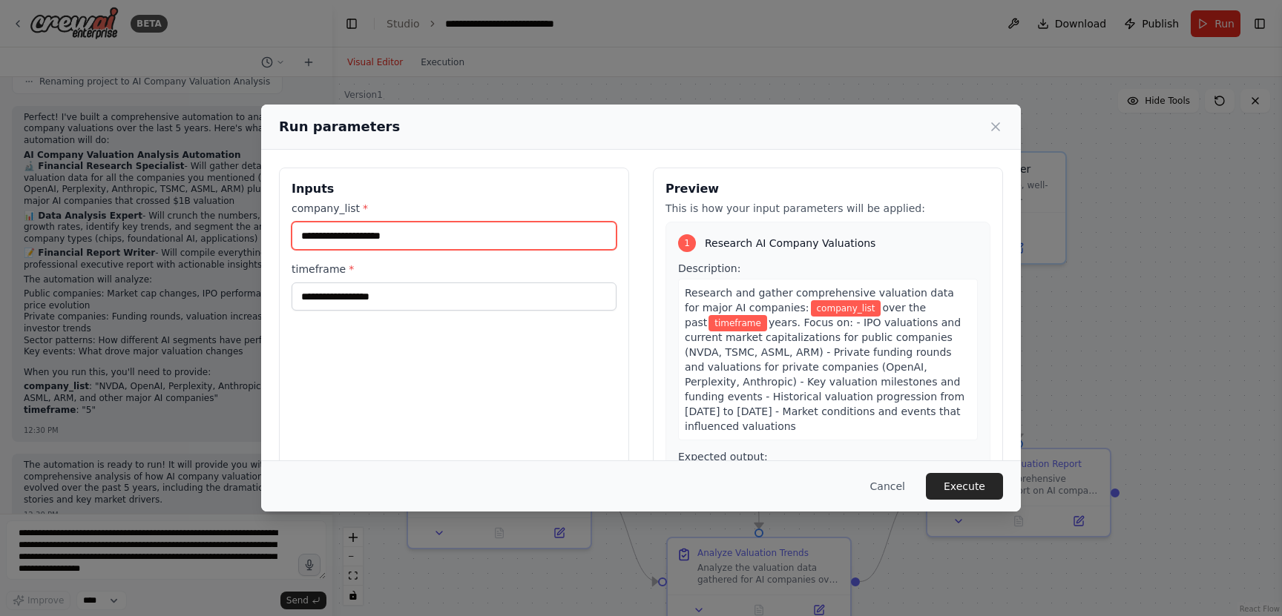
click at [370, 237] on input "company_list *" at bounding box center [454, 236] width 325 height 28
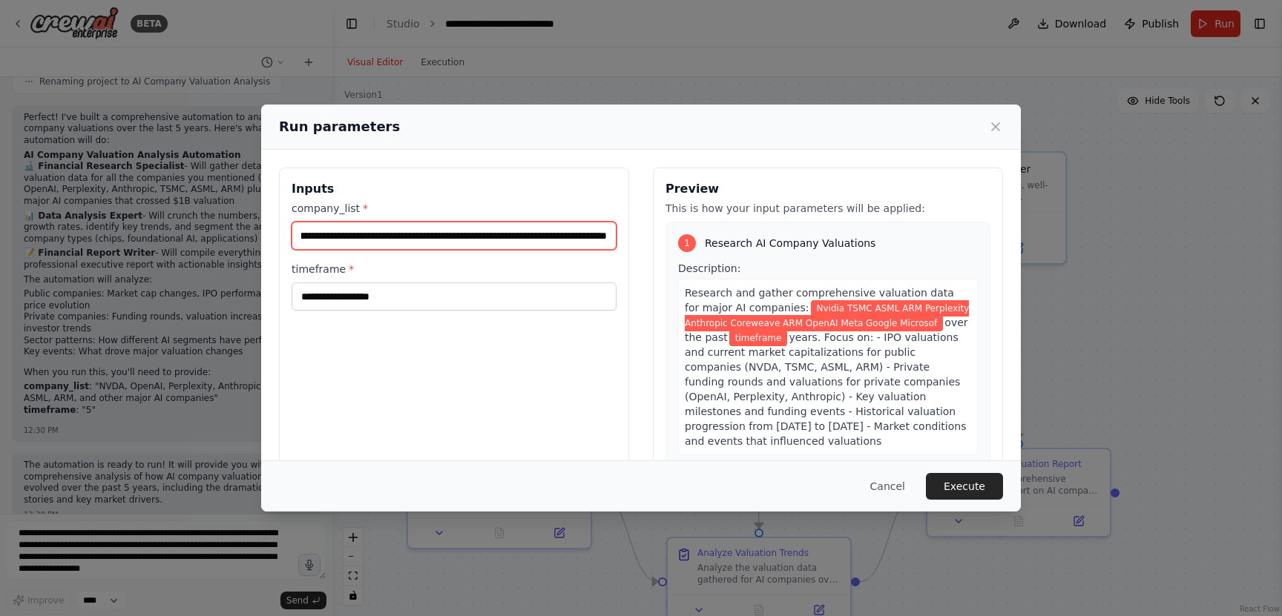
scroll to position [0, 143]
type input "**********"
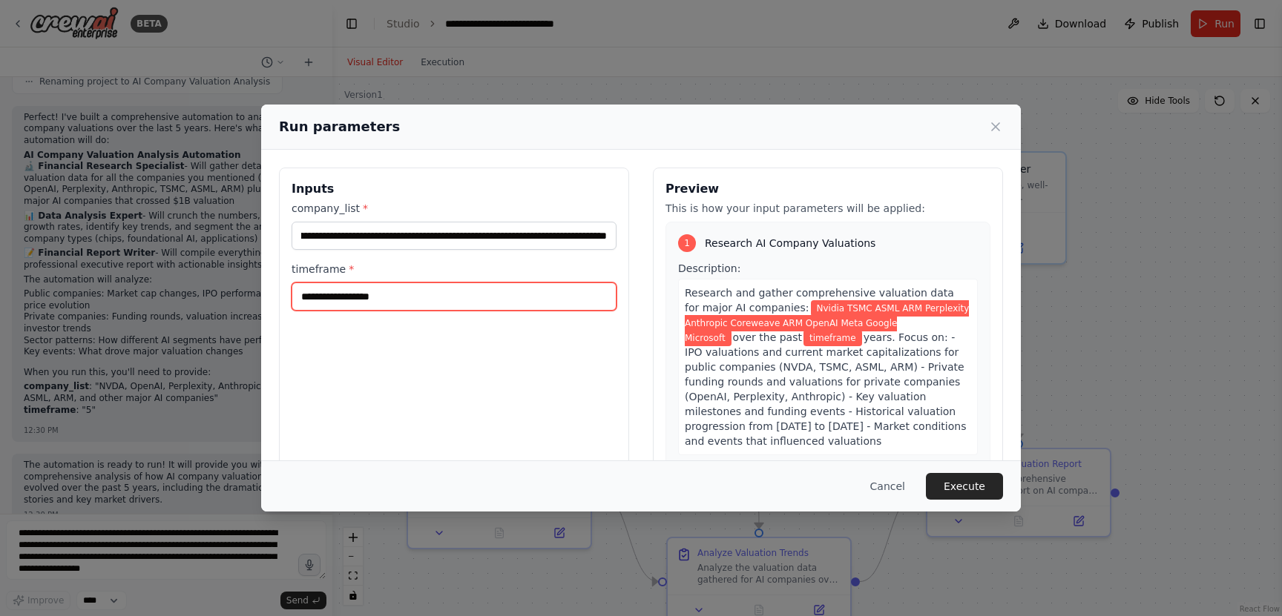
click at [475, 294] on input "timeframe *" at bounding box center [454, 297] width 325 height 28
type input "*"
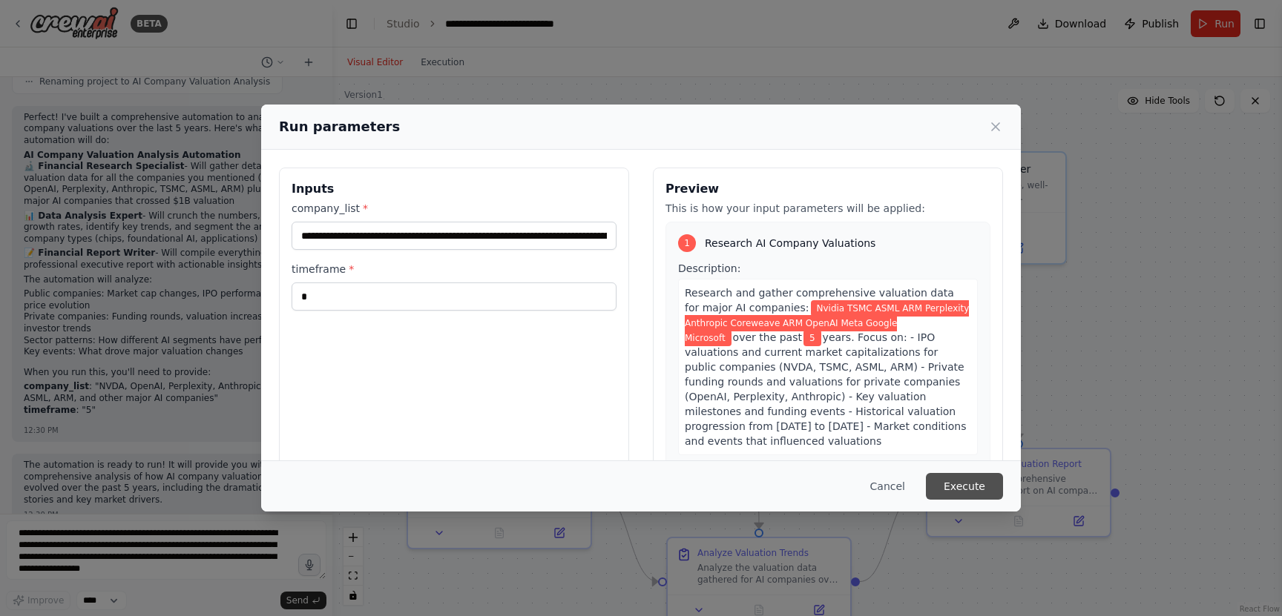
click at [960, 487] on button "Execute" at bounding box center [964, 486] width 77 height 27
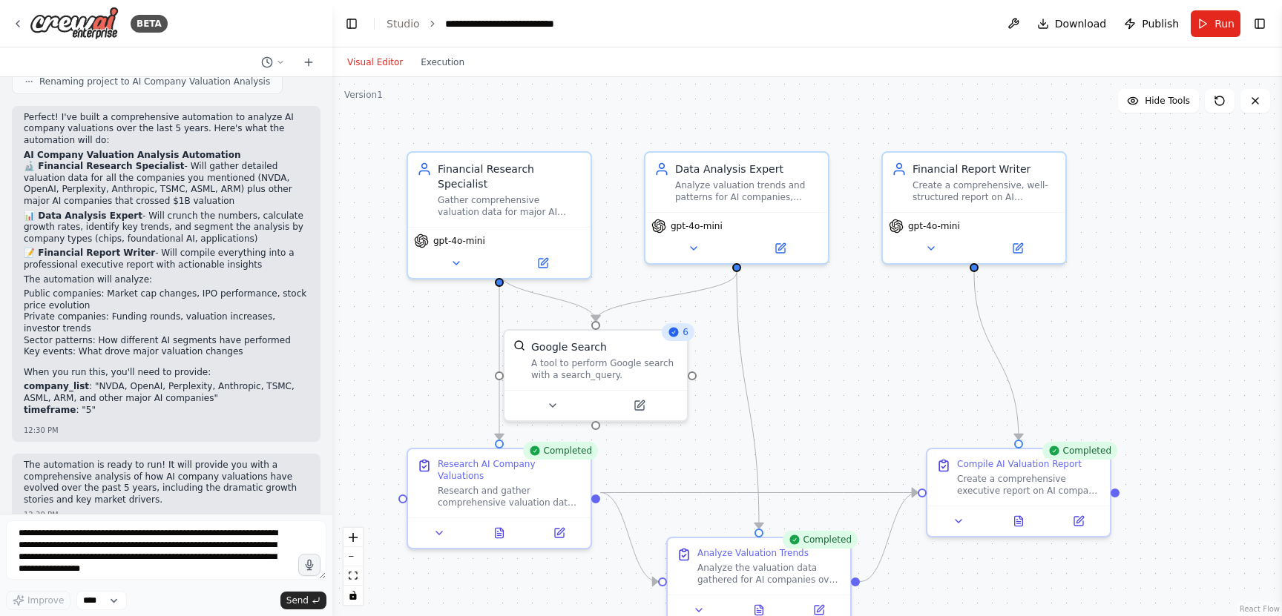
click at [960, 487] on div "Create a comprehensive executive report on AI company valuation changes over {t…" at bounding box center [1029, 485] width 144 height 24
click at [1018, 524] on button at bounding box center [1018, 519] width 63 height 18
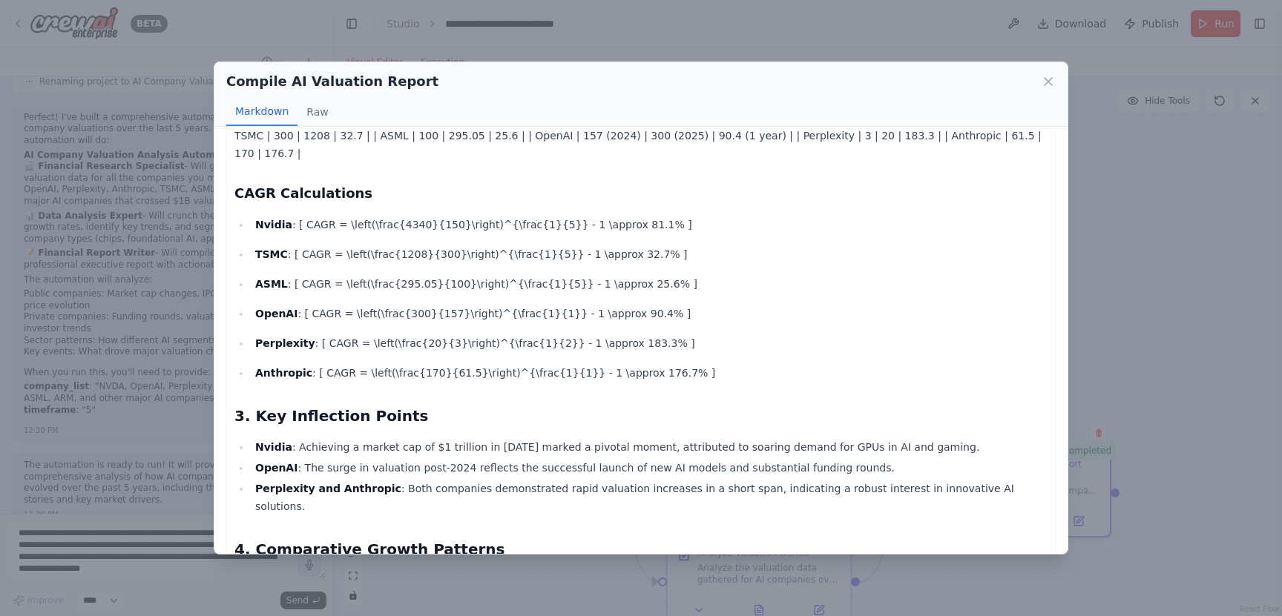
scroll to position [592, 0]
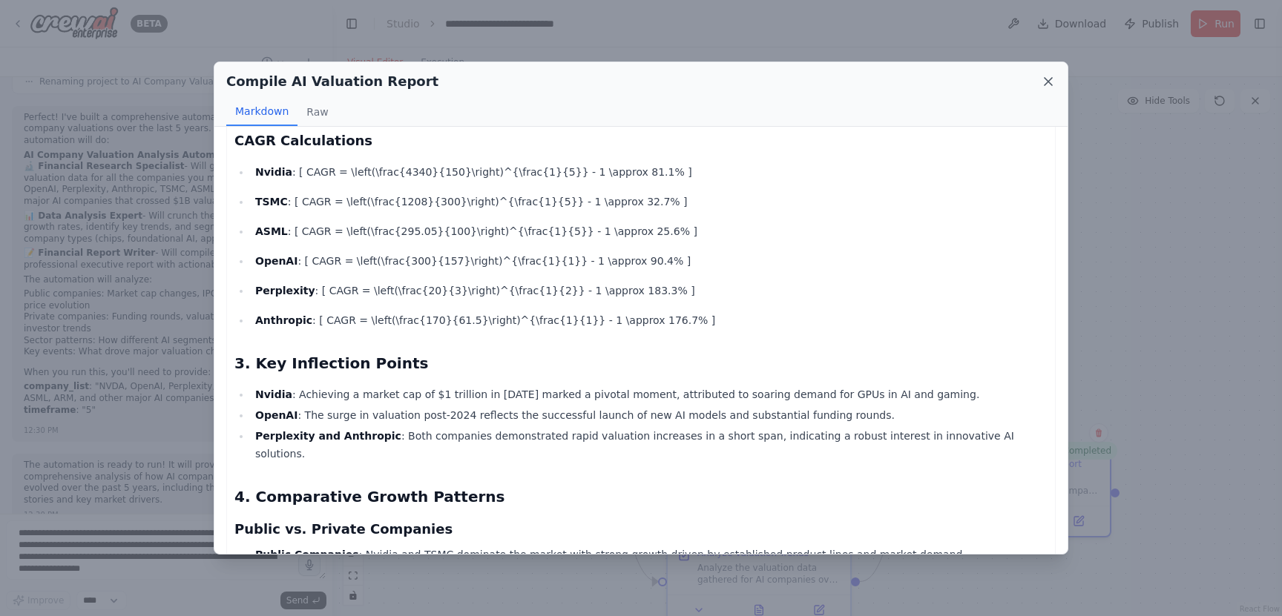
click at [1048, 81] on icon at bounding box center [1047, 81] width 7 height 7
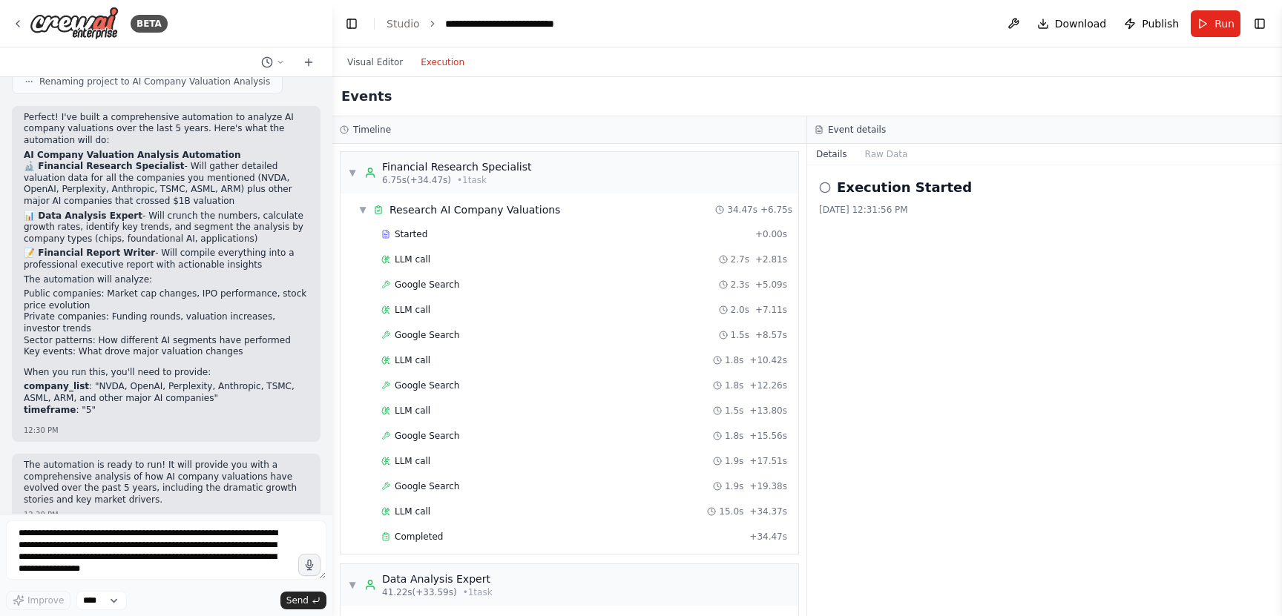
click at [442, 65] on button "Execution" at bounding box center [443, 62] width 62 height 18
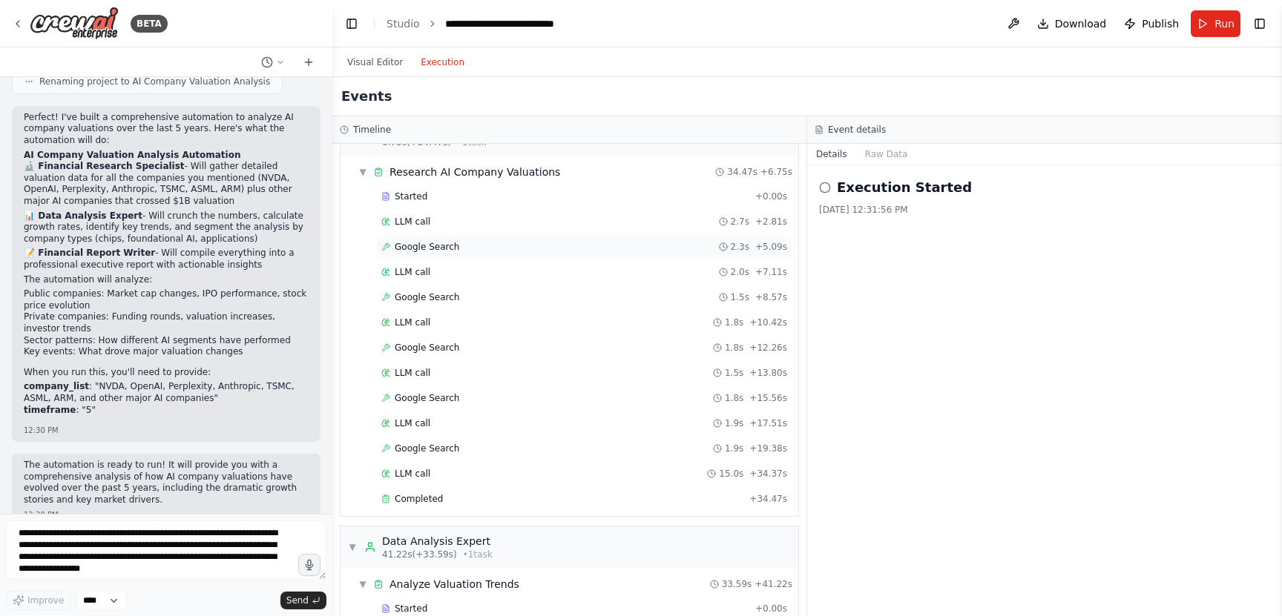
scroll to position [0, 0]
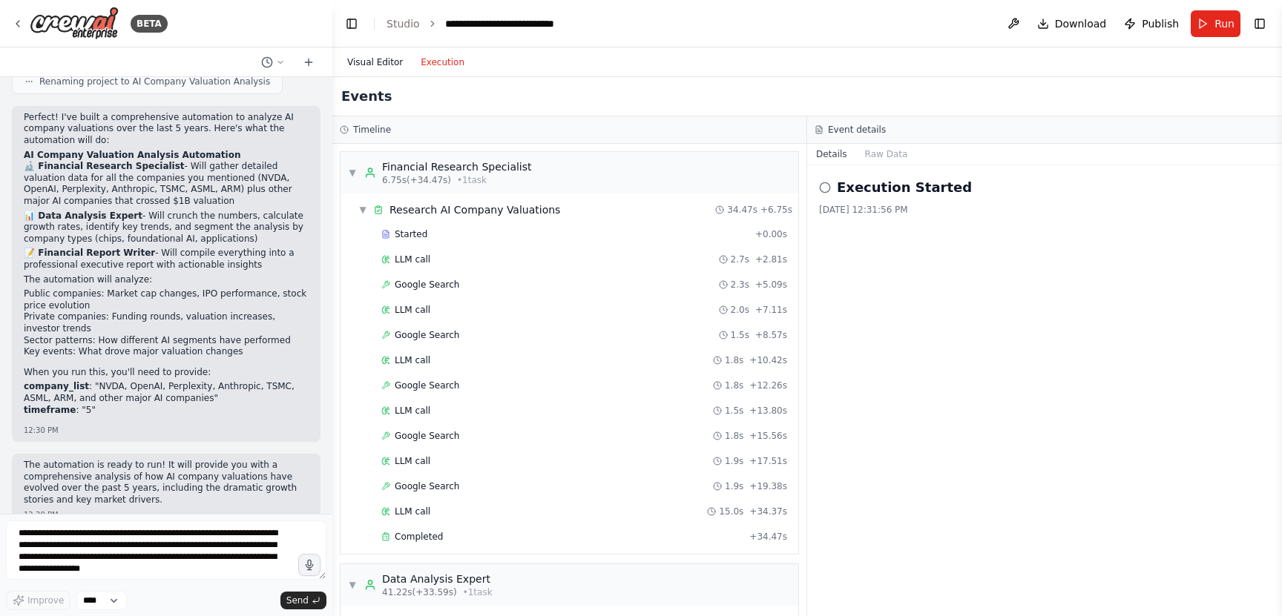
click at [373, 63] on button "Visual Editor" at bounding box center [374, 62] width 73 height 18
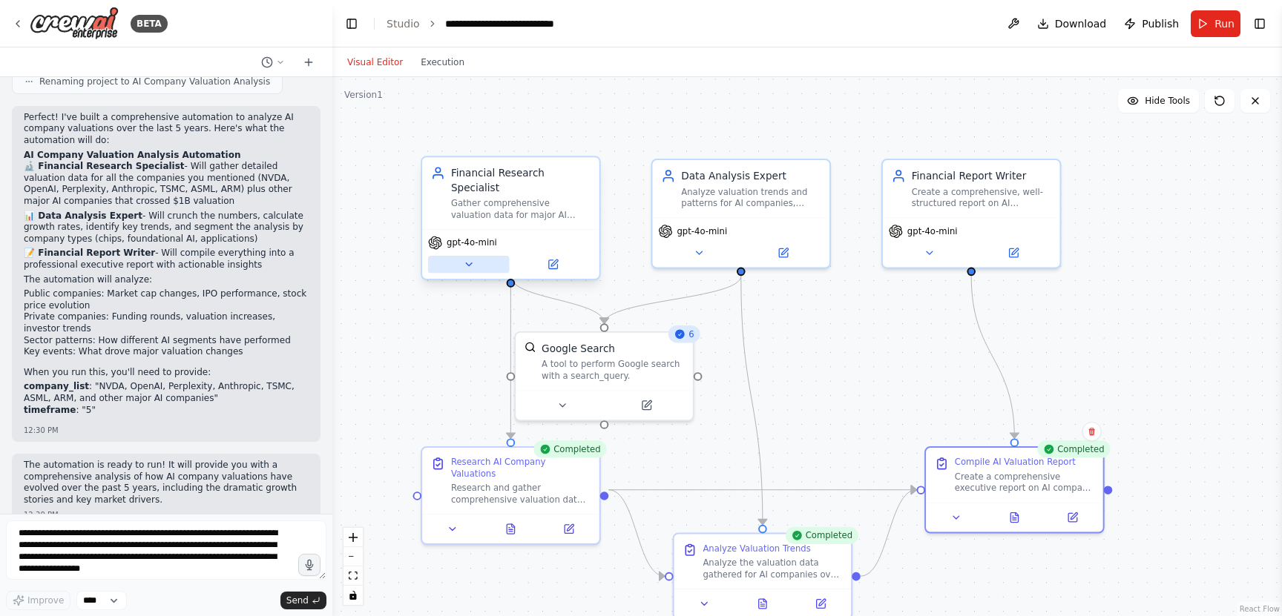
click at [468, 263] on icon at bounding box center [469, 264] width 6 height 3
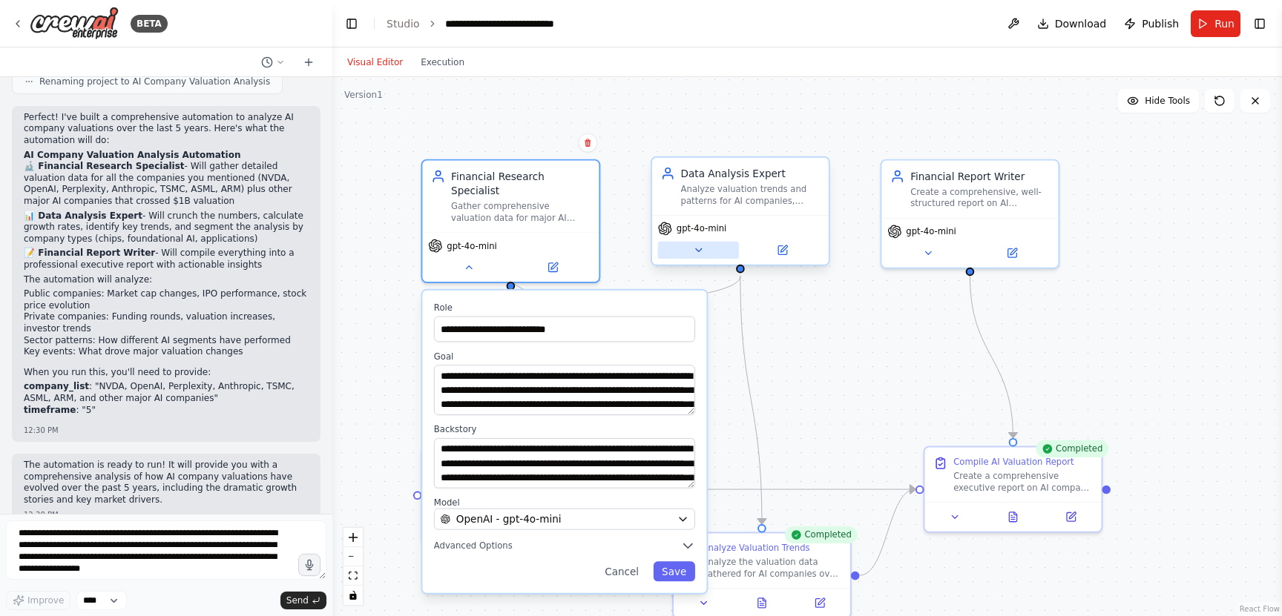
click at [700, 249] on icon at bounding box center [698, 250] width 6 height 3
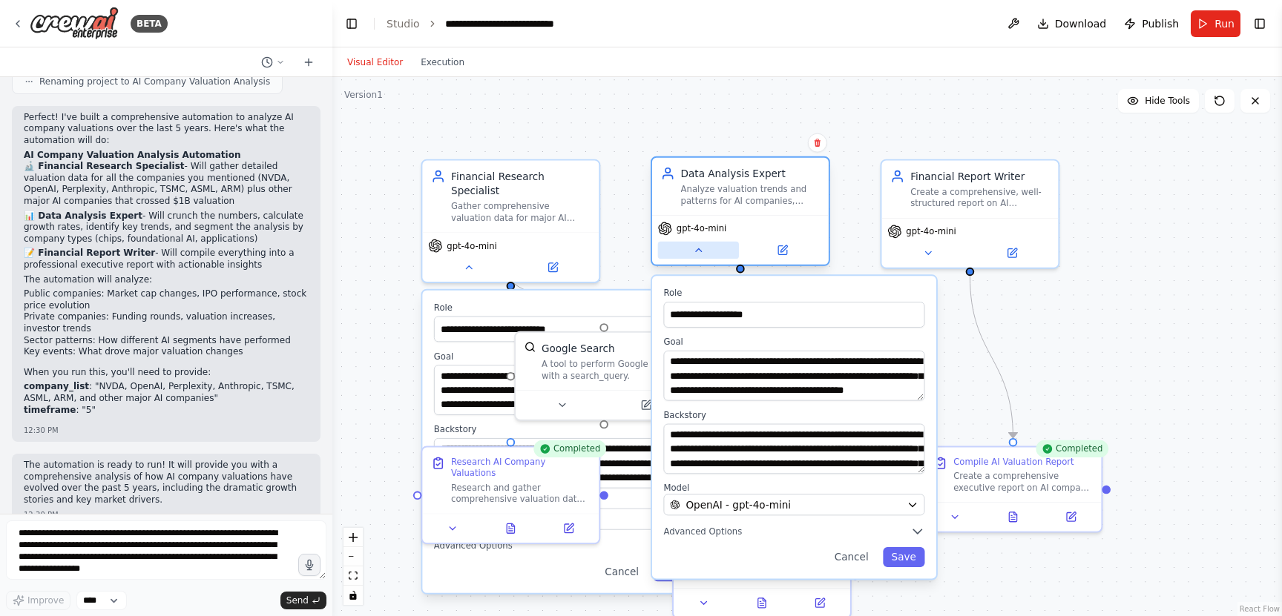
click at [700, 249] on icon at bounding box center [698, 250] width 11 height 11
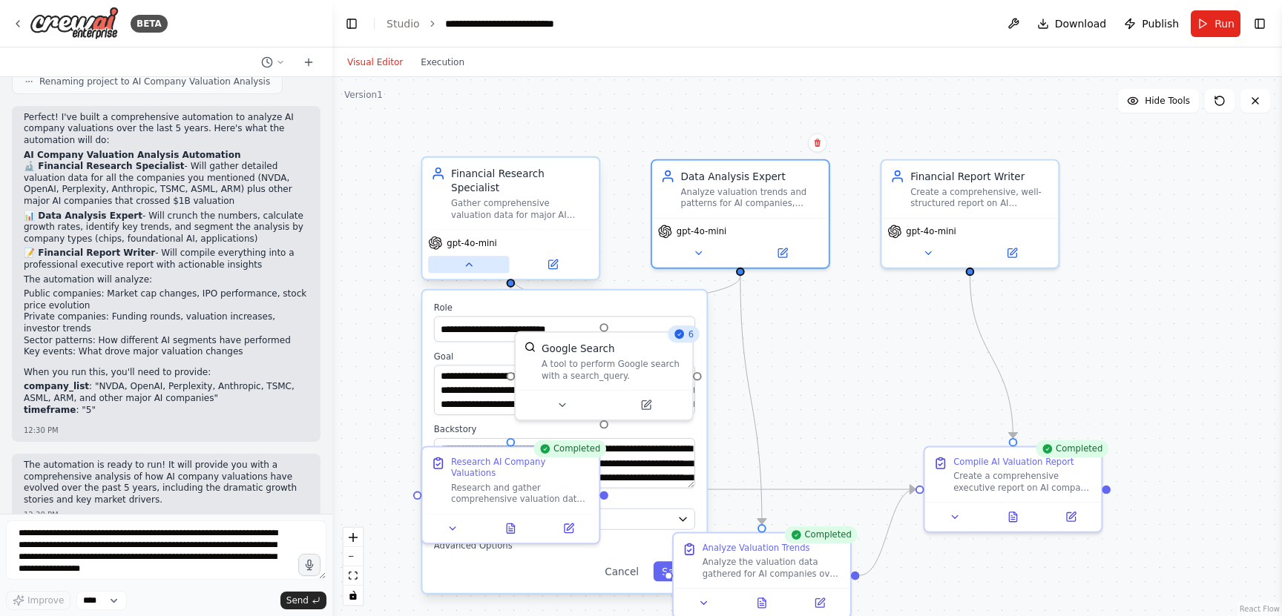
click at [470, 257] on button at bounding box center [468, 264] width 81 height 17
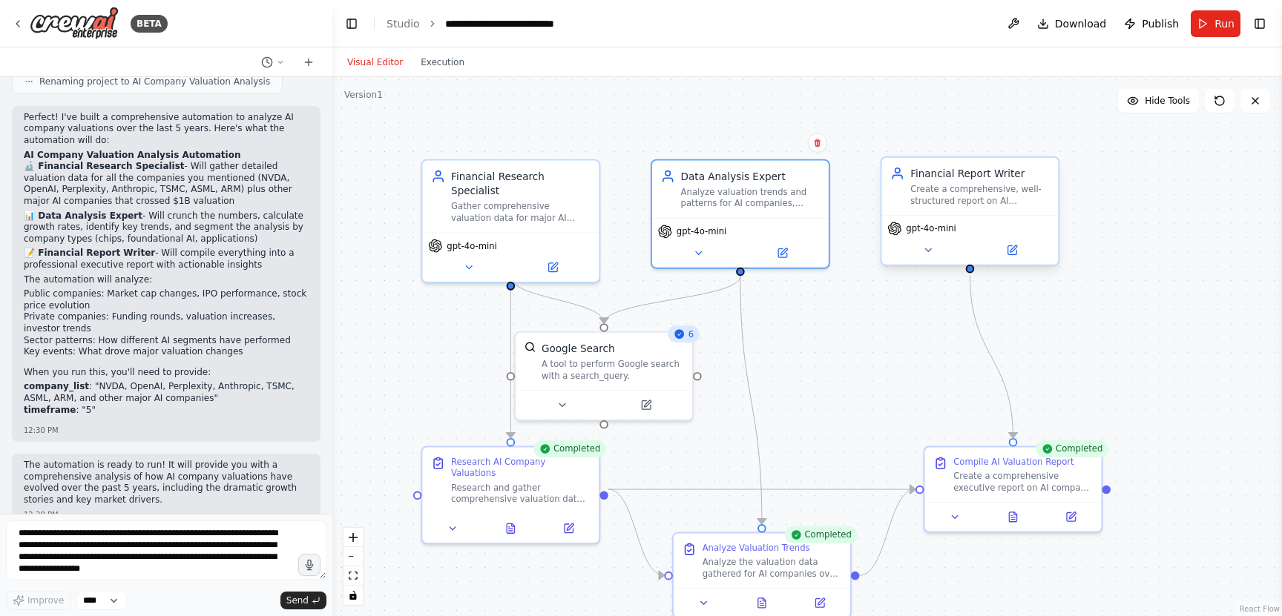
click at [929, 259] on div "gpt-4o-mini" at bounding box center [969, 240] width 177 height 50
click at [929, 254] on icon at bounding box center [927, 250] width 11 height 11
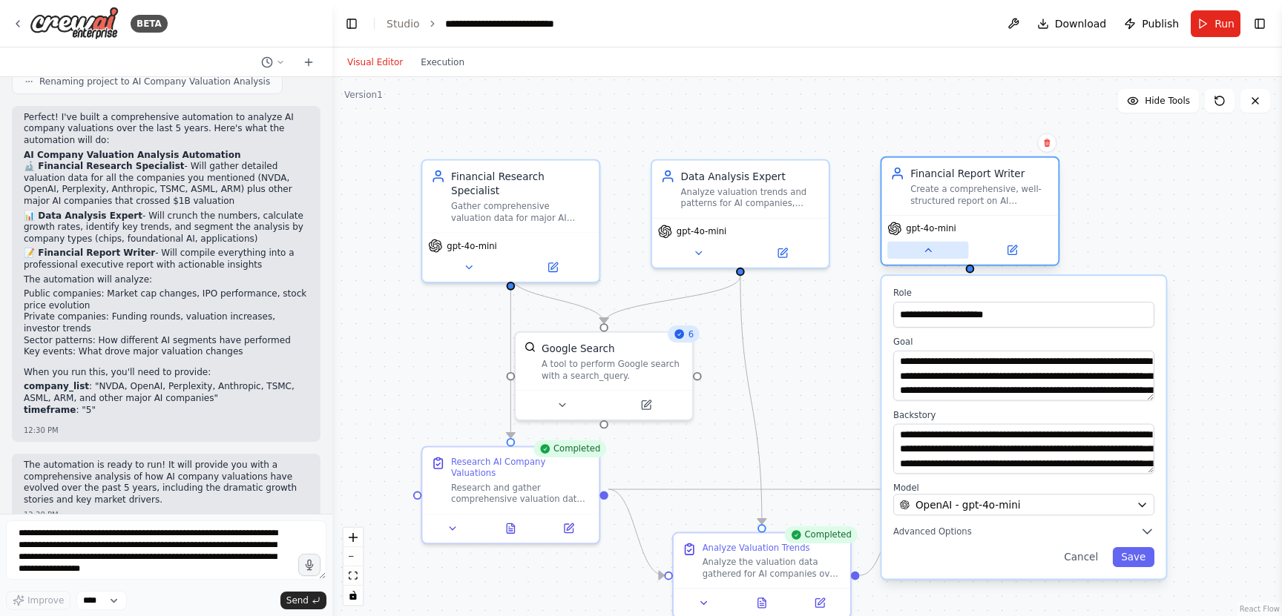
click at [929, 254] on icon at bounding box center [927, 250] width 11 height 11
